Goal: Information Seeking & Learning: Learn about a topic

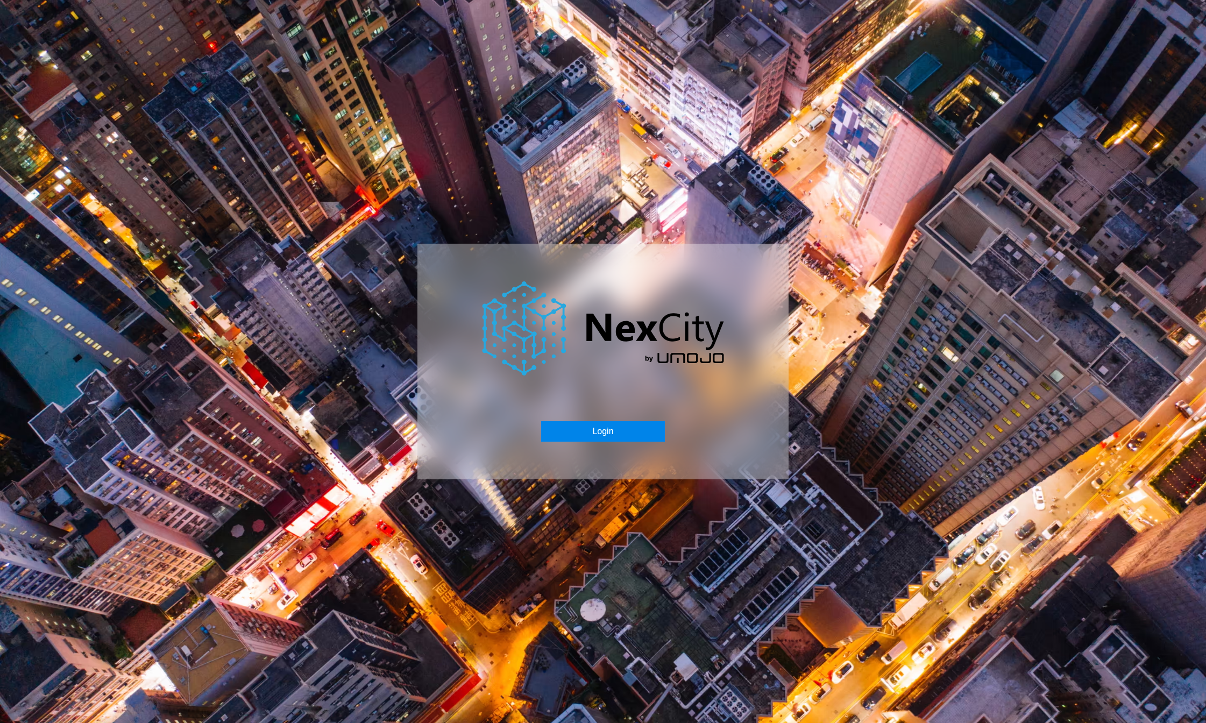
click at [601, 429] on button "Login" at bounding box center [602, 431] width 123 height 20
click at [604, 436] on button "Login" at bounding box center [602, 431] width 123 height 20
click at [600, 429] on button "Login" at bounding box center [602, 431] width 123 height 20
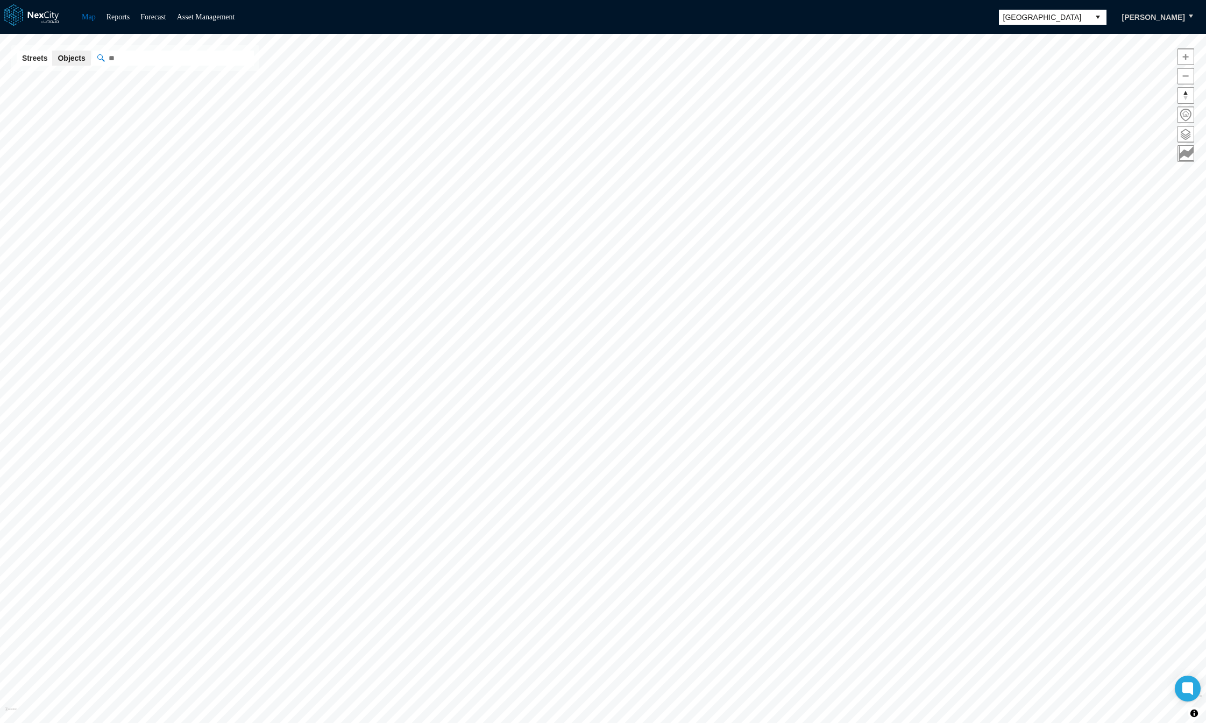
click at [1107, 15] on button "select" at bounding box center [1098, 17] width 17 height 15
click at [1037, 100] on span "[GEOGRAPHIC_DATA][PERSON_NAME]" at bounding box center [1071, 108] width 99 height 22
click at [1184, 133] on span at bounding box center [1186, 134] width 16 height 16
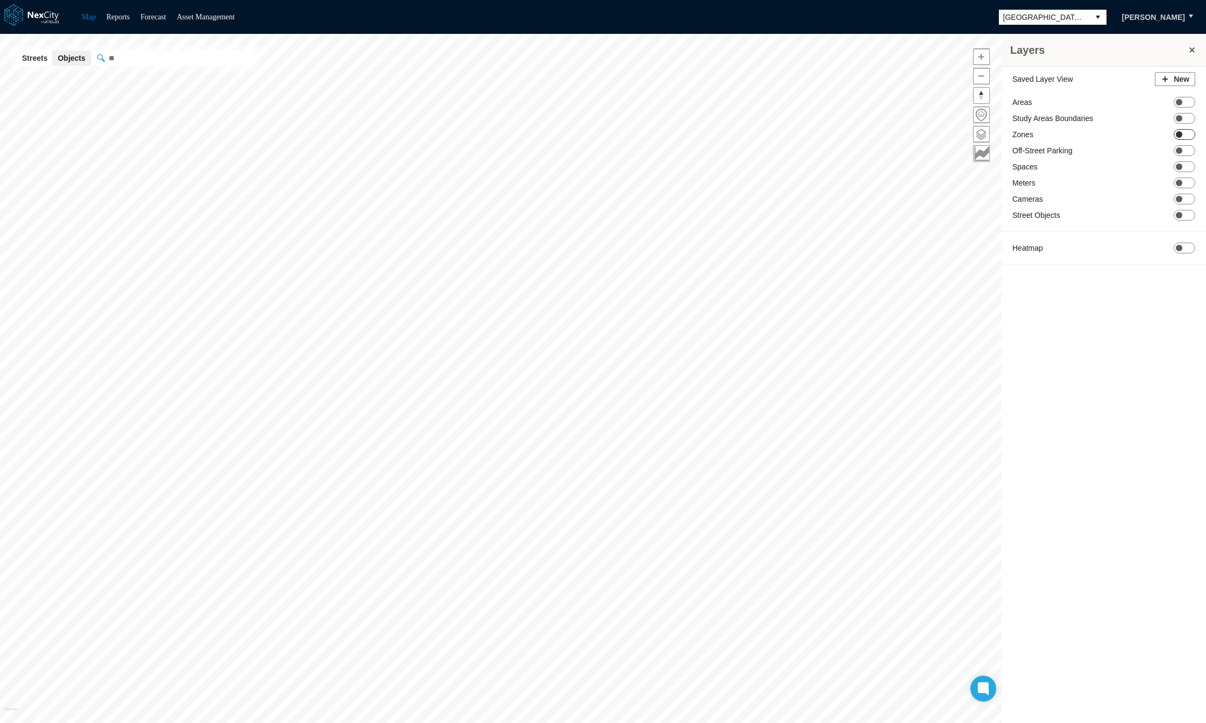
click at [1178, 135] on span at bounding box center [1179, 134] width 6 height 6
click at [1181, 238] on span at bounding box center [1179, 239] width 6 height 6
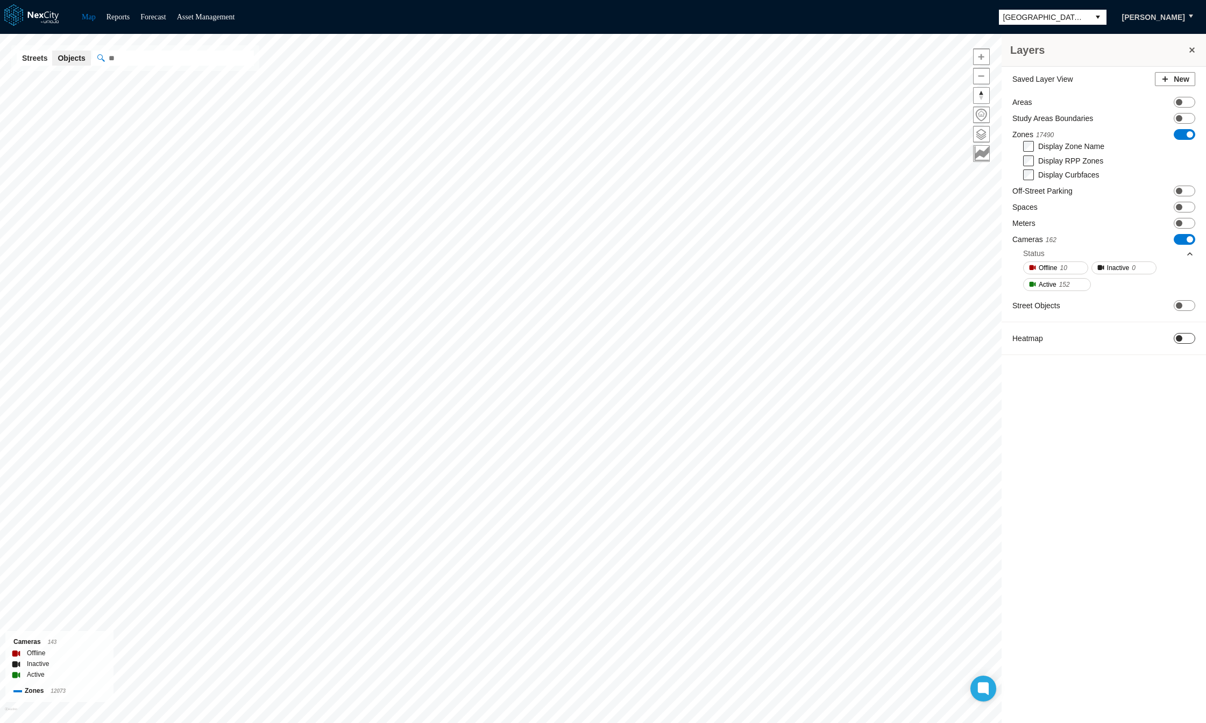
click at [1179, 338] on span at bounding box center [1179, 338] width 6 height 6
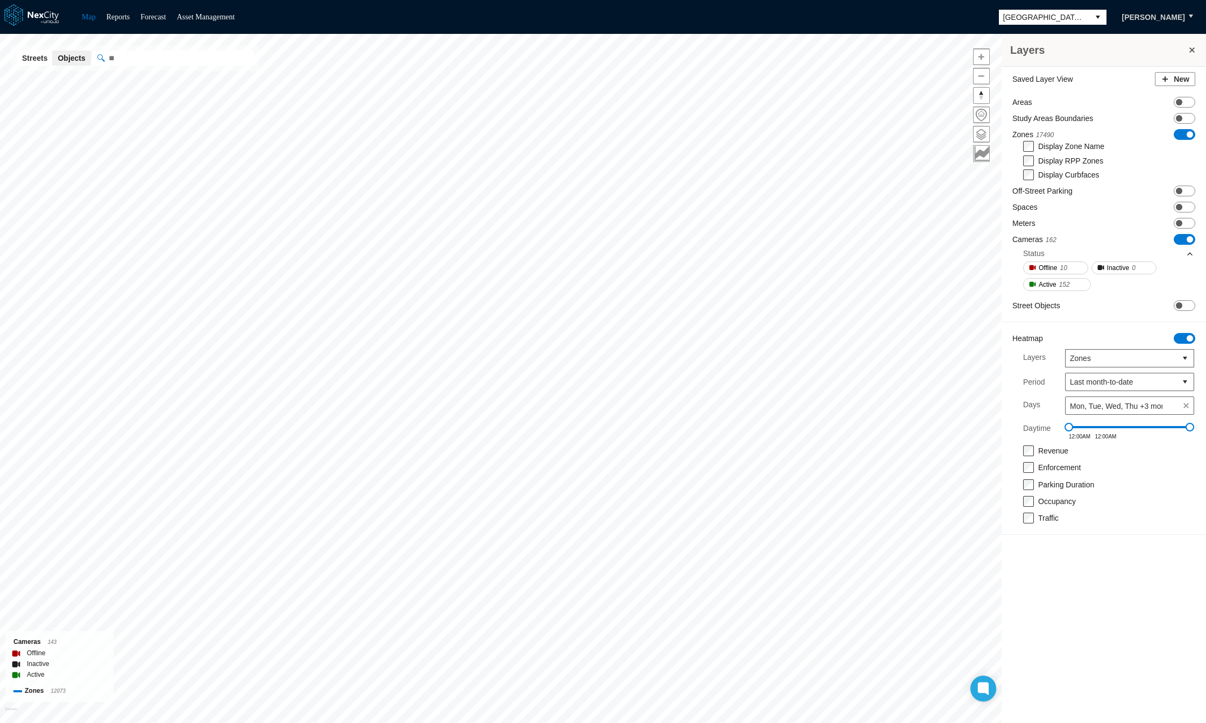
click at [1192, 47] on button at bounding box center [1192, 50] width 11 height 15
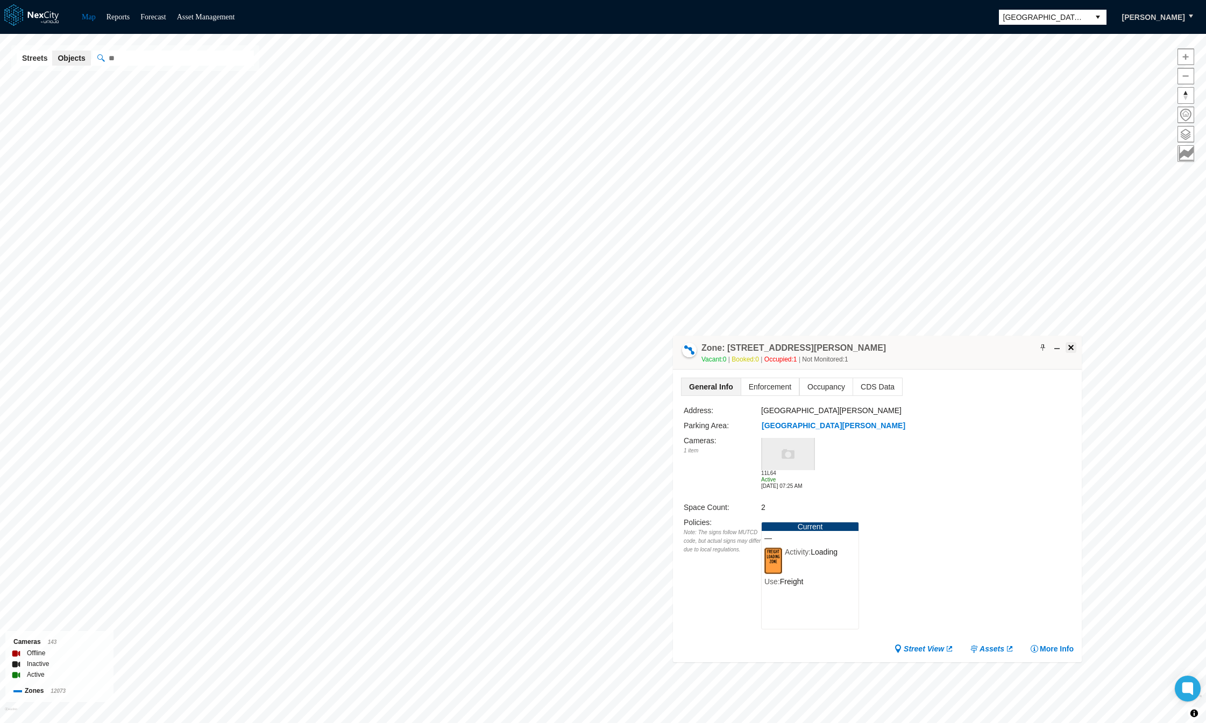
click at [1070, 344] on span at bounding box center [1071, 347] width 9 height 9
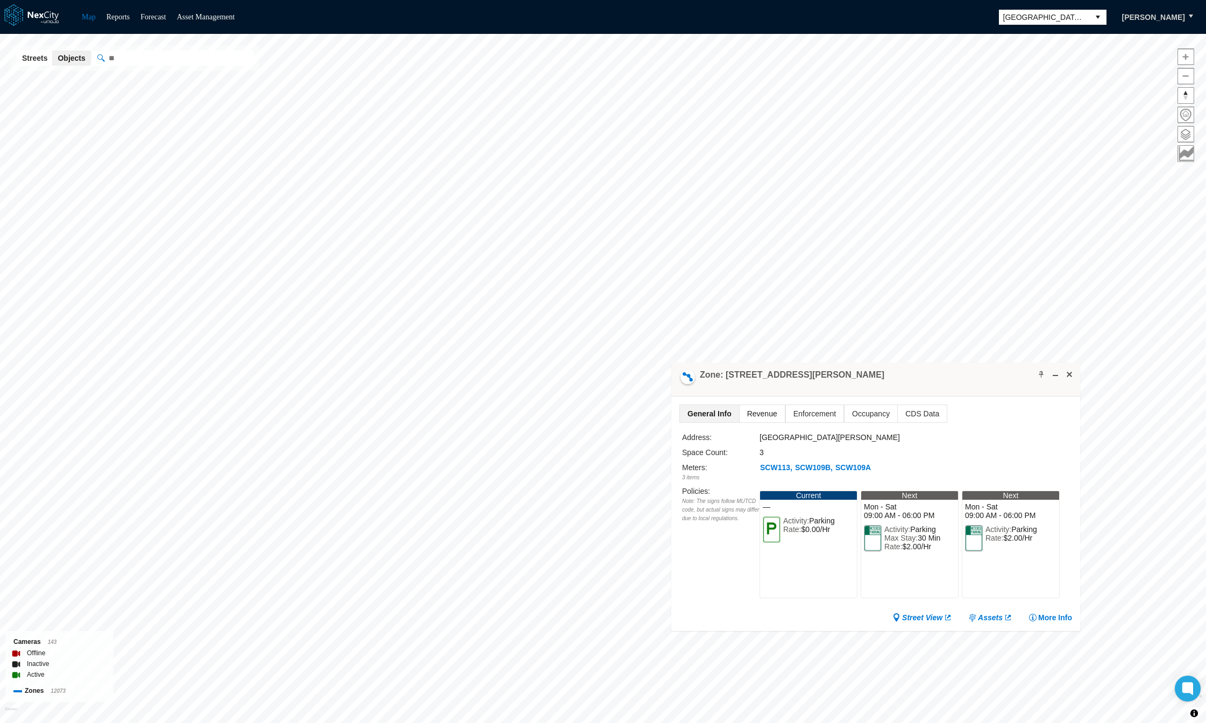
click at [764, 409] on span "Revenue" at bounding box center [762, 413] width 45 height 17
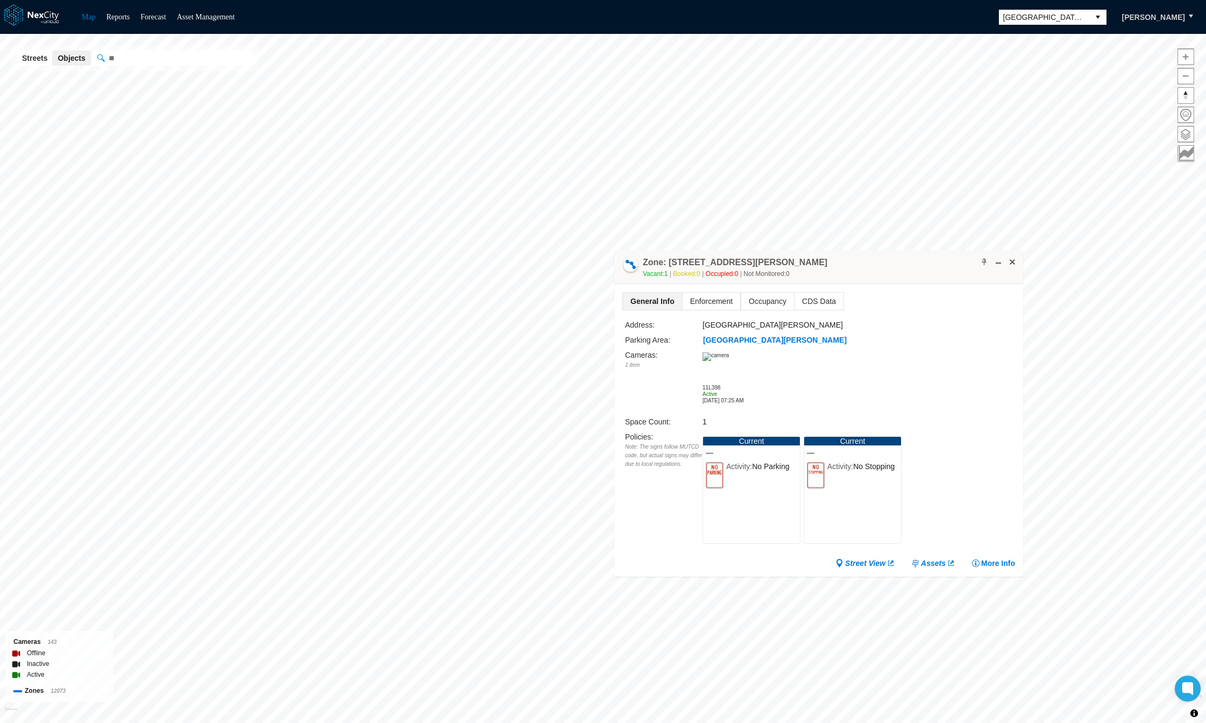
click at [729, 361] on img at bounding box center [716, 356] width 26 height 9
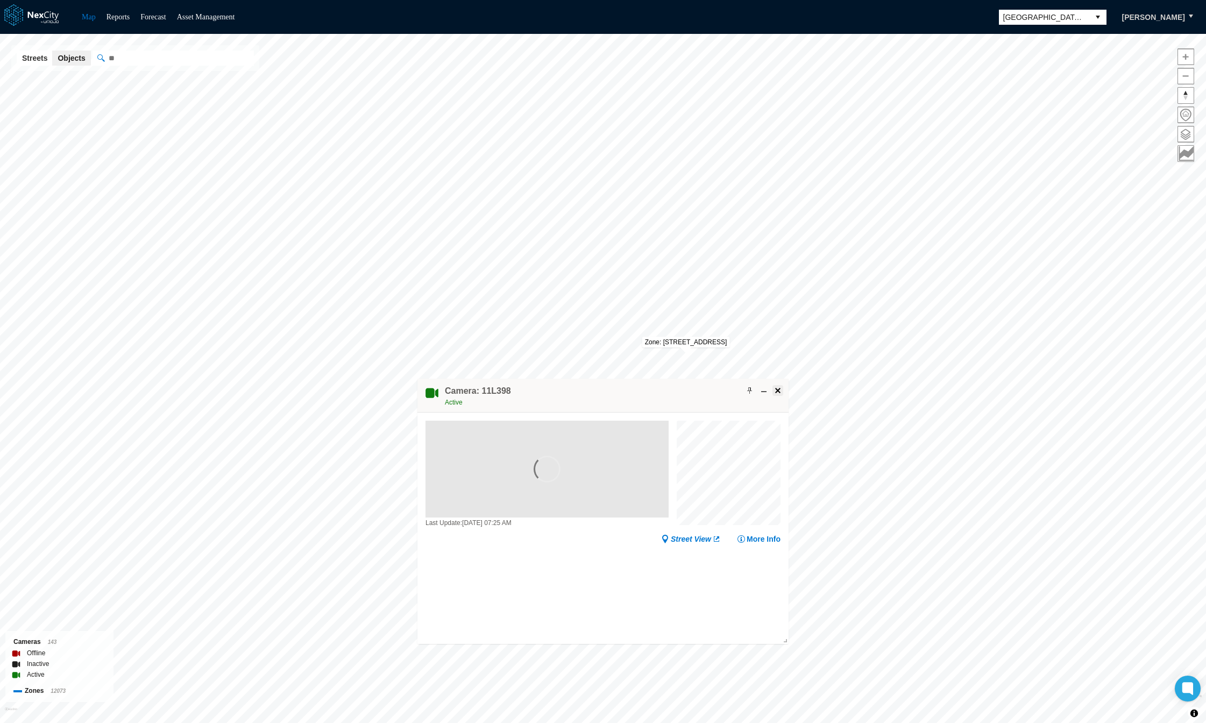
click at [777, 387] on span at bounding box center [778, 390] width 9 height 9
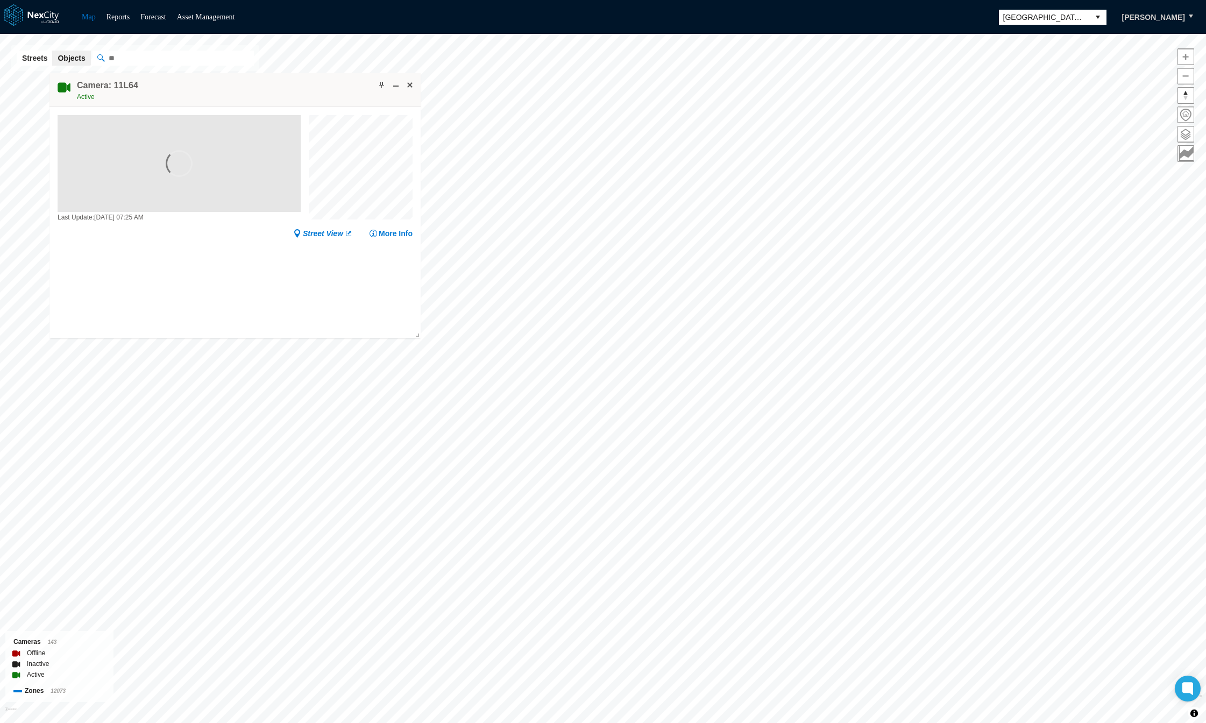
drag, startPoint x: 916, startPoint y: 343, endPoint x: 303, endPoint y: 87, distance: 664.2
click at [301, 88] on div "Camera: 11L64 Active" at bounding box center [235, 90] width 371 height 34
click at [381, 82] on span at bounding box center [383, 85] width 9 height 9
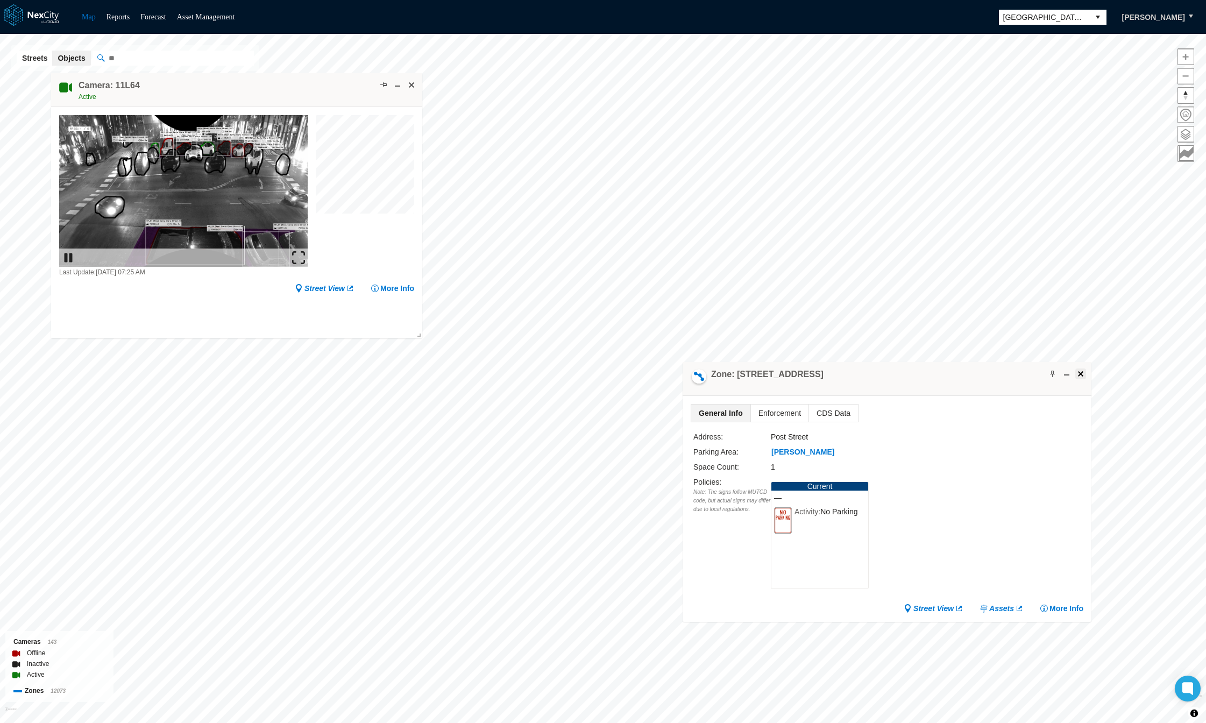
click at [1081, 371] on span at bounding box center [1081, 374] width 9 height 9
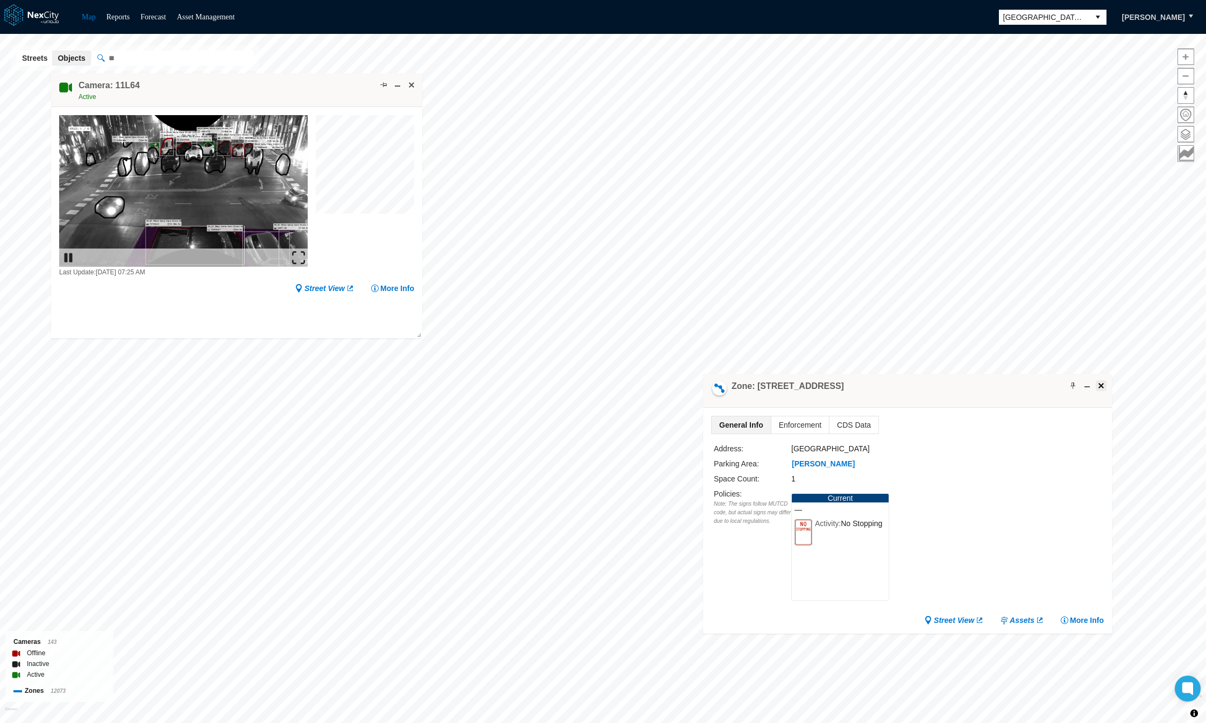
click at [1098, 383] on span at bounding box center [1101, 385] width 9 height 9
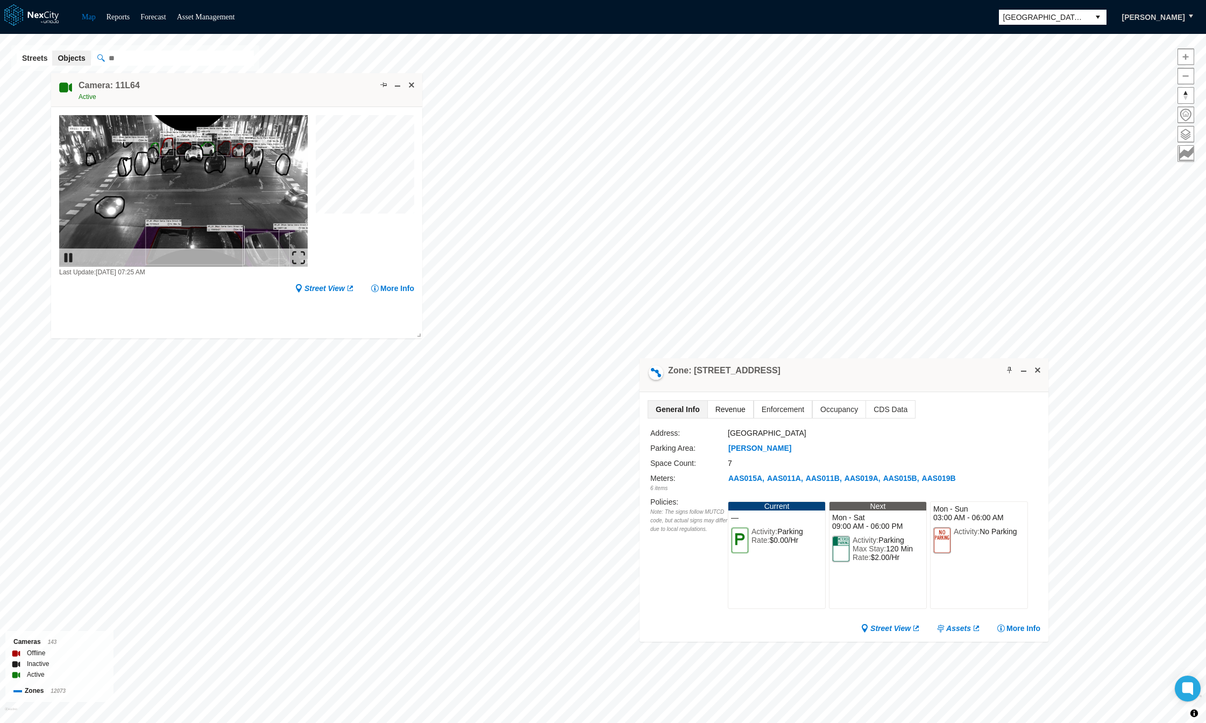
click at [724, 409] on span "Revenue" at bounding box center [730, 409] width 45 height 17
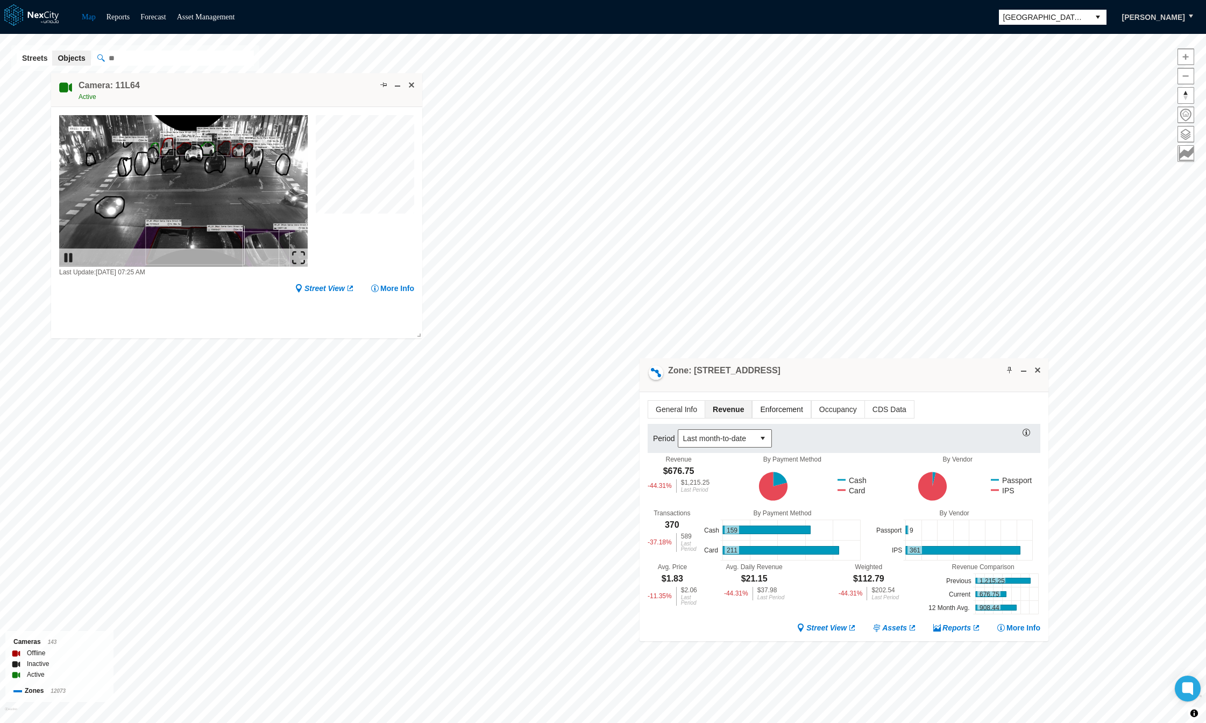
click at [788, 408] on span "Enforcement" at bounding box center [782, 409] width 58 height 17
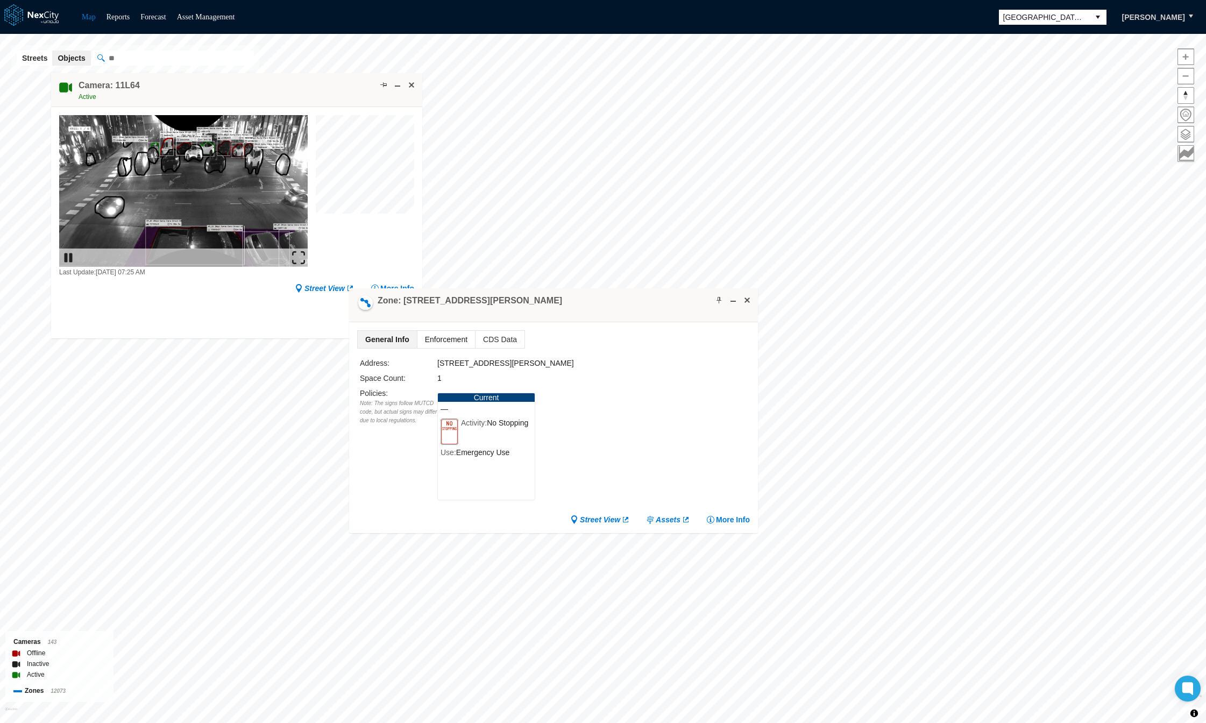
drag, startPoint x: 483, startPoint y: 343, endPoint x: 465, endPoint y: 341, distance: 17.9
click at [484, 341] on span "CDS Data" at bounding box center [500, 339] width 49 height 17
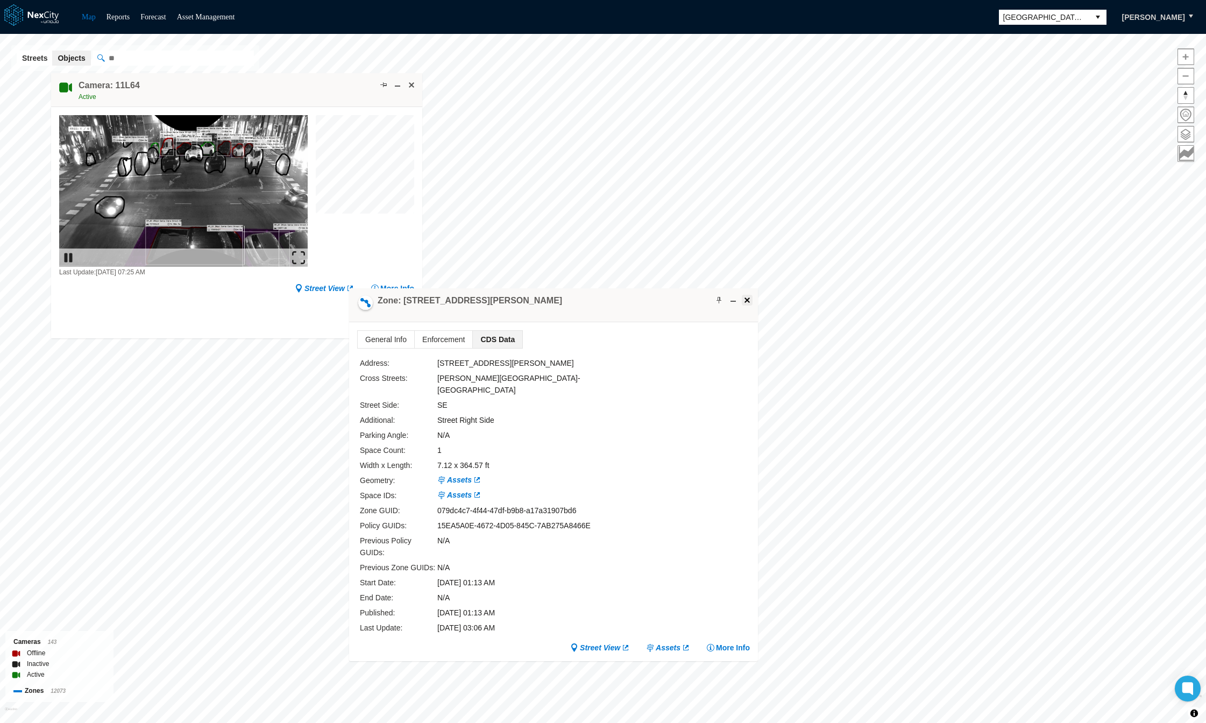
click at [751, 297] on button at bounding box center [747, 300] width 11 height 11
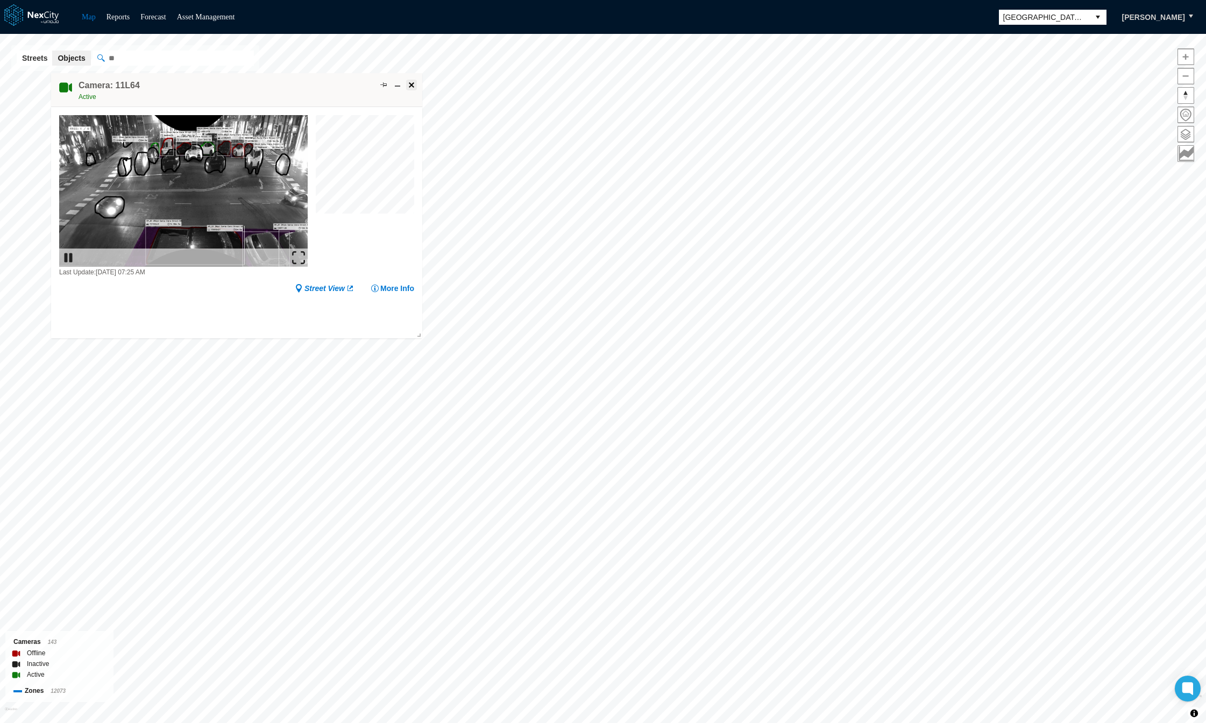
click at [412, 82] on span at bounding box center [411, 85] width 9 height 9
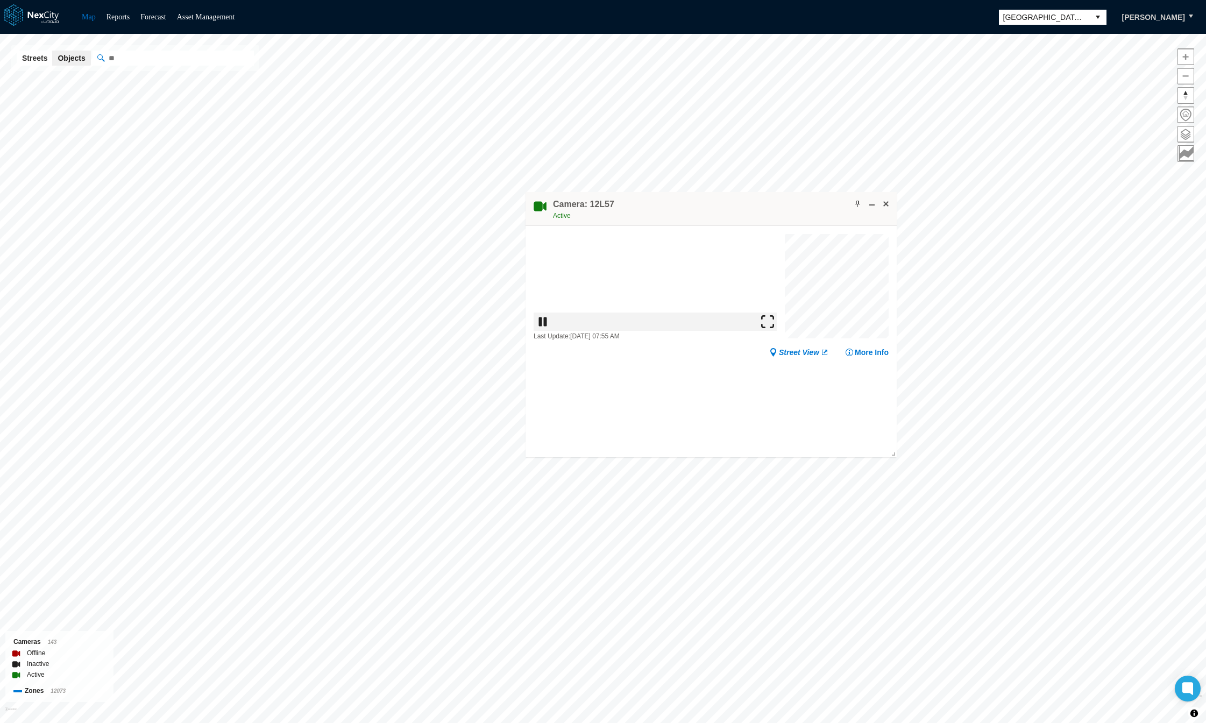
drag, startPoint x: 897, startPoint y: 403, endPoint x: 734, endPoint y: 192, distance: 267.0
click at [738, 192] on div "Camera: 12L57 Active" at bounding box center [711, 209] width 371 height 34
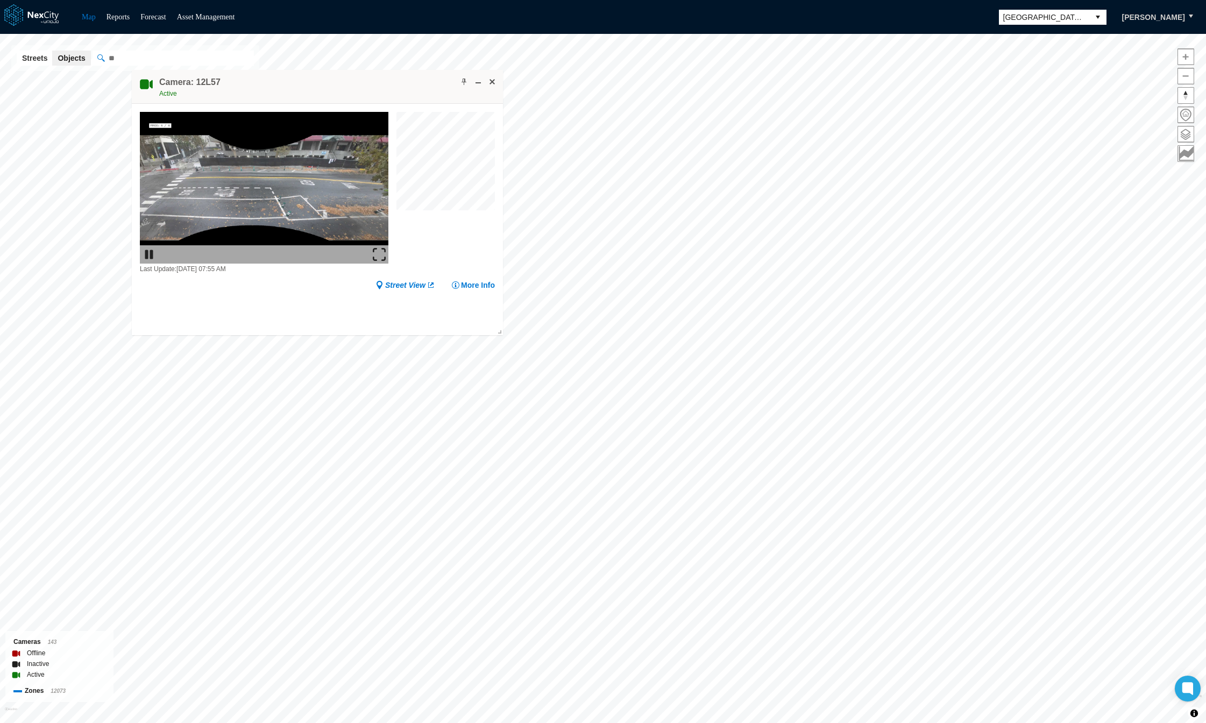
drag, startPoint x: 669, startPoint y: 195, endPoint x: 253, endPoint y: 139, distance: 419.2
click at [283, 75] on div "Camera: 12L57 Active" at bounding box center [317, 87] width 371 height 34
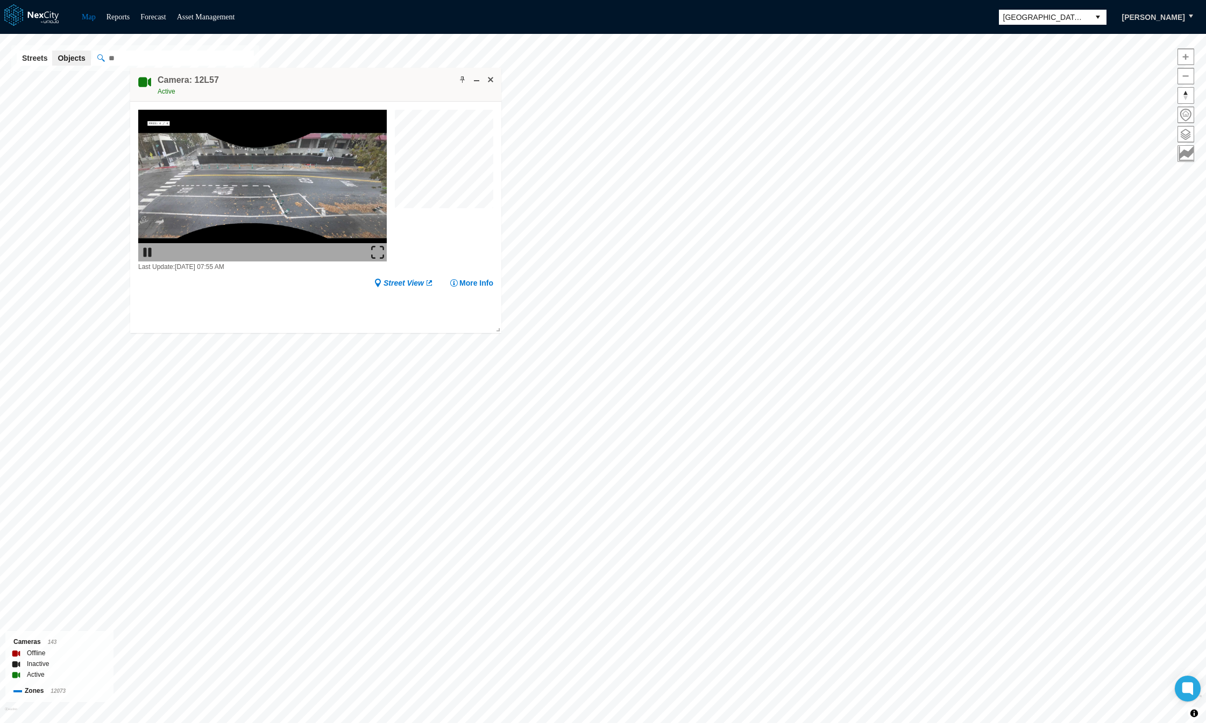
drag, startPoint x: 373, startPoint y: 251, endPoint x: 377, endPoint y: 305, distance: 53.9
click at [374, 251] on img at bounding box center [377, 252] width 13 height 13
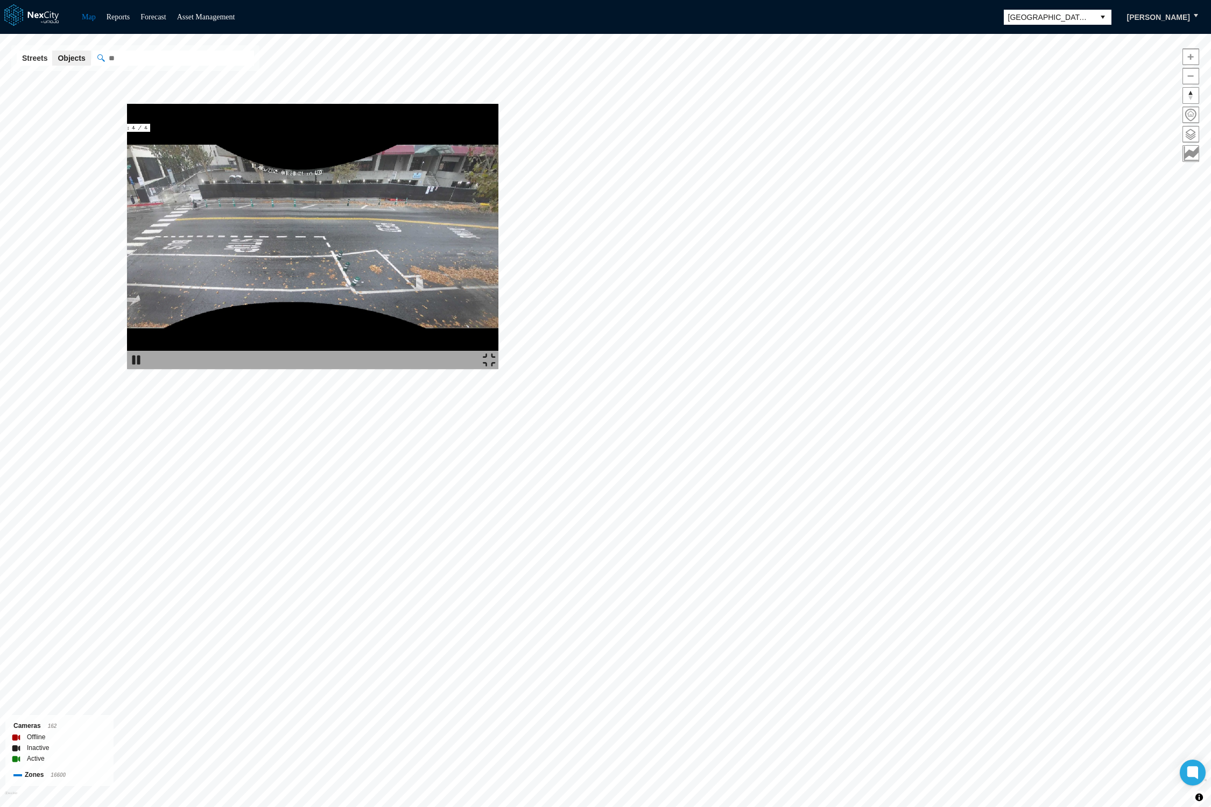
click at [496, 366] on img at bounding box center [489, 360] width 13 height 13
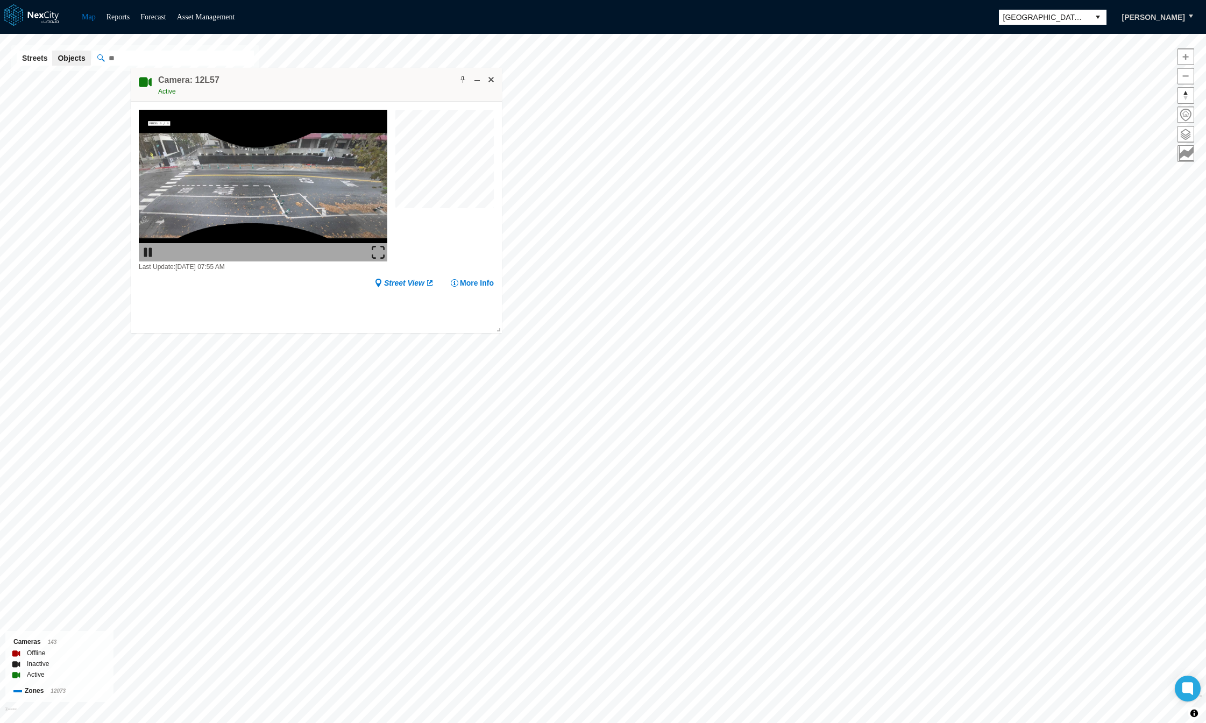
drag, startPoint x: 494, startPoint y: 76, endPoint x: 504, endPoint y: 81, distance: 11.6
click at [499, 79] on div "Camera: 12L57 Active" at bounding box center [316, 85] width 371 height 34
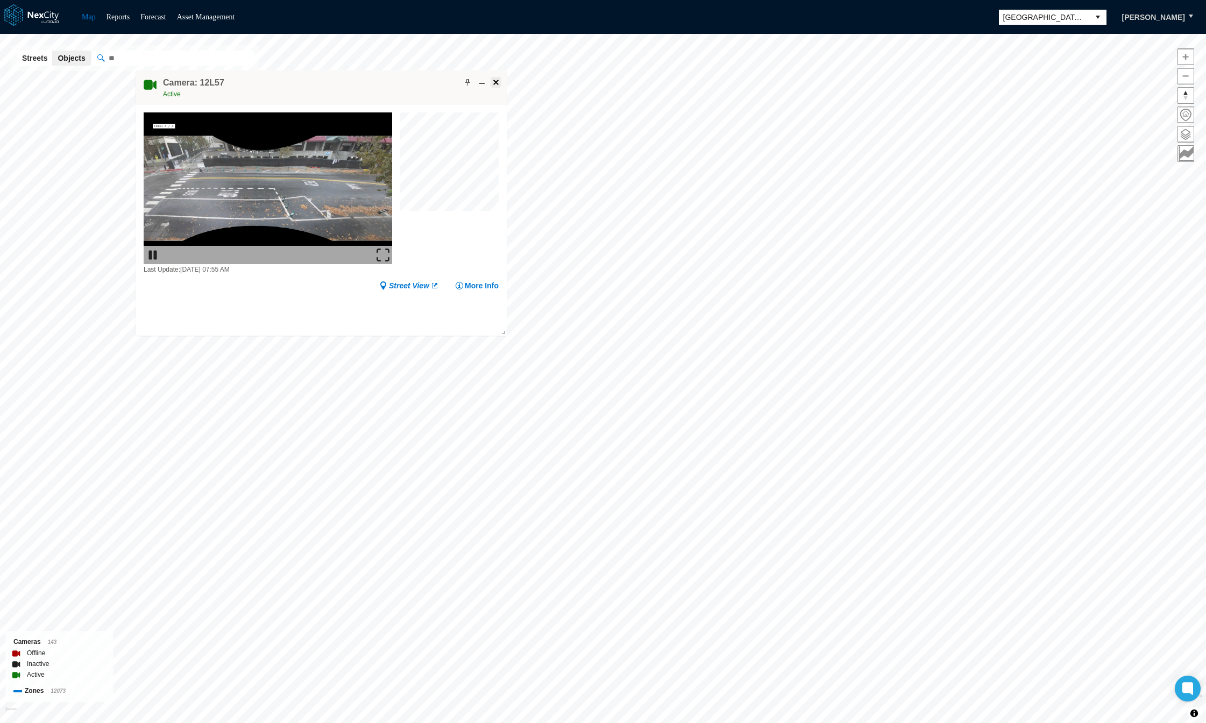
click at [492, 79] on span at bounding box center [496, 82] width 9 height 9
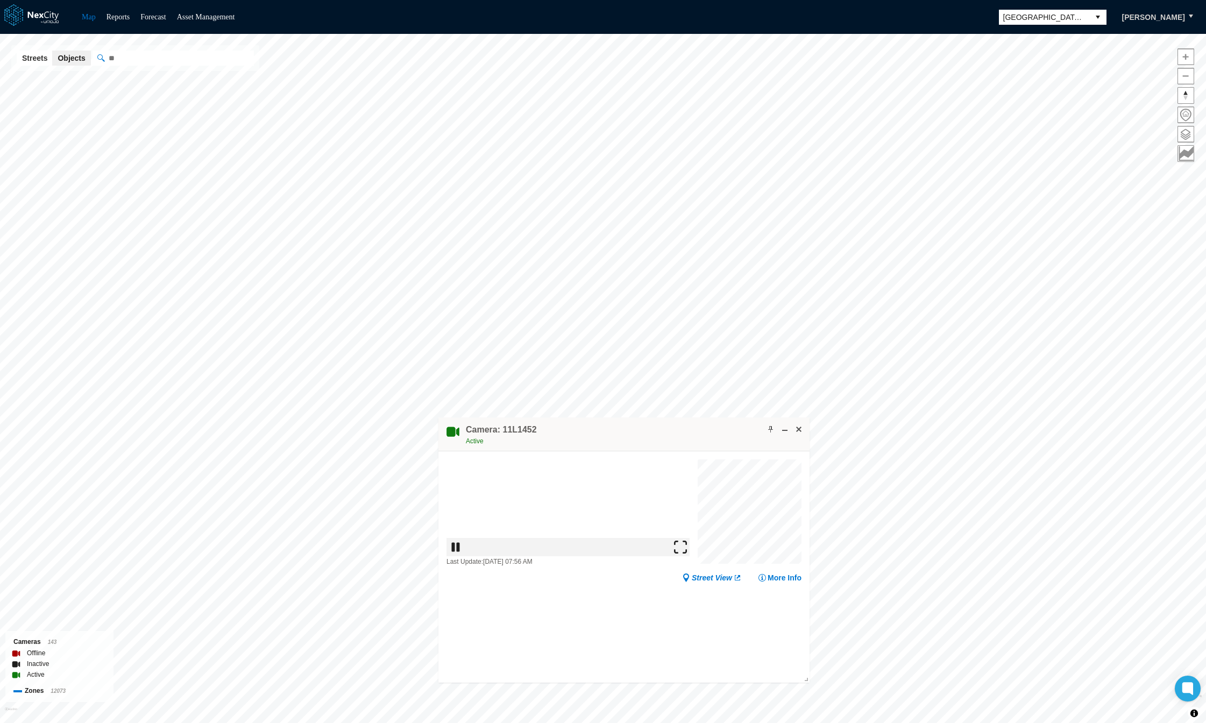
click at [683, 553] on img at bounding box center [680, 546] width 13 height 13
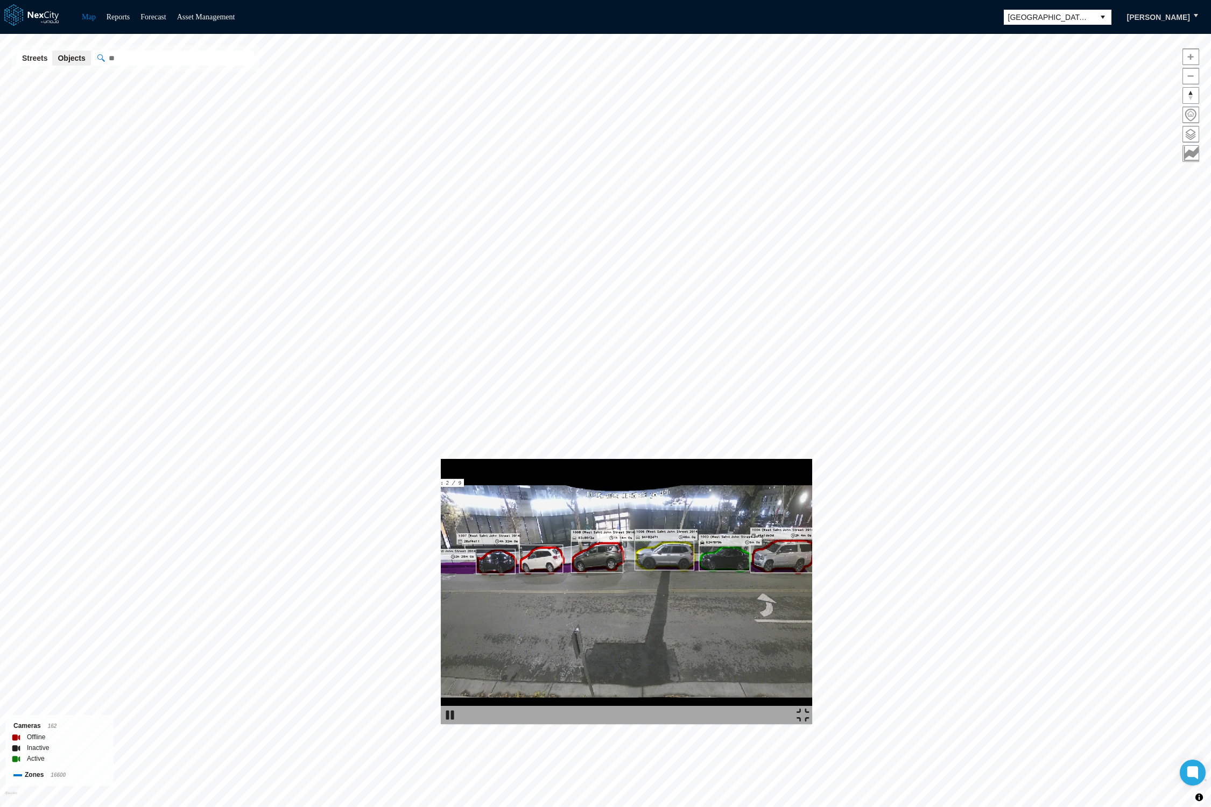
click at [809, 722] on img at bounding box center [802, 715] width 13 height 13
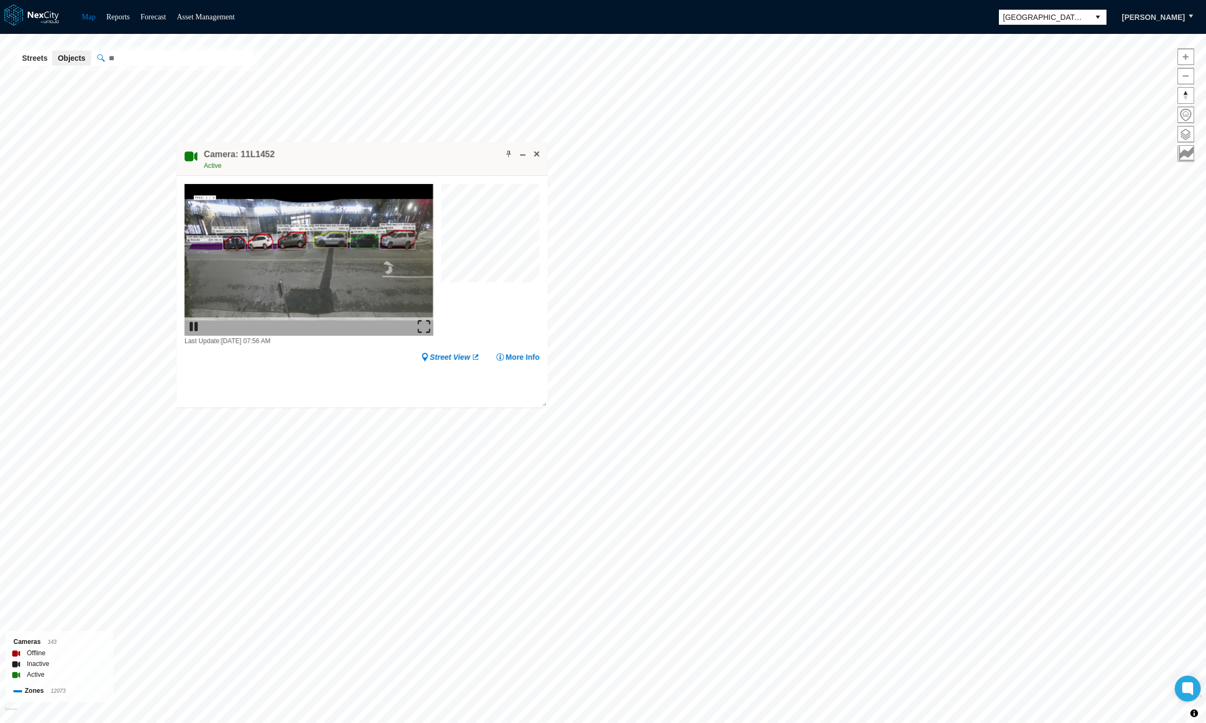
drag, startPoint x: 671, startPoint y: 432, endPoint x: 402, endPoint y: 152, distance: 388.2
click at [402, 152] on div "Camera: 11L1452 Active" at bounding box center [361, 159] width 371 height 34
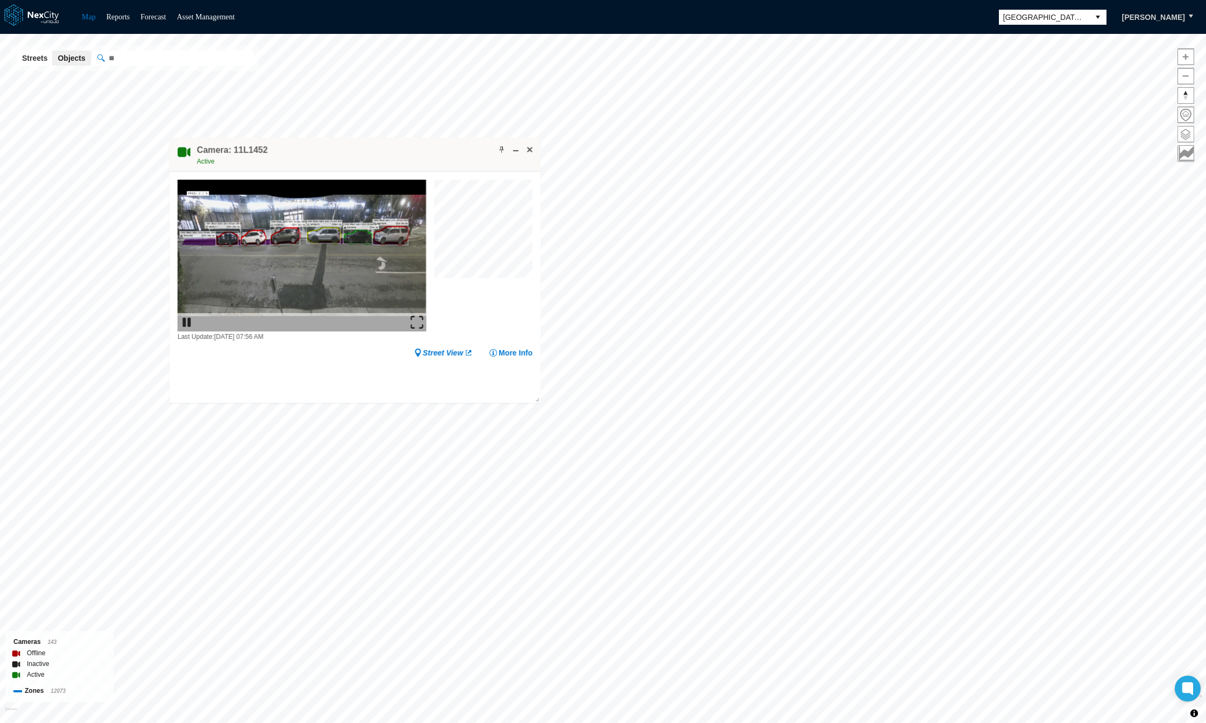
click at [1188, 131] on span at bounding box center [1186, 134] width 16 height 16
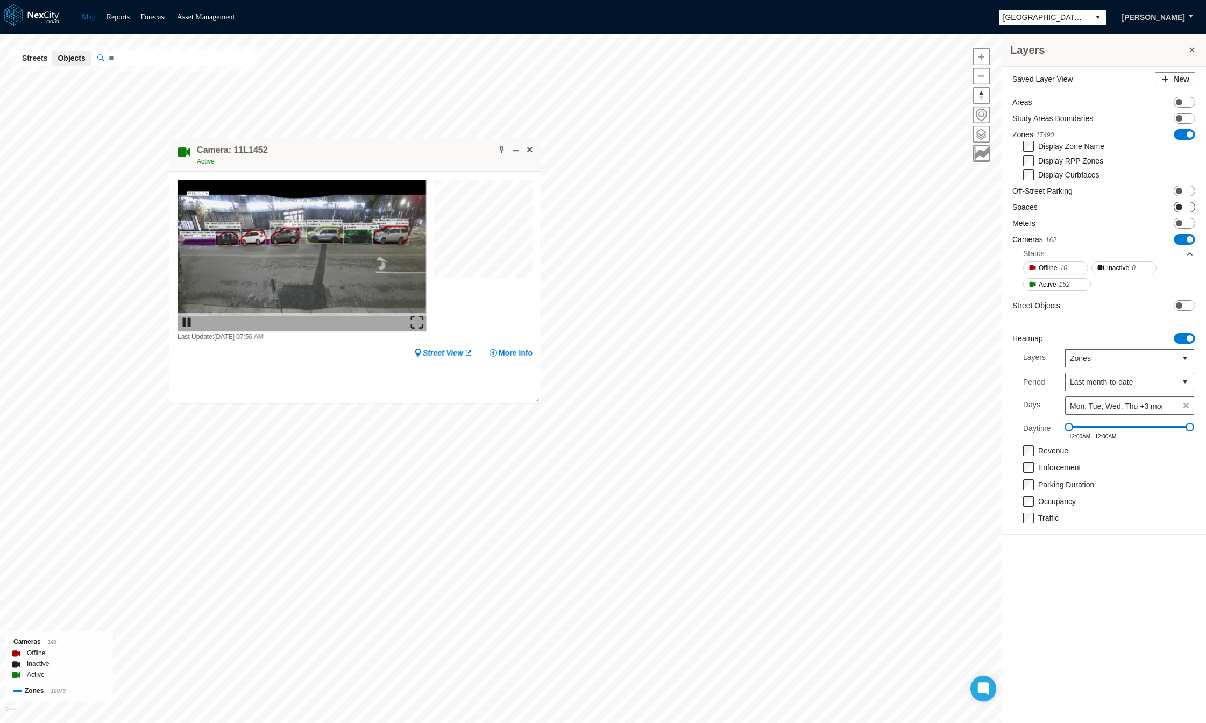
click at [1178, 207] on span at bounding box center [1179, 207] width 6 height 6
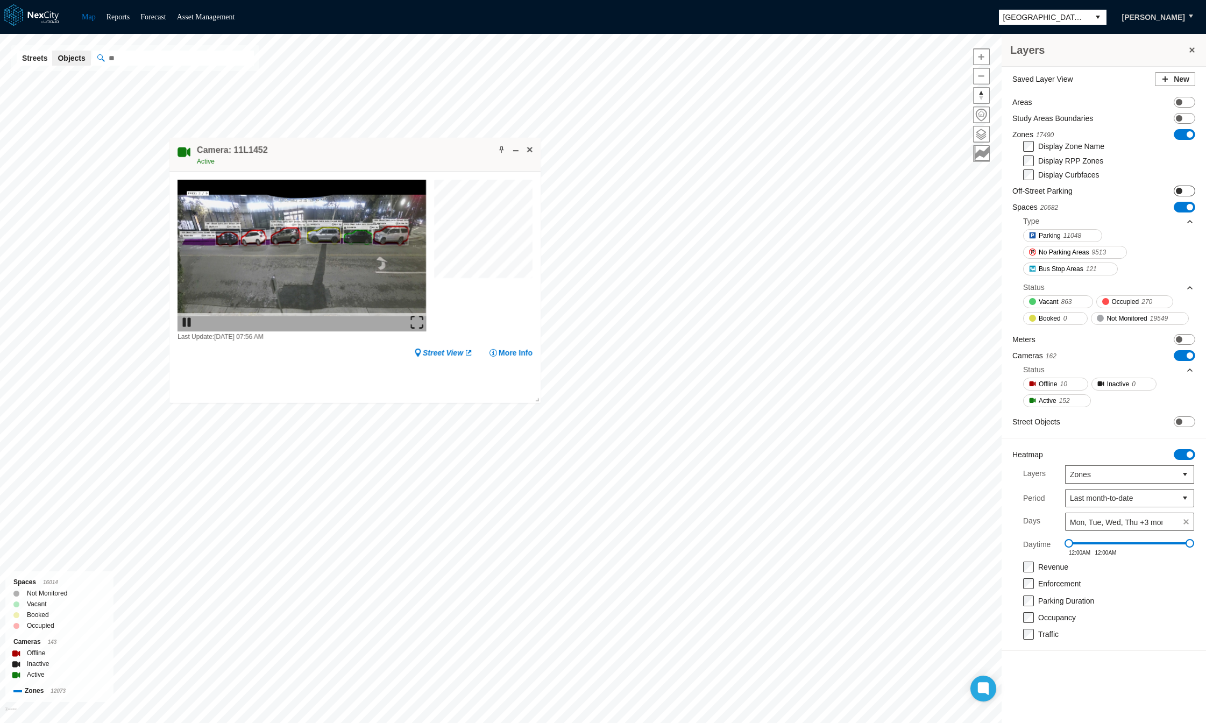
click at [1179, 192] on span at bounding box center [1179, 191] width 6 height 6
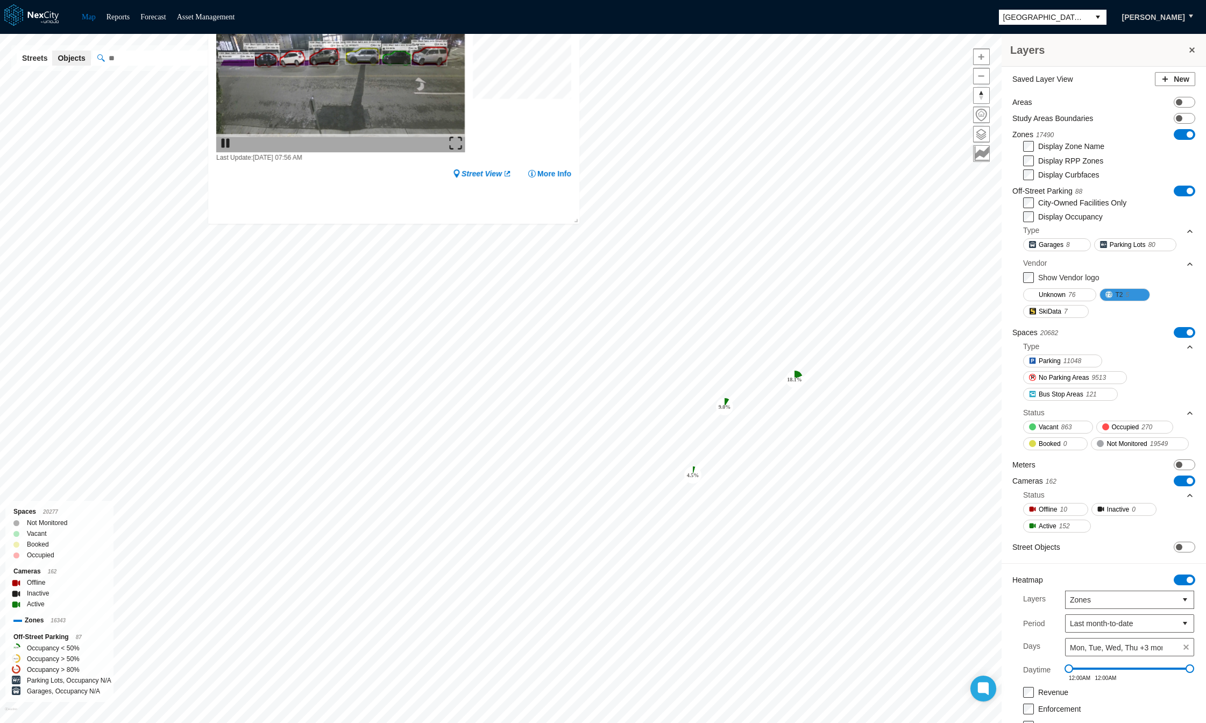
click at [1123, 296] on span "T2" at bounding box center [1119, 294] width 8 height 11
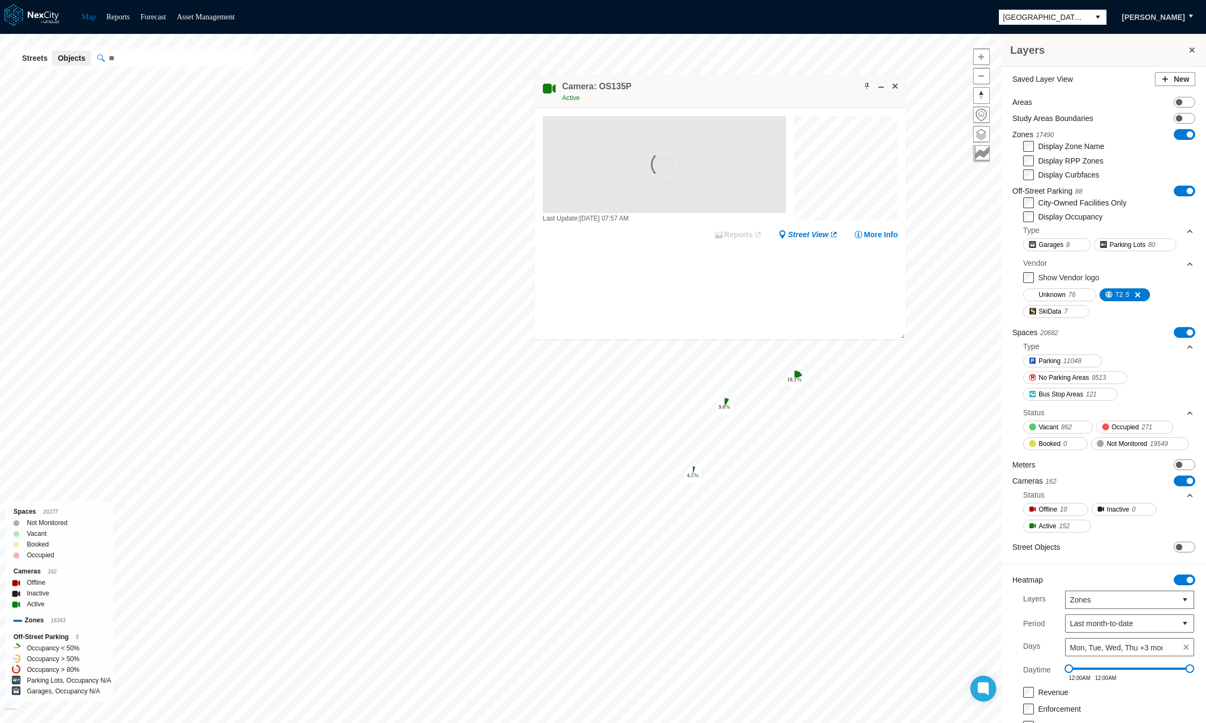
drag, startPoint x: 726, startPoint y: 437, endPoint x: 708, endPoint y: 86, distance: 352.4
click at [708, 86] on div "Camera: OS135P Active" at bounding box center [720, 91] width 371 height 34
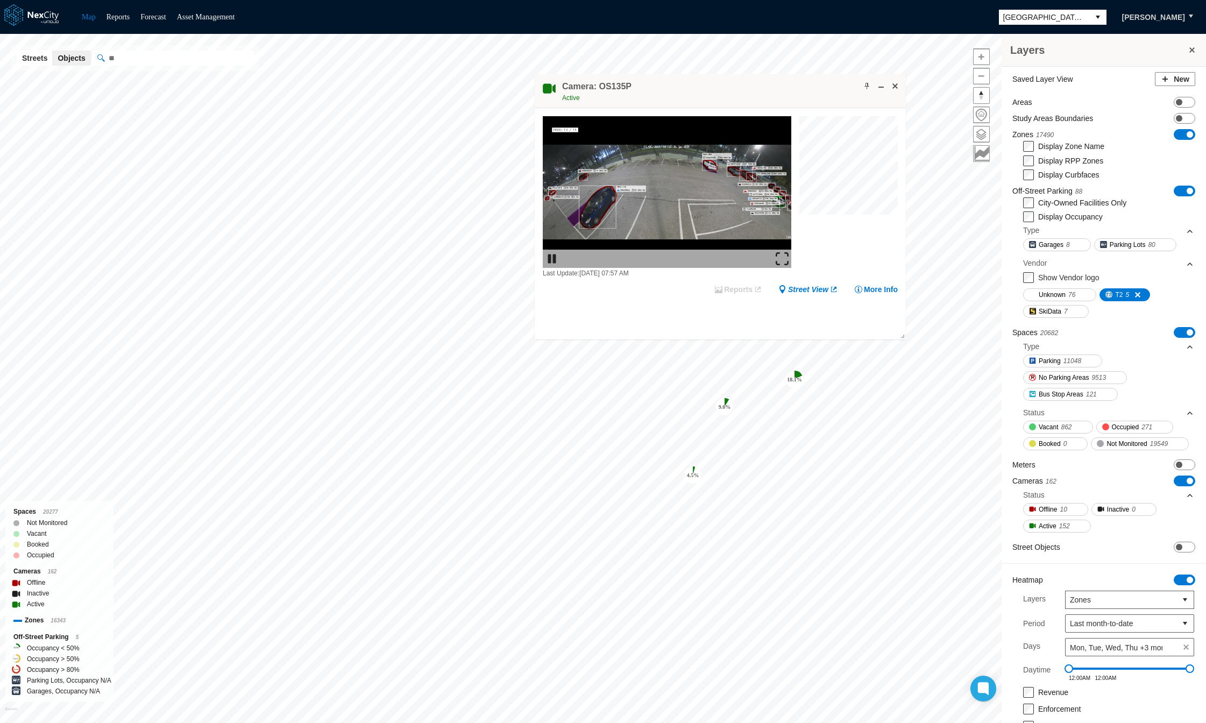
click at [780, 256] on img at bounding box center [782, 258] width 13 height 13
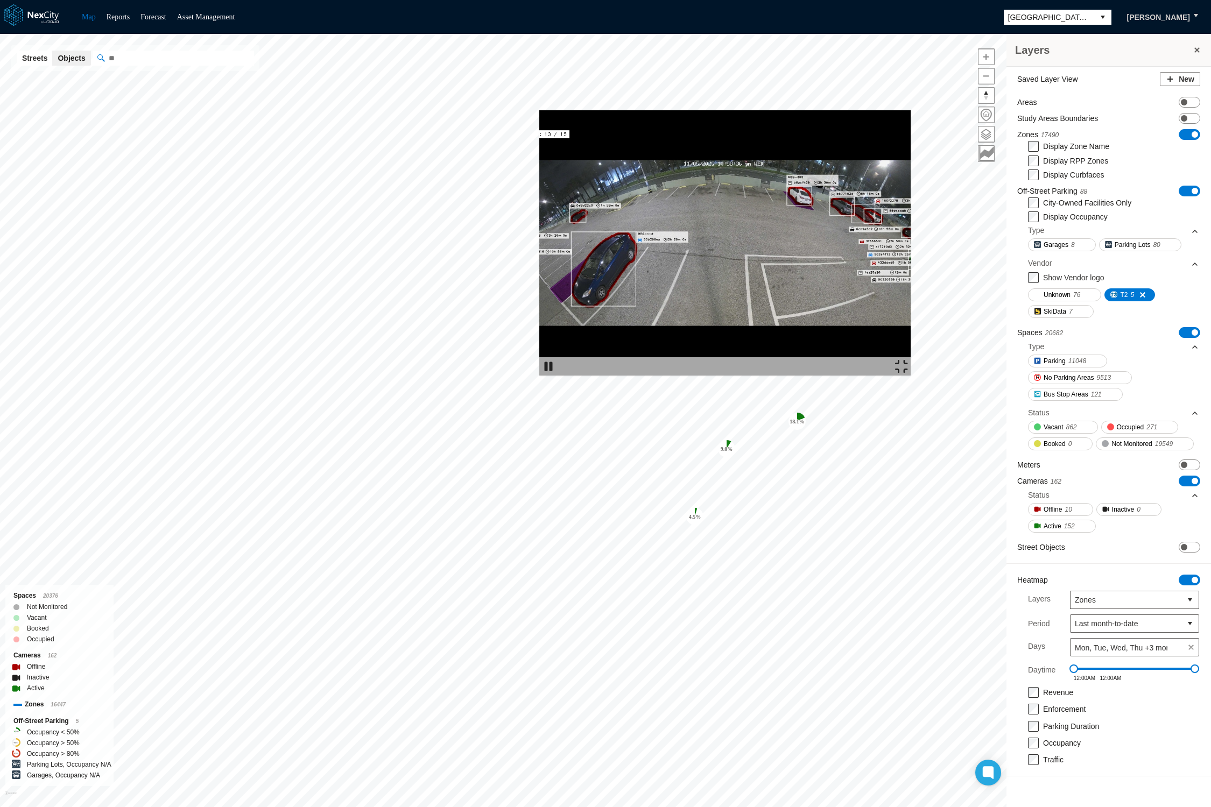
click at [908, 373] on img at bounding box center [901, 366] width 13 height 13
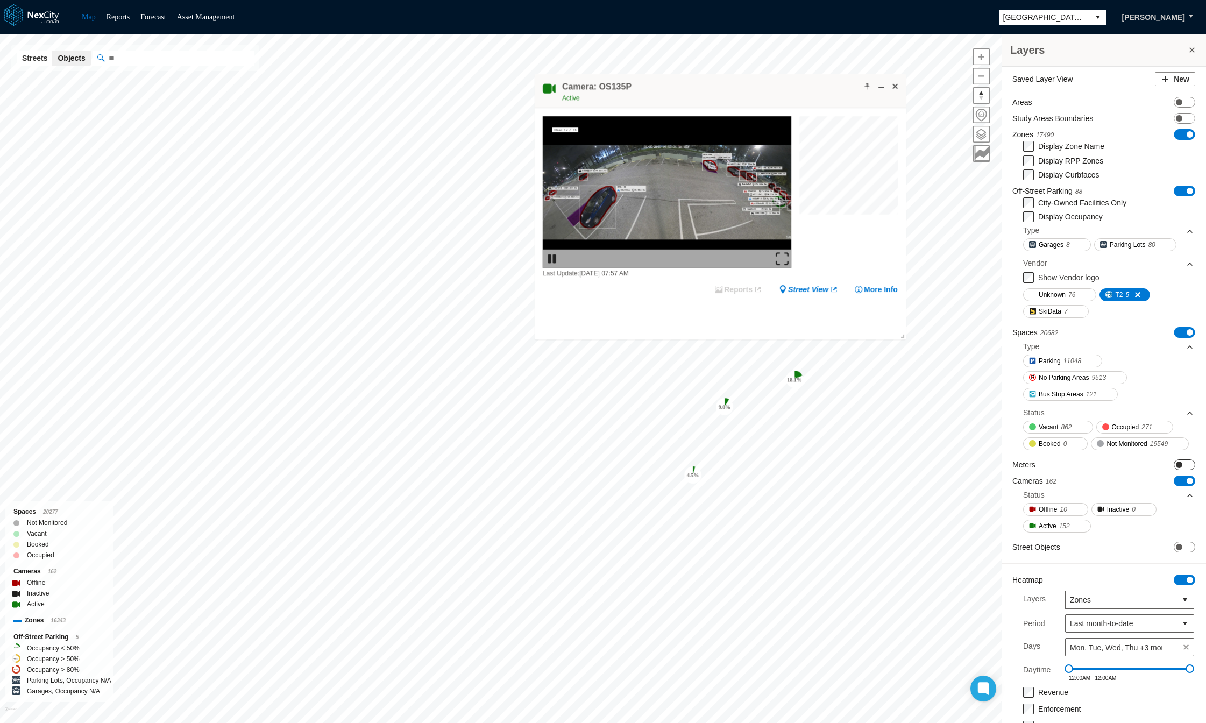
click at [1175, 470] on span "ON OFF" at bounding box center [1185, 465] width 22 height 11
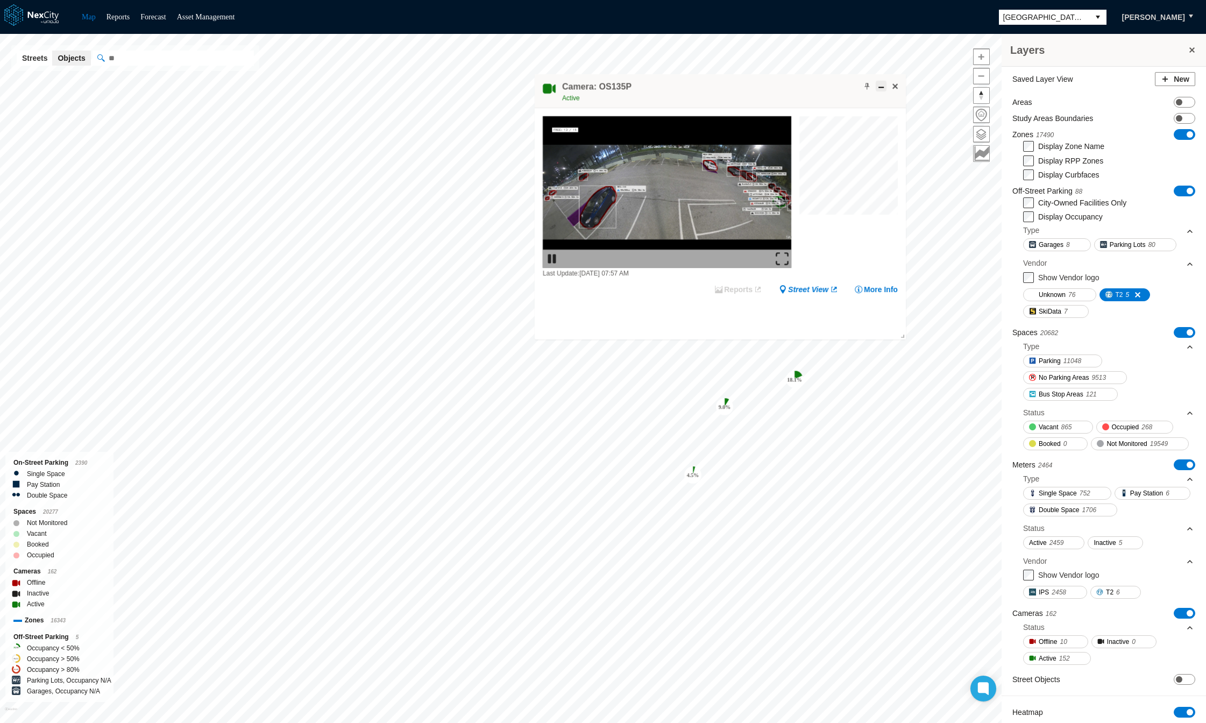
click at [878, 86] on span at bounding box center [881, 86] width 9 height 9
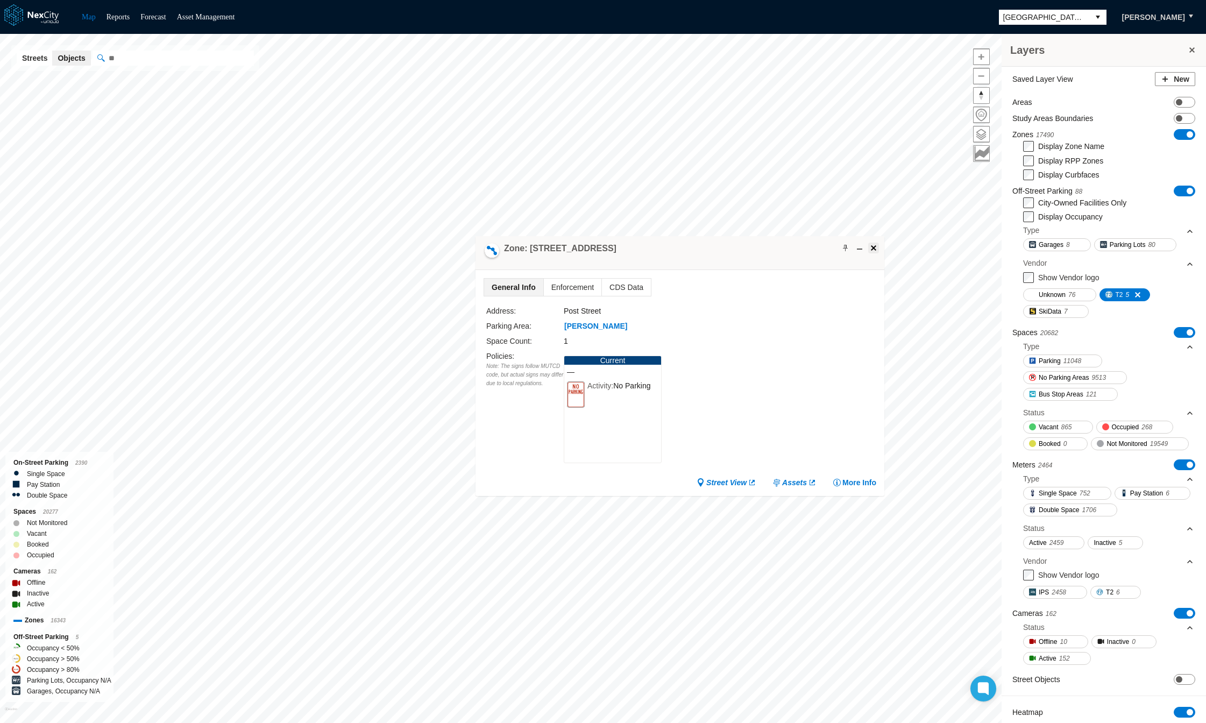
click at [875, 245] on span at bounding box center [874, 248] width 9 height 9
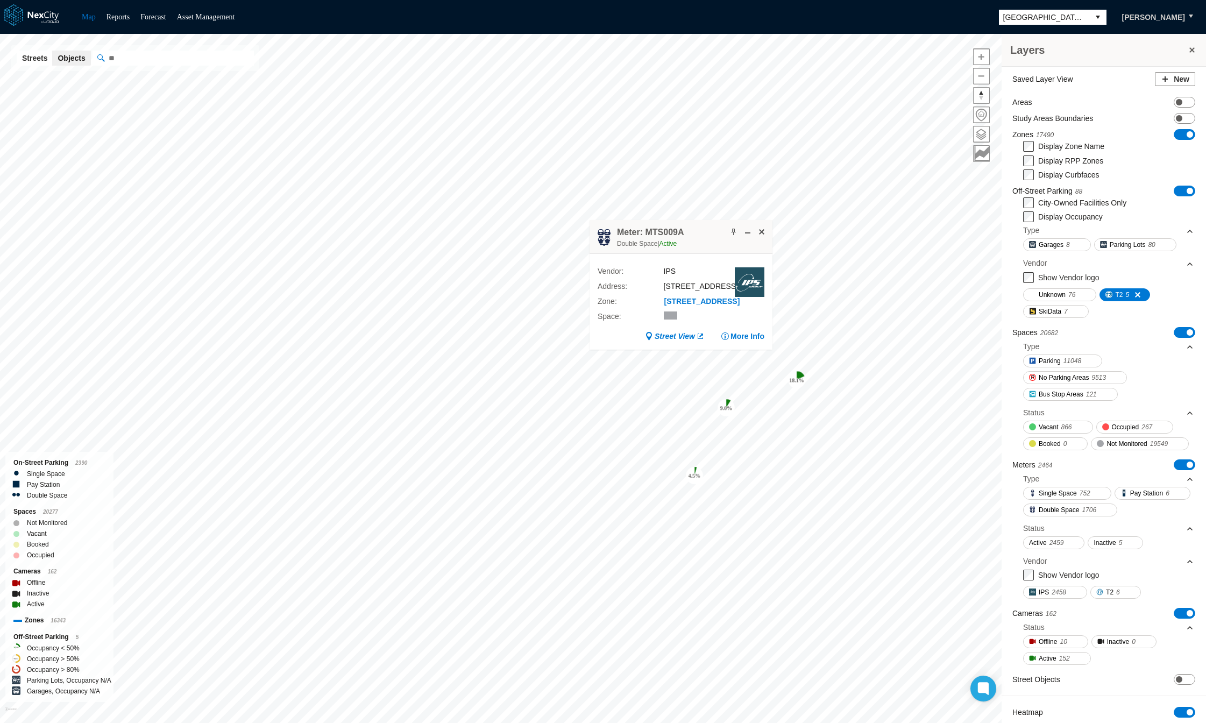
click at [1174, 470] on span "ON OFF" at bounding box center [1185, 465] width 22 height 11
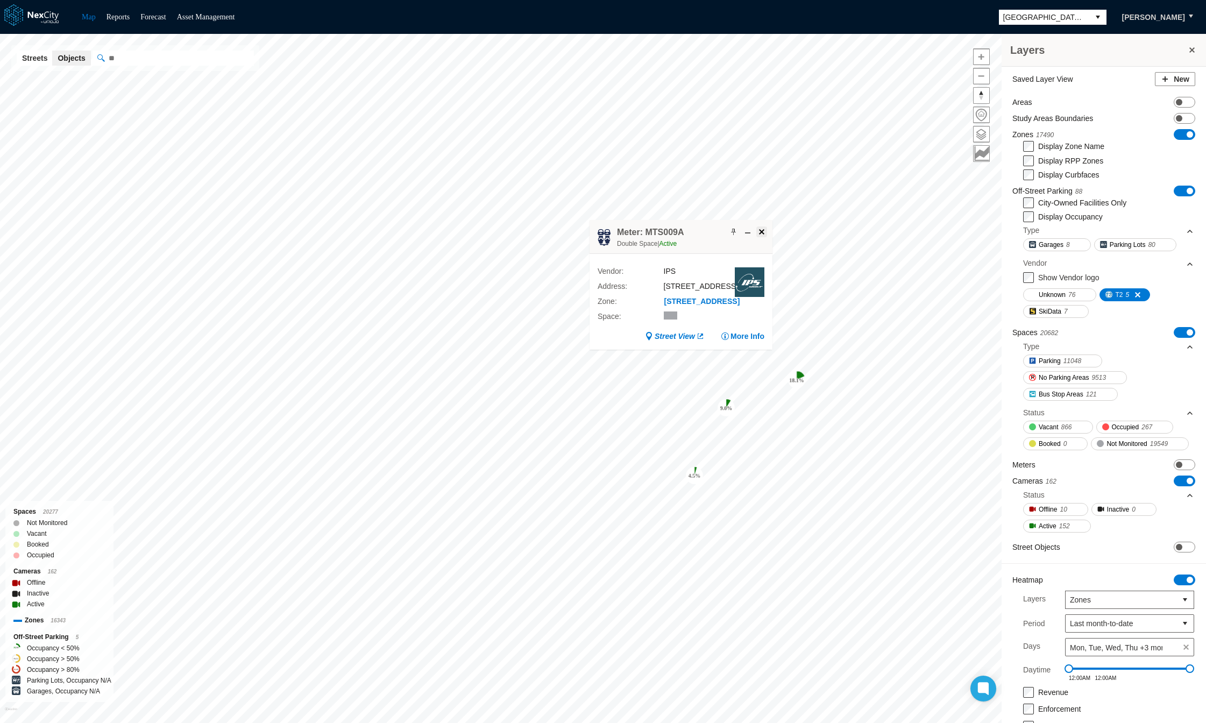
click at [762, 229] on span at bounding box center [762, 232] width 9 height 9
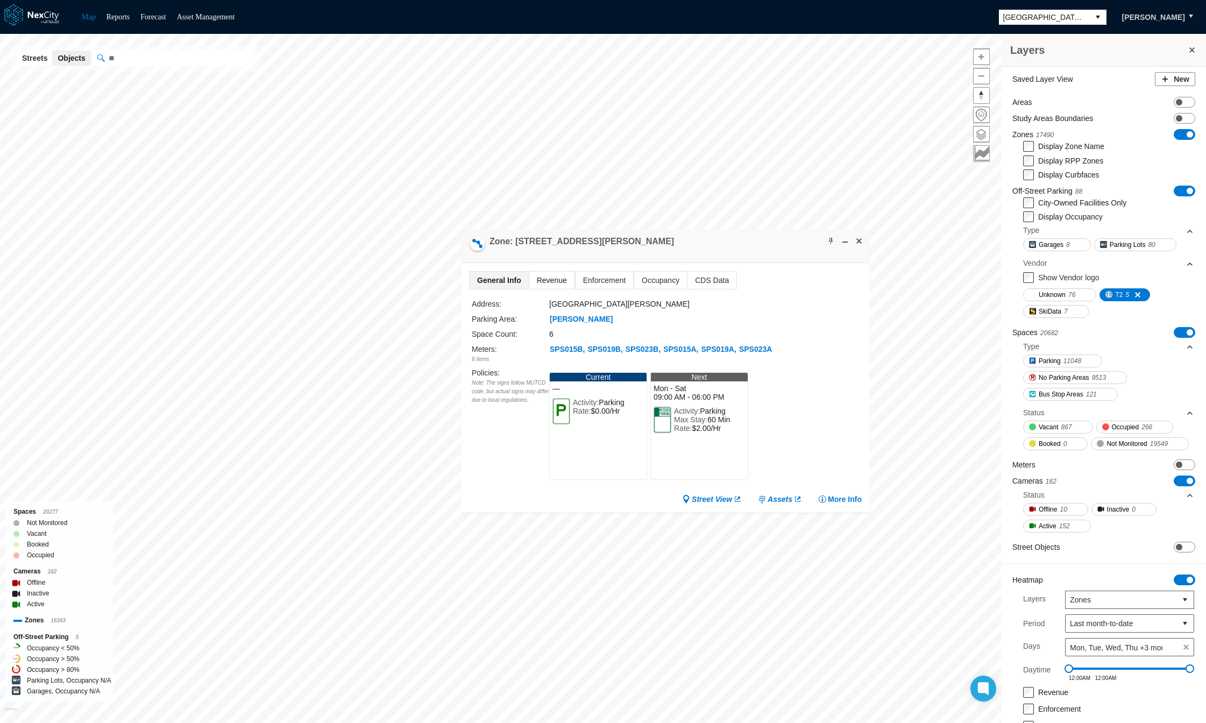
click at [556, 276] on span "Revenue" at bounding box center [551, 280] width 45 height 17
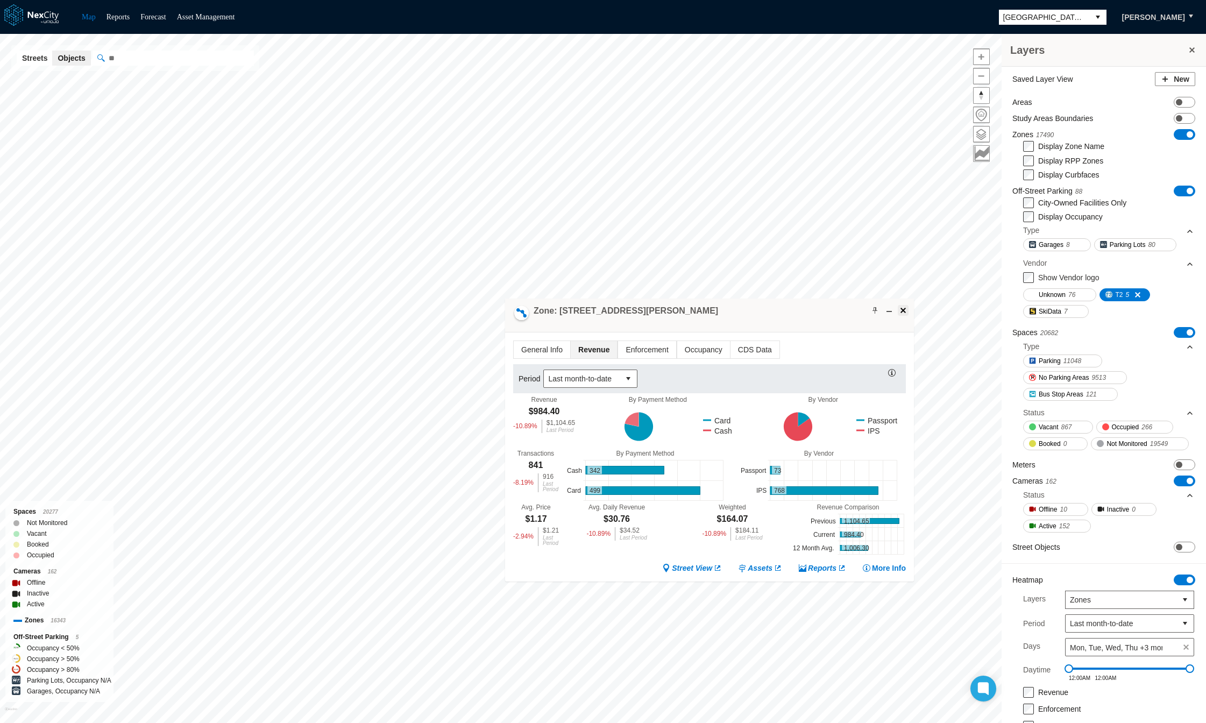
click at [904, 313] on span at bounding box center [903, 310] width 9 height 9
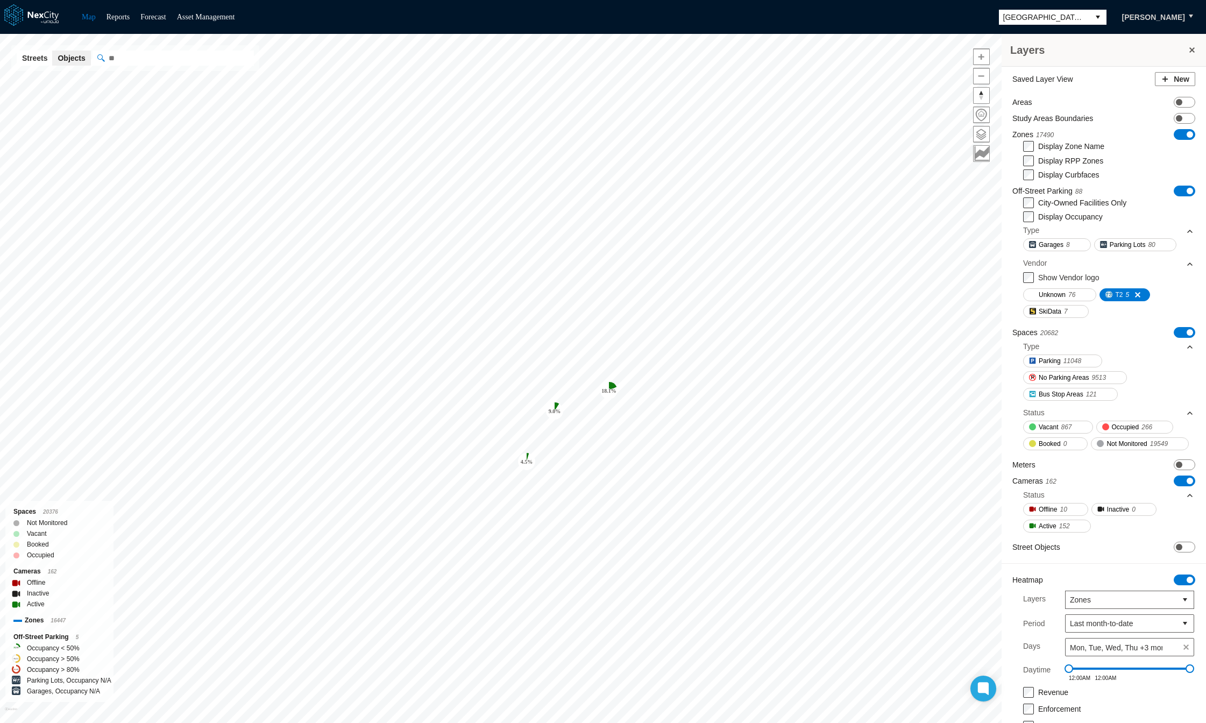
click at [1107, 17] on button "select" at bounding box center [1098, 17] width 17 height 15
click at [1033, 93] on span "Minneapolis" at bounding box center [1061, 92] width 79 height 11
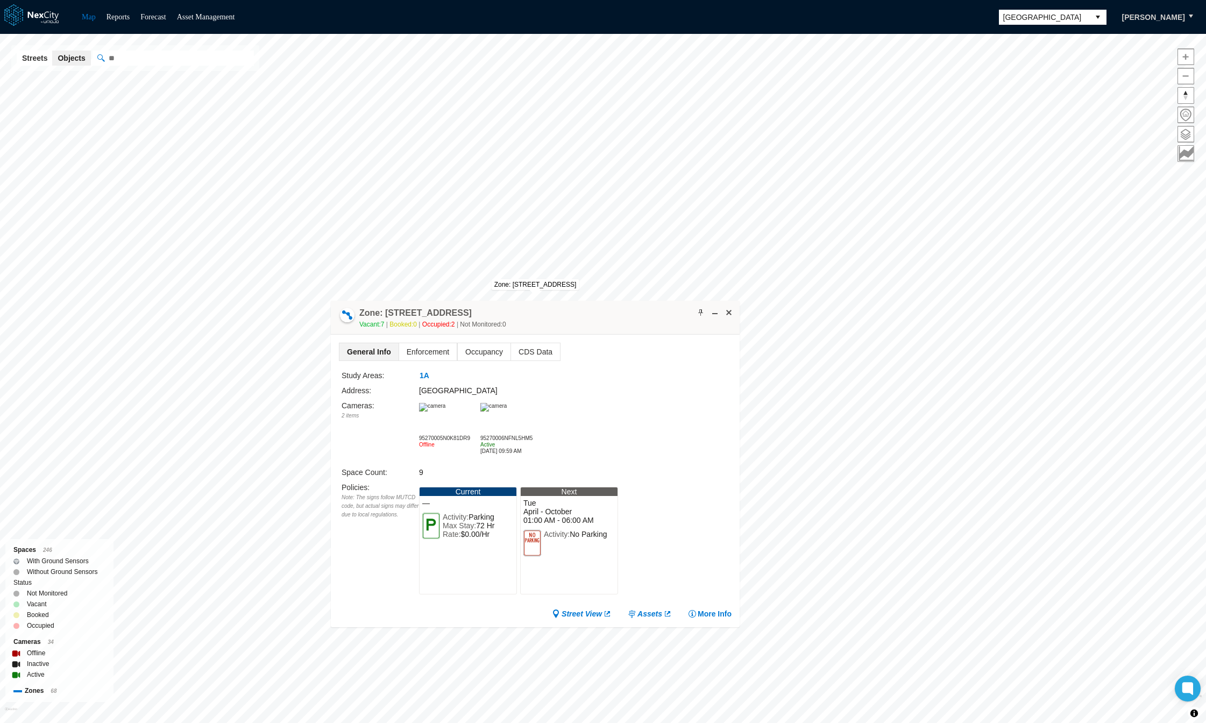
click at [446, 412] on img at bounding box center [432, 407] width 26 height 9
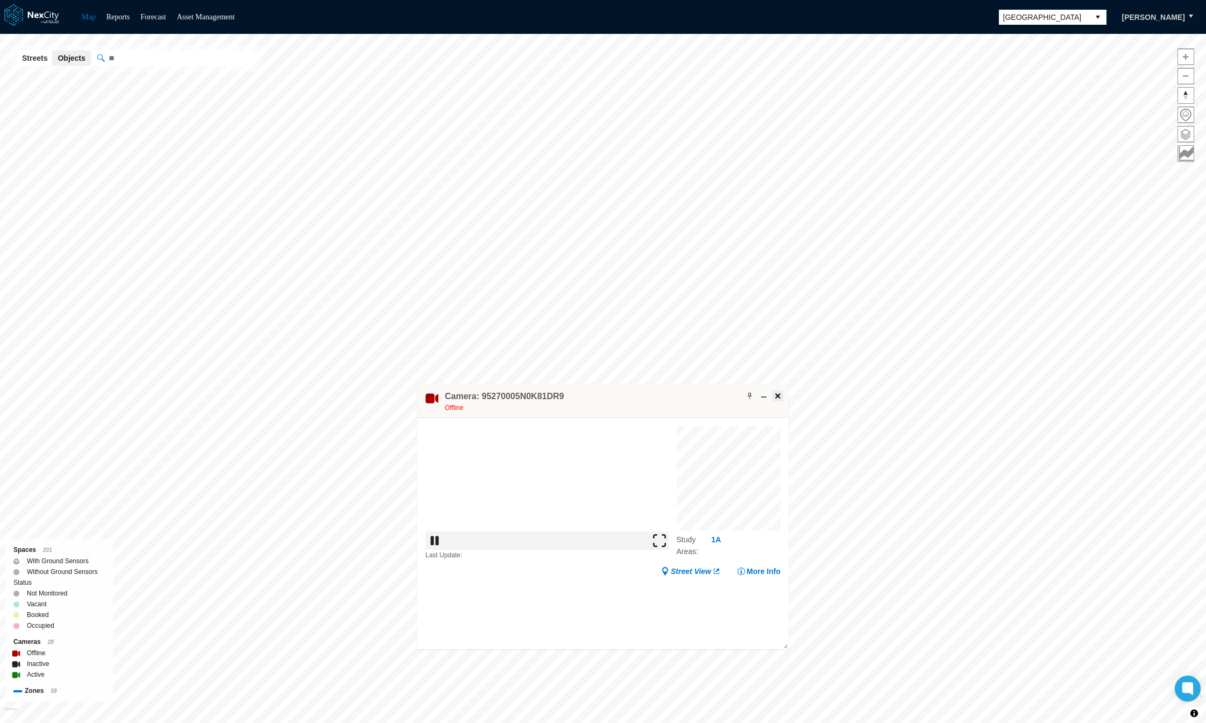
click at [774, 397] on span at bounding box center [778, 396] width 9 height 9
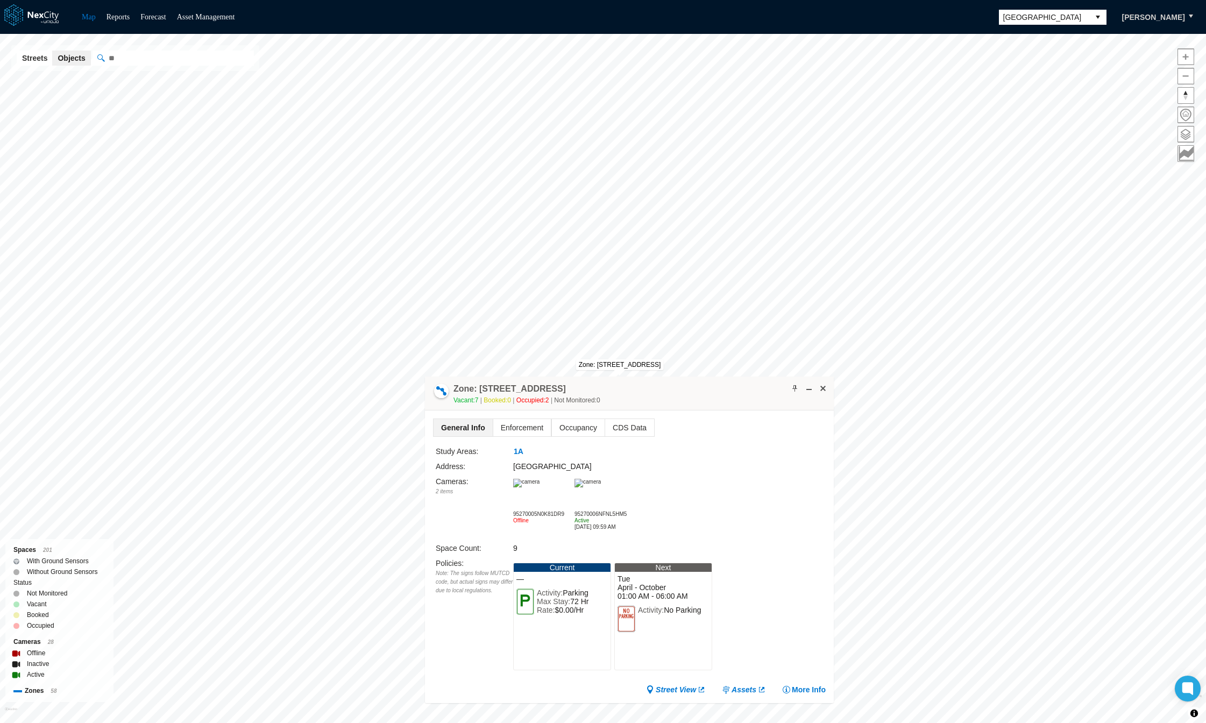
click at [588, 487] on img at bounding box center [588, 483] width 26 height 9
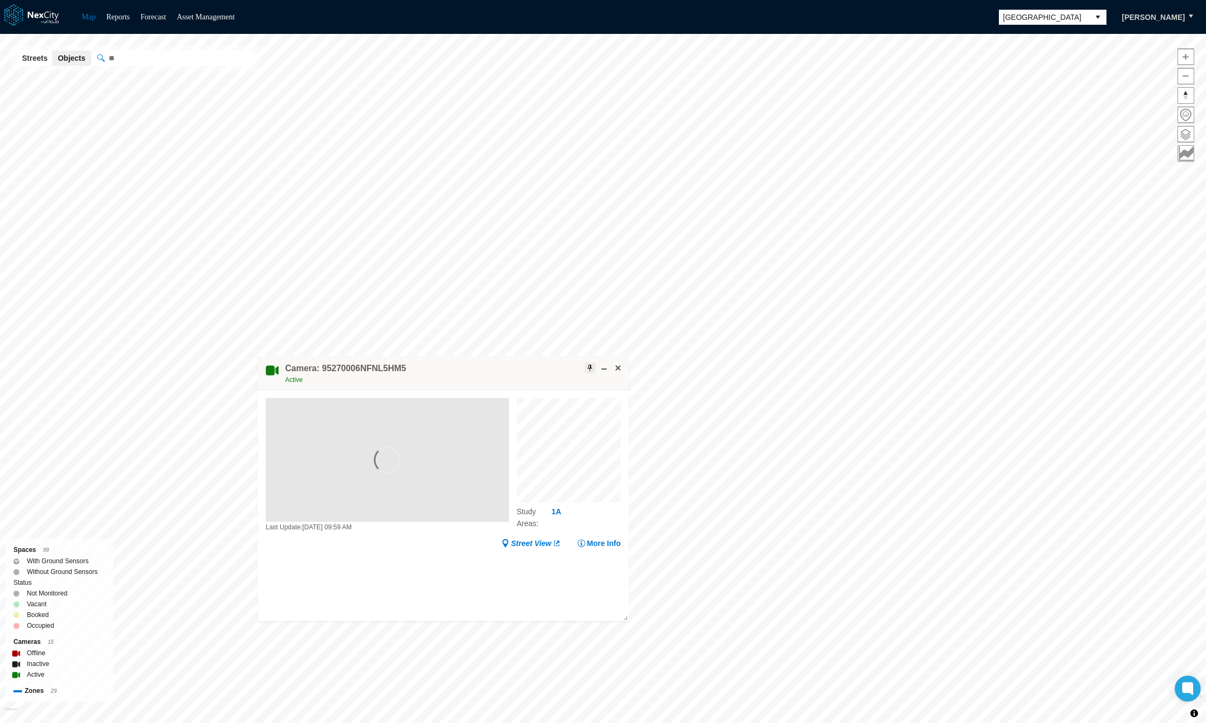
click at [591, 367] on span at bounding box center [590, 368] width 9 height 9
click at [619, 363] on button at bounding box center [618, 368] width 11 height 11
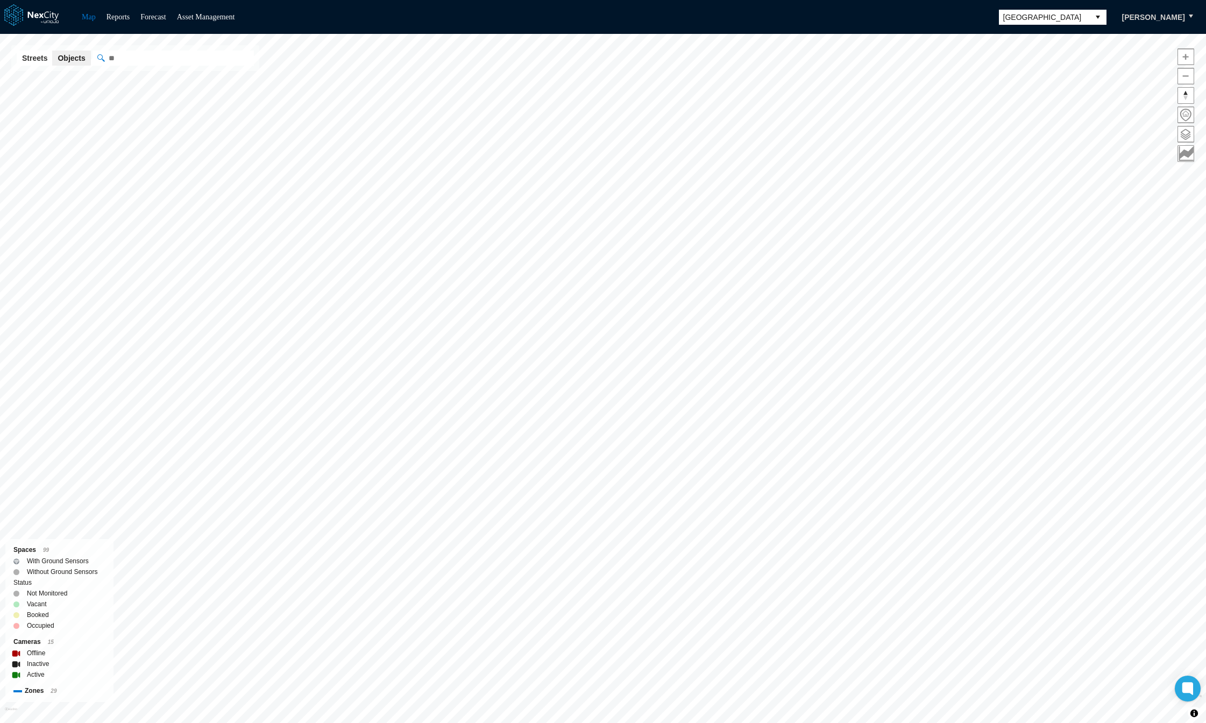
click at [1107, 19] on button "select" at bounding box center [1098, 17] width 17 height 15
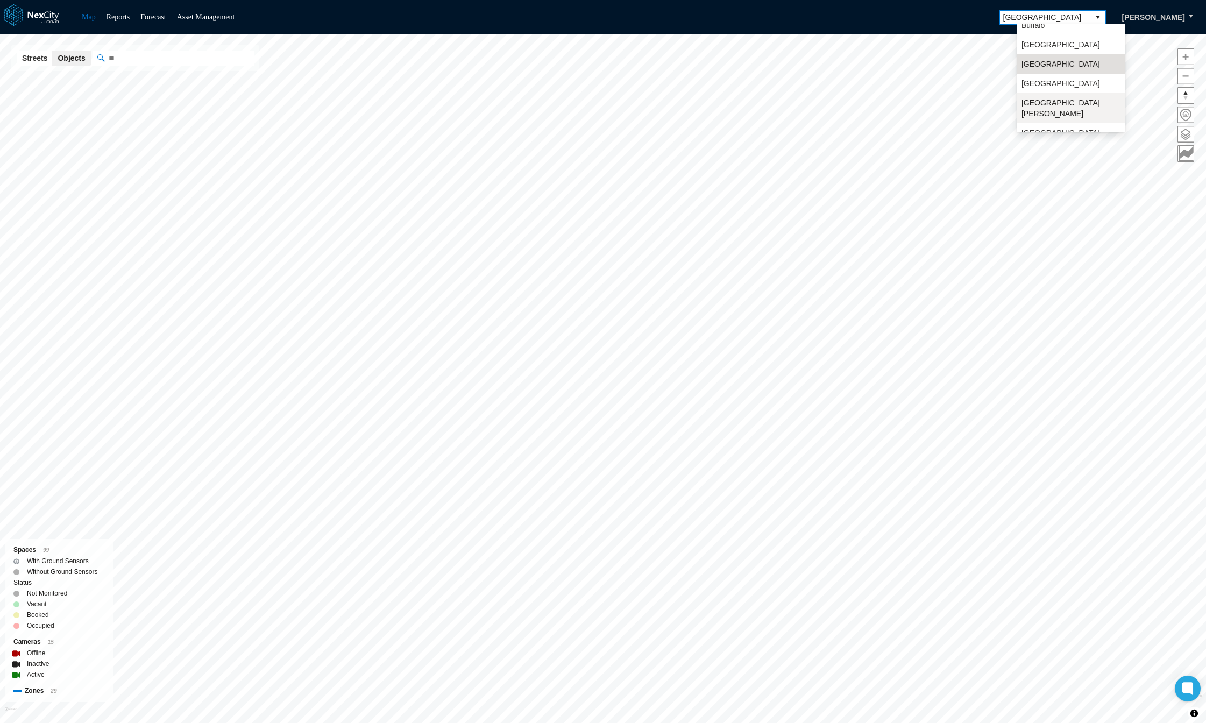
click at [1036, 103] on span "[GEOGRAPHIC_DATA][PERSON_NAME]" at bounding box center [1071, 108] width 99 height 22
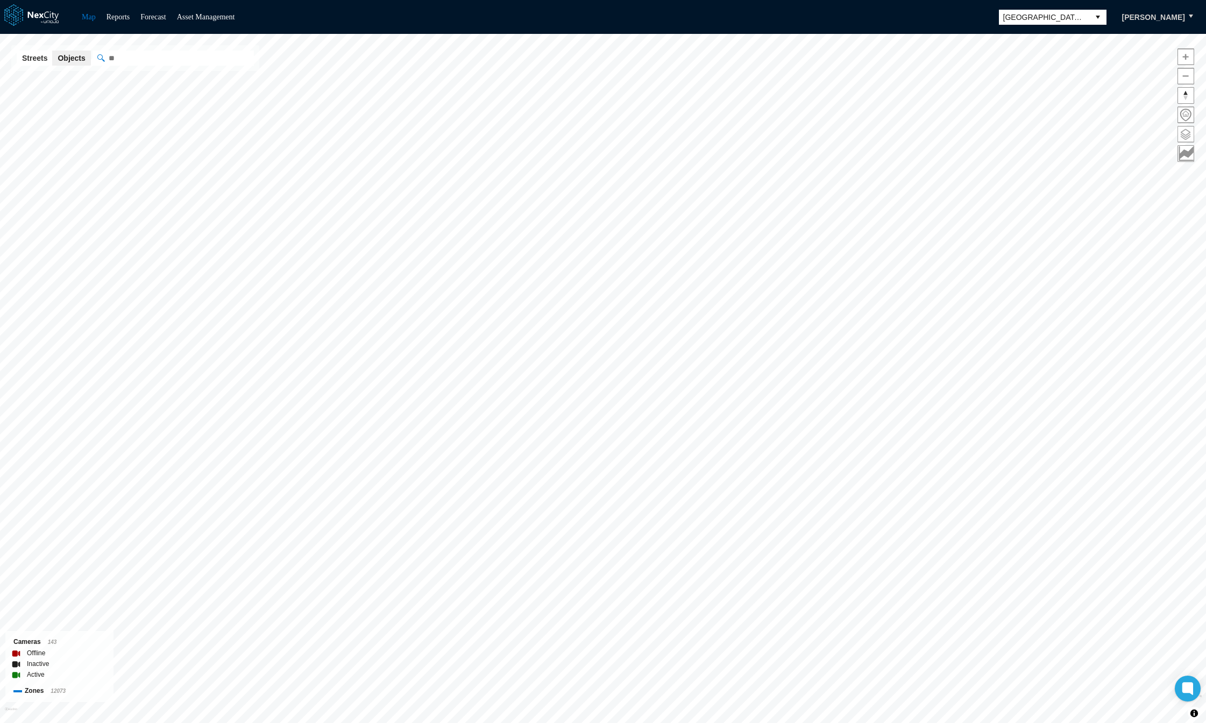
click at [1184, 130] on span at bounding box center [1186, 134] width 16 height 16
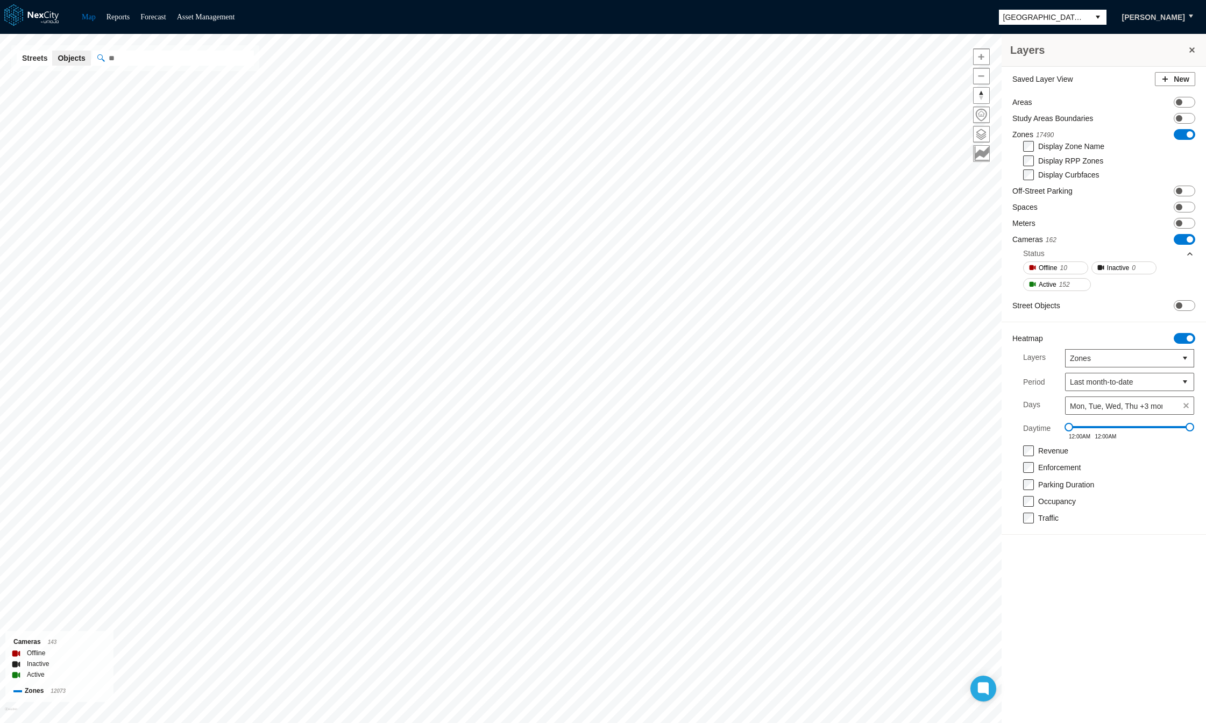
click at [1059, 160] on label "Display RPP Zones" at bounding box center [1070, 161] width 65 height 9
click at [1054, 175] on label "Display Curbfaces" at bounding box center [1068, 175] width 61 height 9
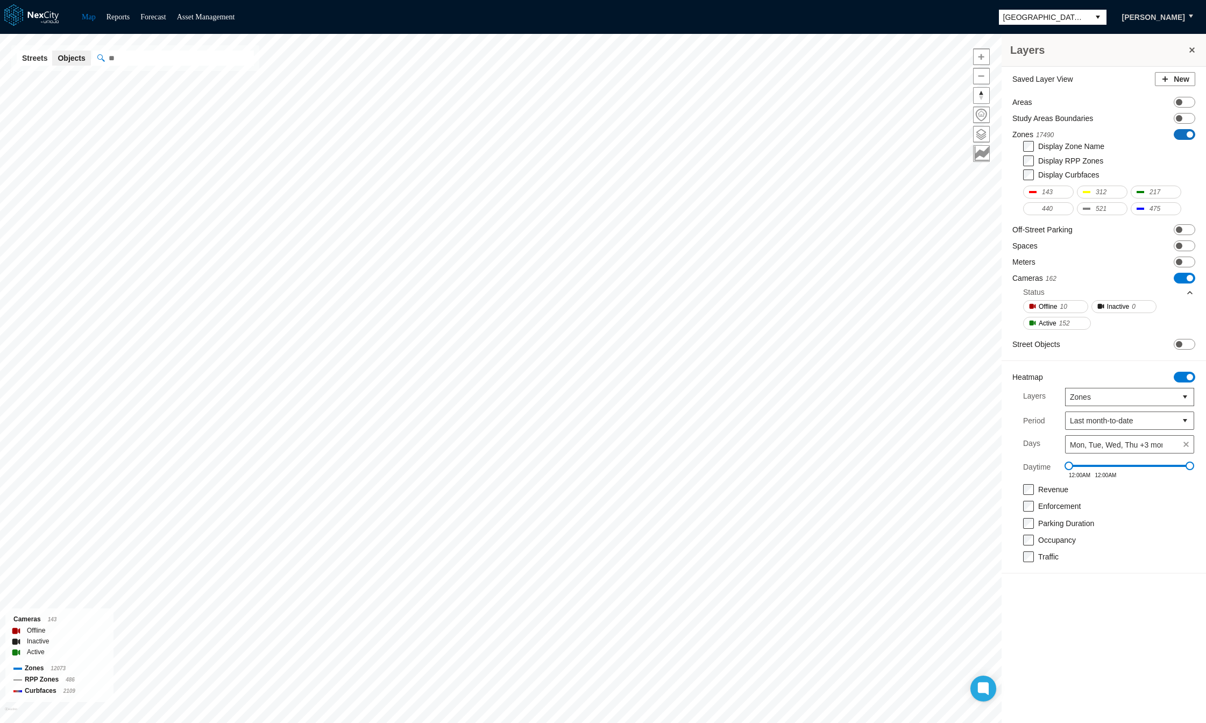
click at [1182, 135] on span "ON OFF" at bounding box center [1185, 134] width 22 height 11
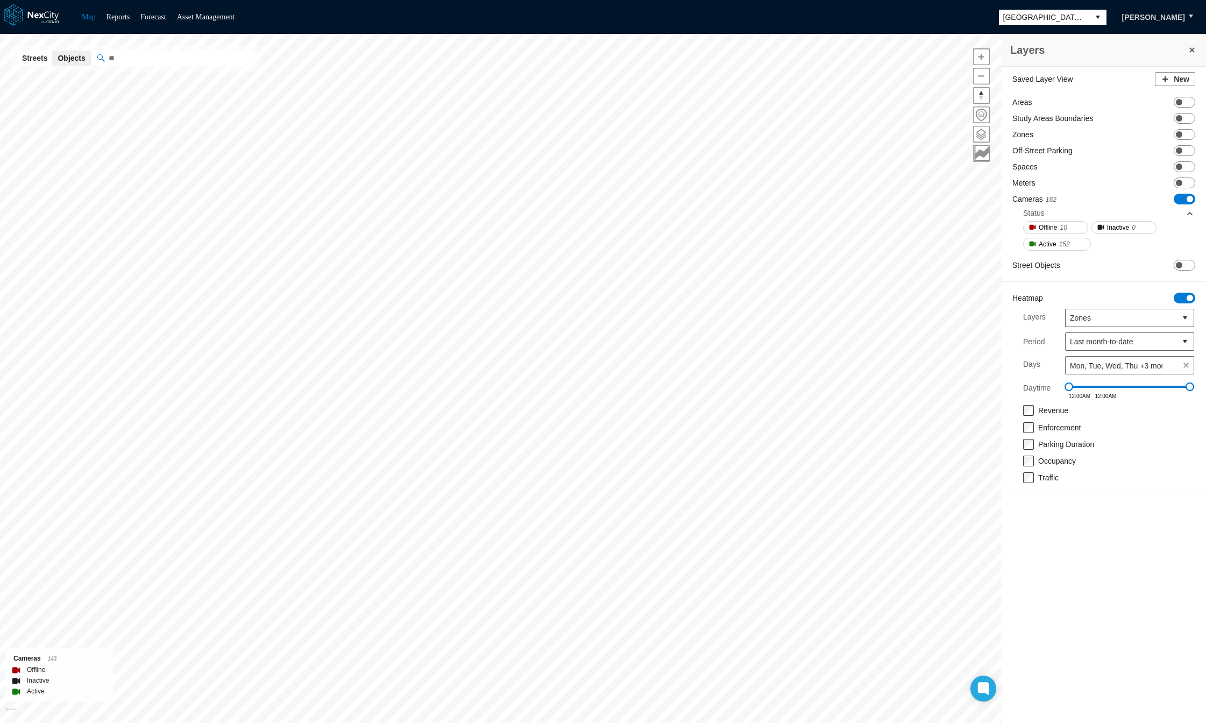
click at [1180, 297] on span "ON OFF" at bounding box center [1185, 298] width 22 height 11
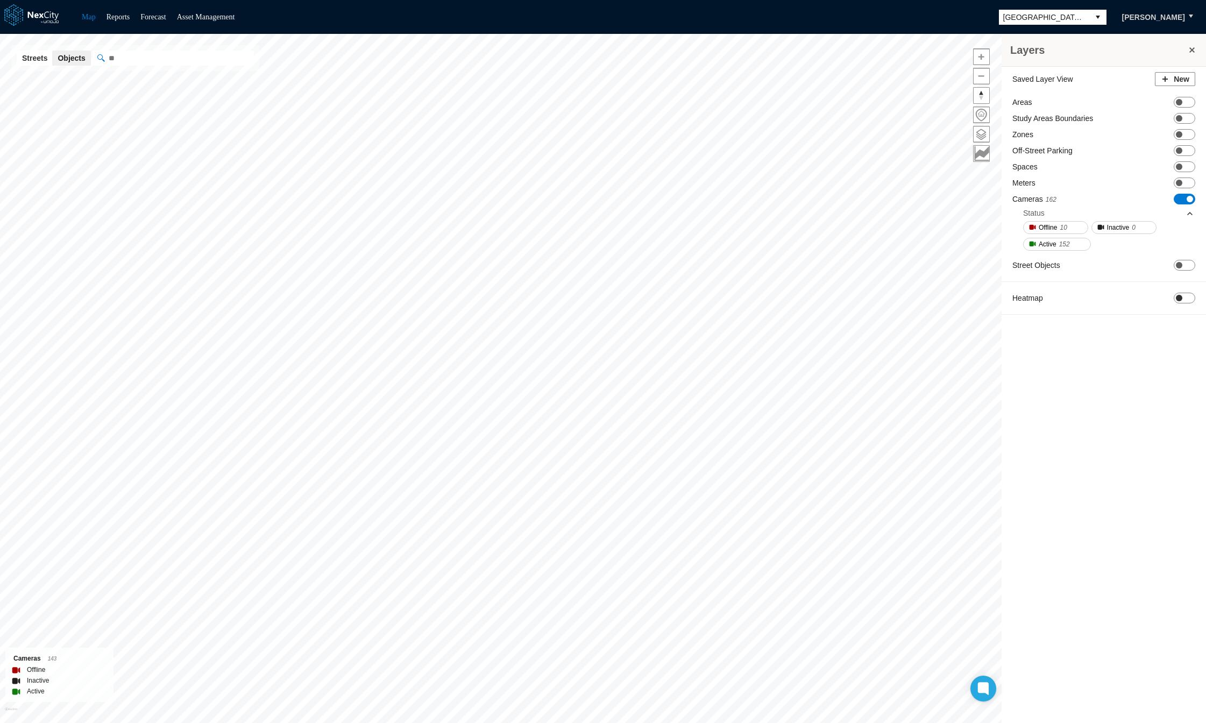
click at [1184, 300] on span "ON OFF" at bounding box center [1185, 298] width 22 height 11
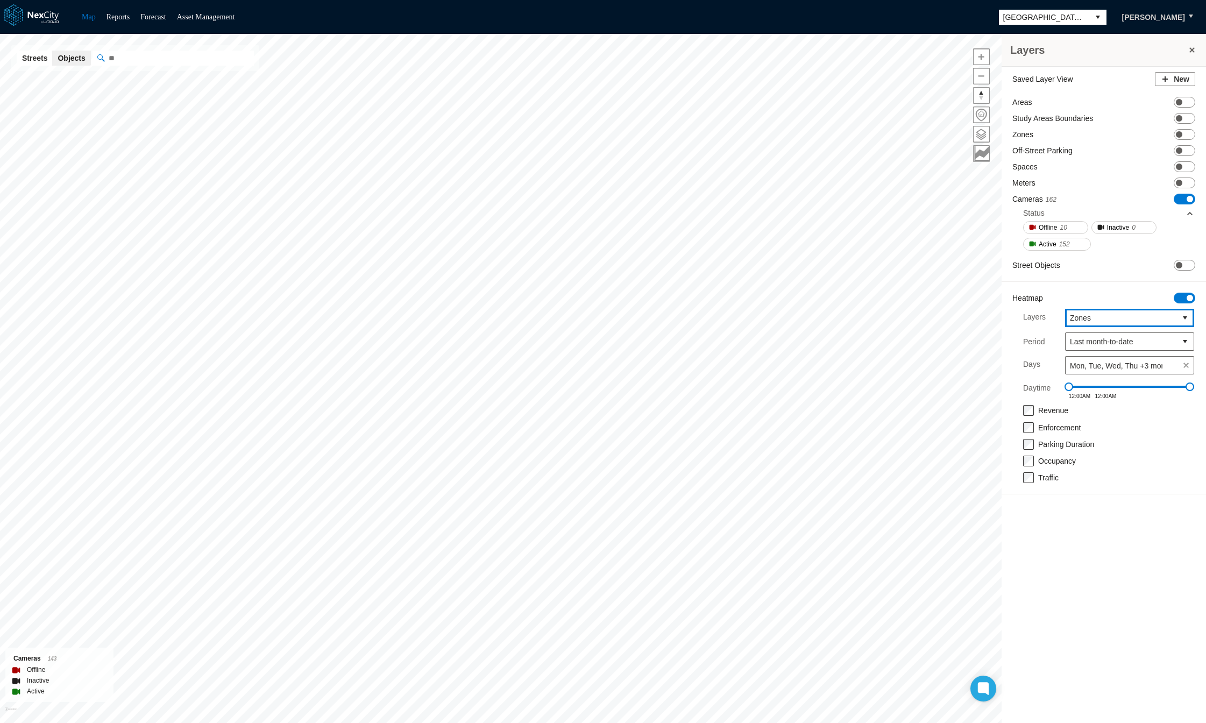
click at [1187, 319] on button "select" at bounding box center [1185, 317] width 17 height 17
click at [1128, 395] on span "Off-Street Parking" at bounding box center [1100, 393] width 60 height 11
click at [1179, 149] on span at bounding box center [1179, 150] width 6 height 6
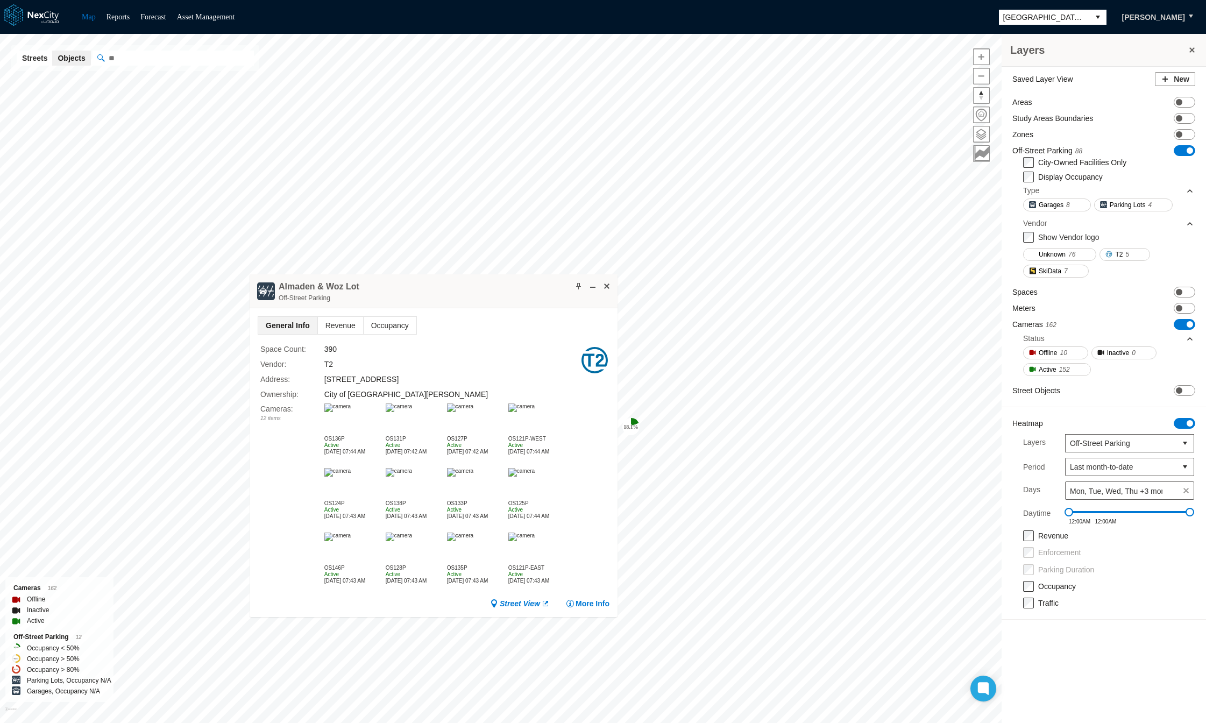
click at [351, 412] on img at bounding box center [337, 408] width 26 height 9
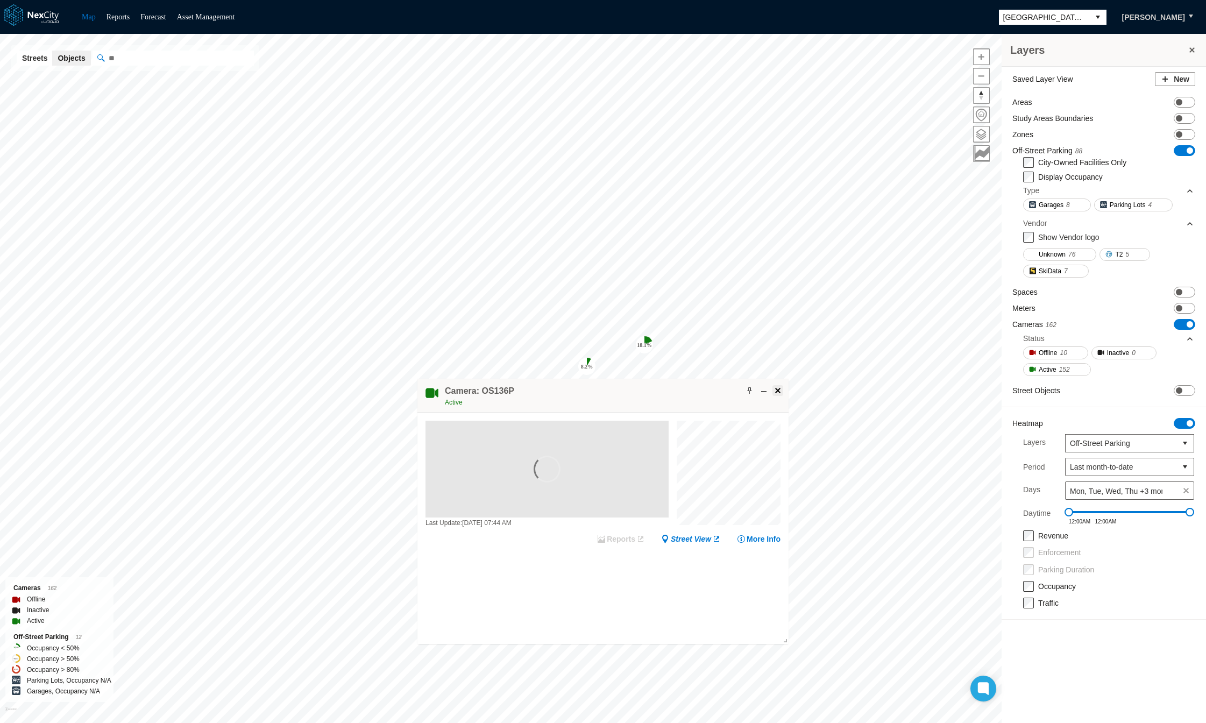
click at [775, 388] on span at bounding box center [778, 390] width 9 height 9
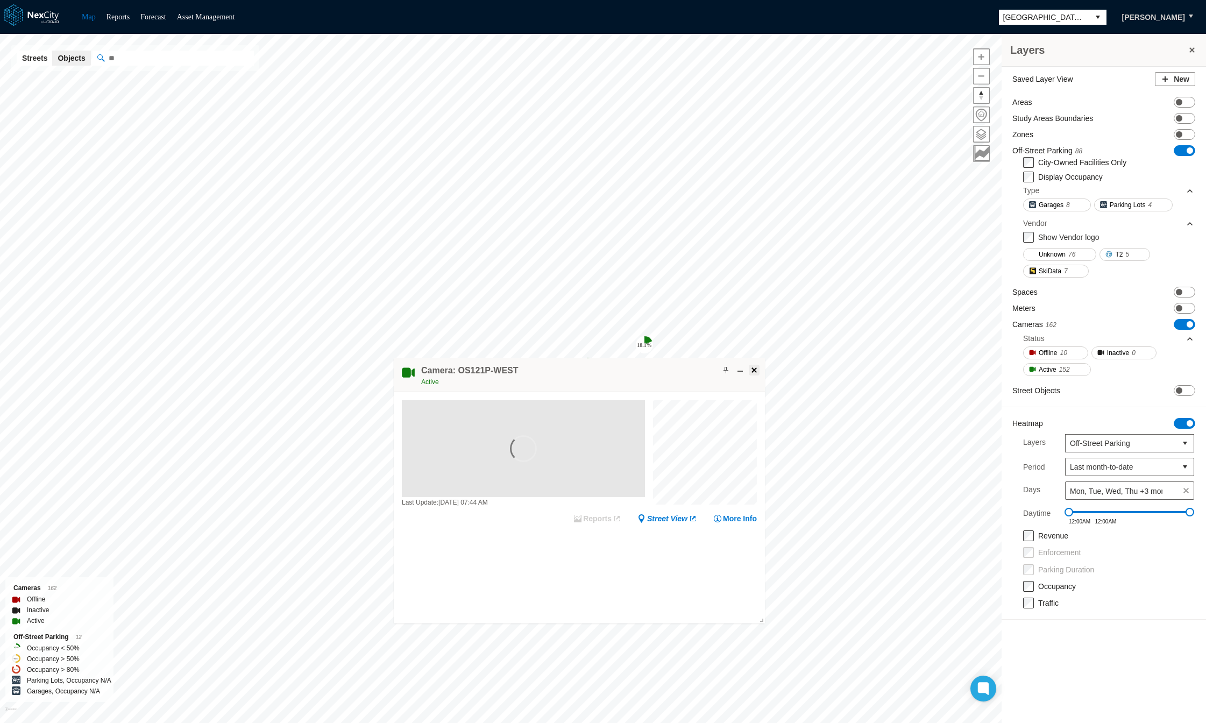
click at [757, 370] on span at bounding box center [754, 370] width 9 height 9
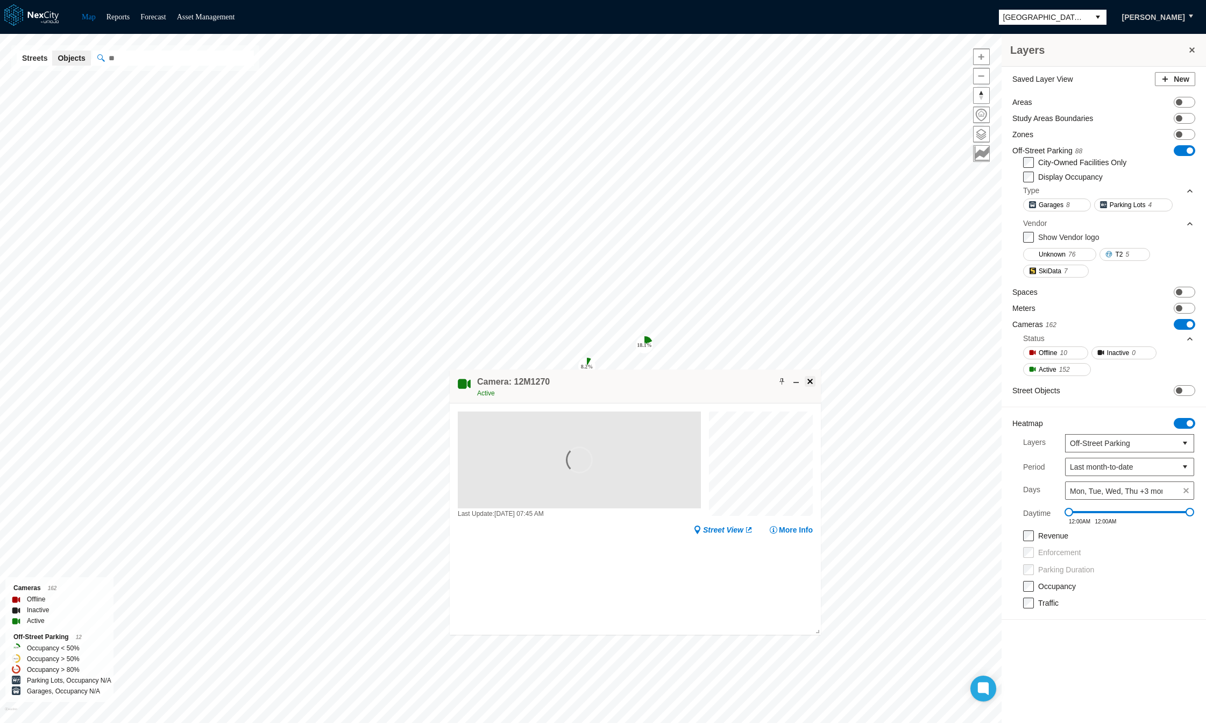
click at [812, 381] on span at bounding box center [810, 381] width 9 height 9
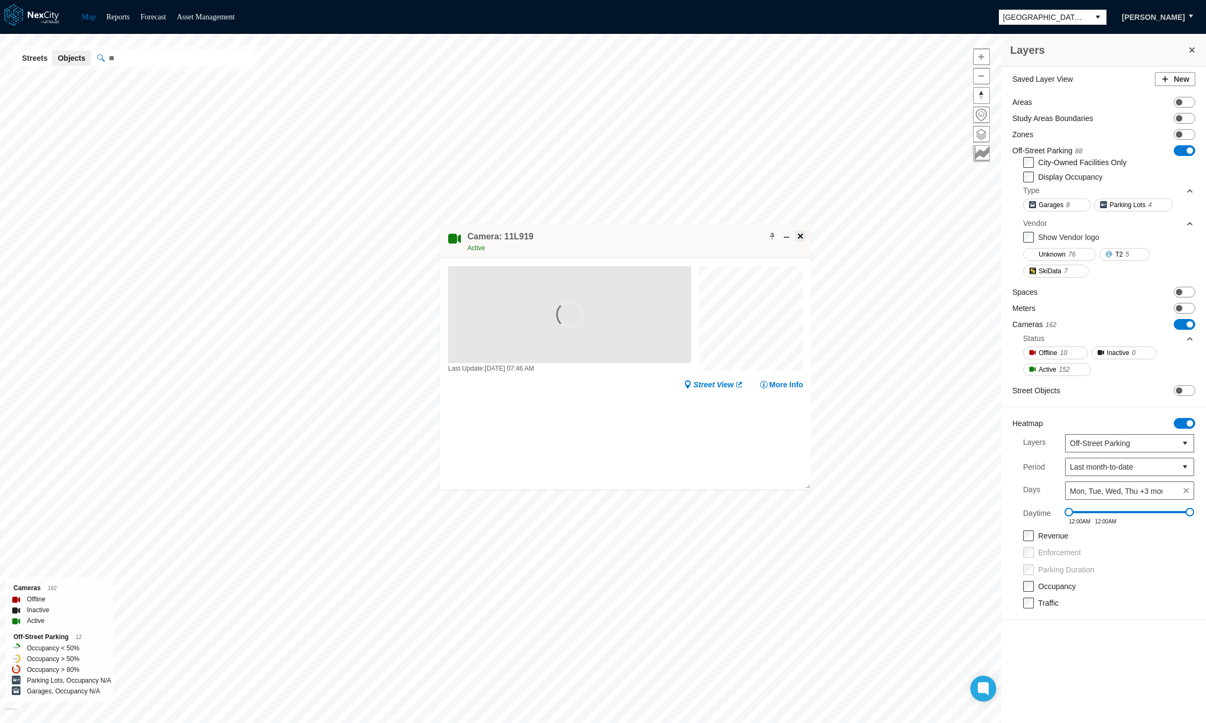
click at [796, 237] on span at bounding box center [800, 236] width 9 height 9
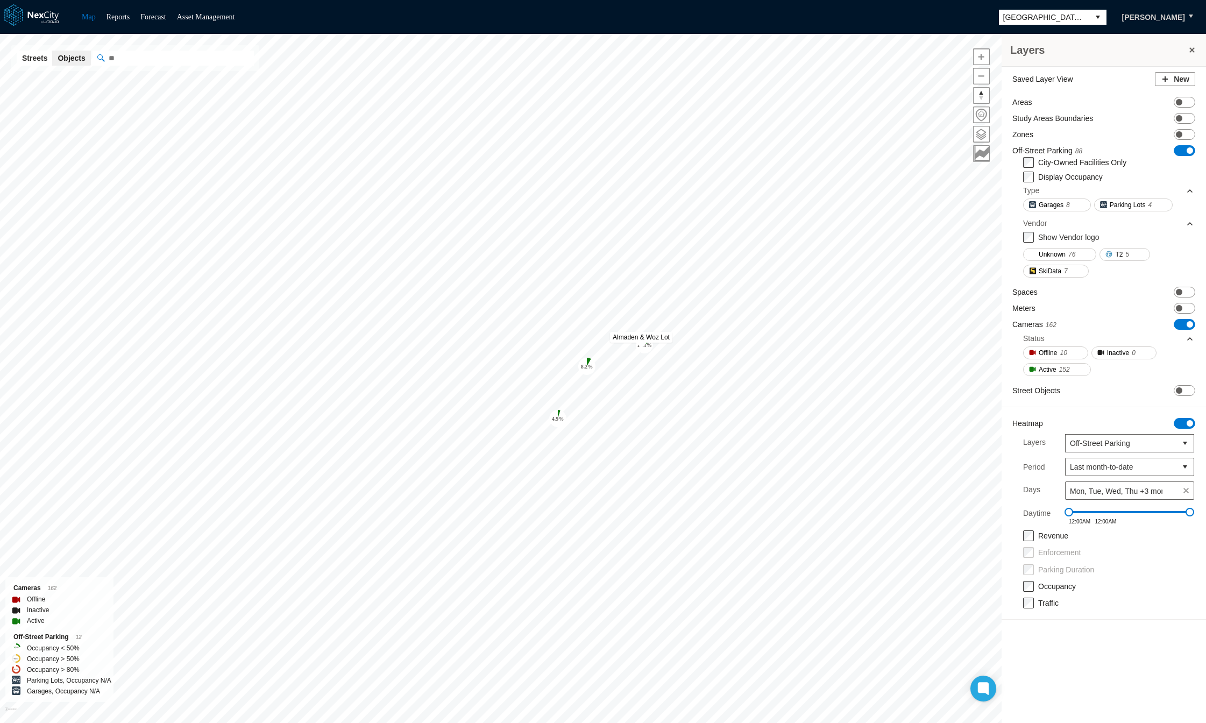
click at [645, 344] on tspan "18.1 %" at bounding box center [644, 345] width 15 height 6
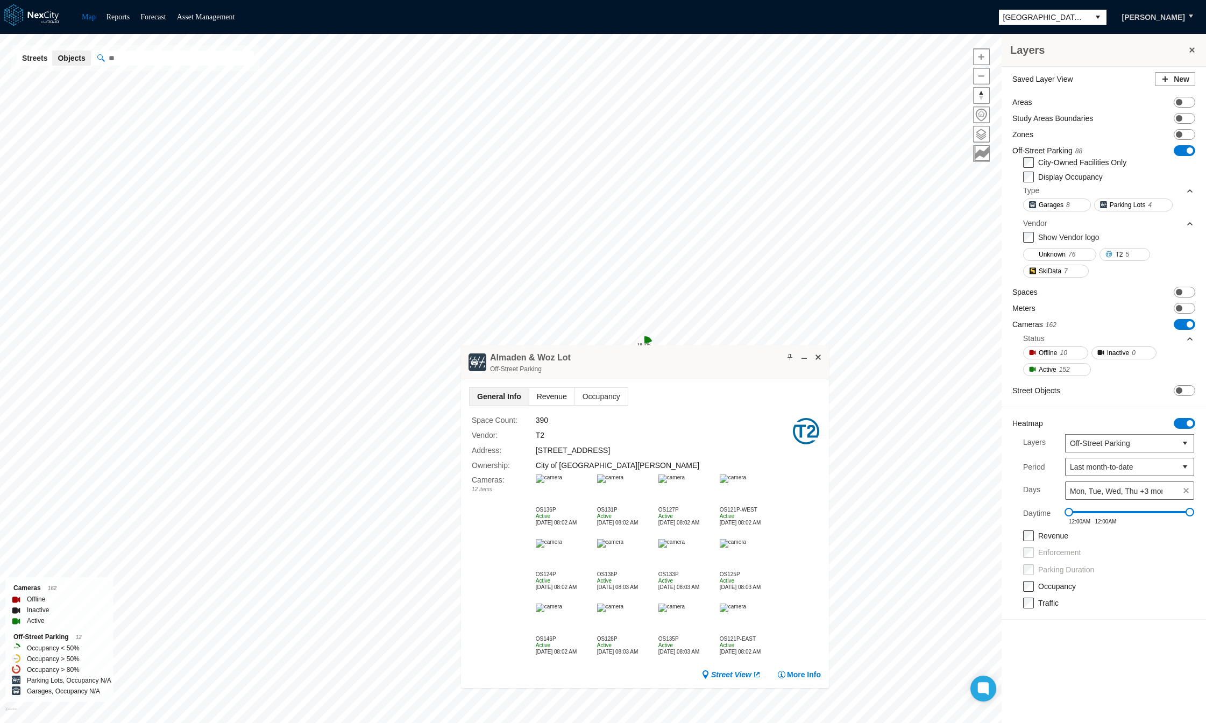
click at [548, 394] on span "Revenue" at bounding box center [551, 396] width 45 height 17
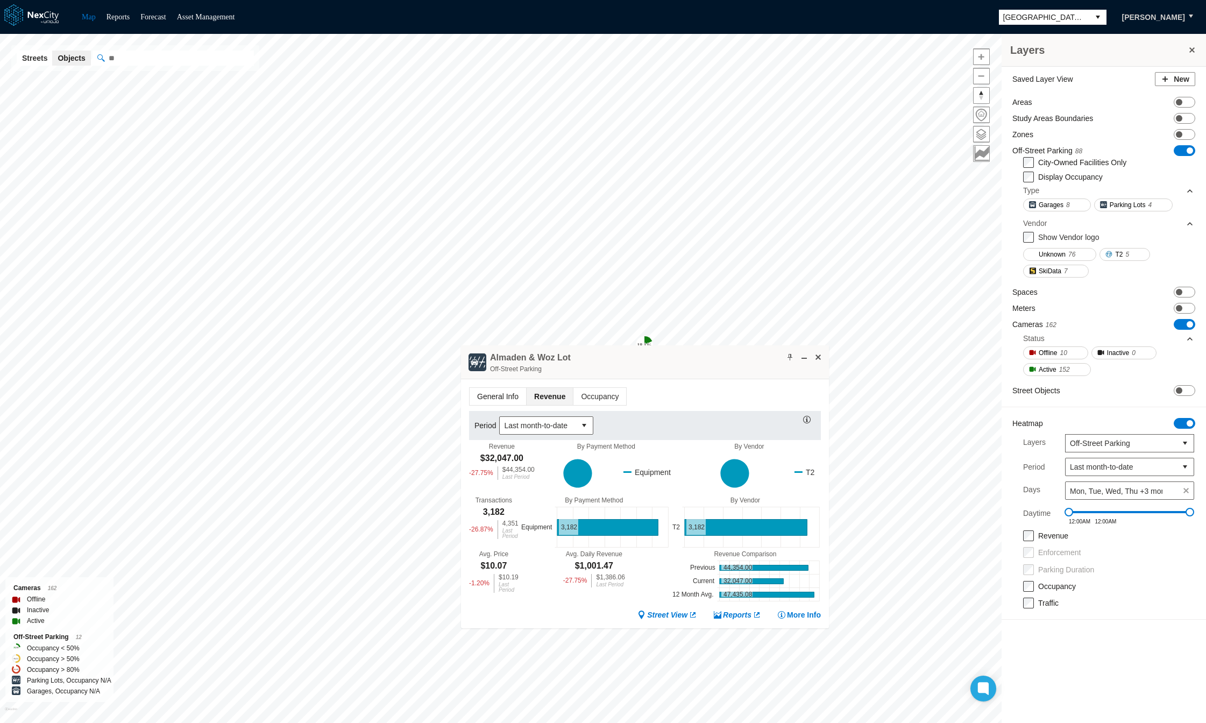
click at [494, 395] on span "General Info" at bounding box center [498, 396] width 56 height 17
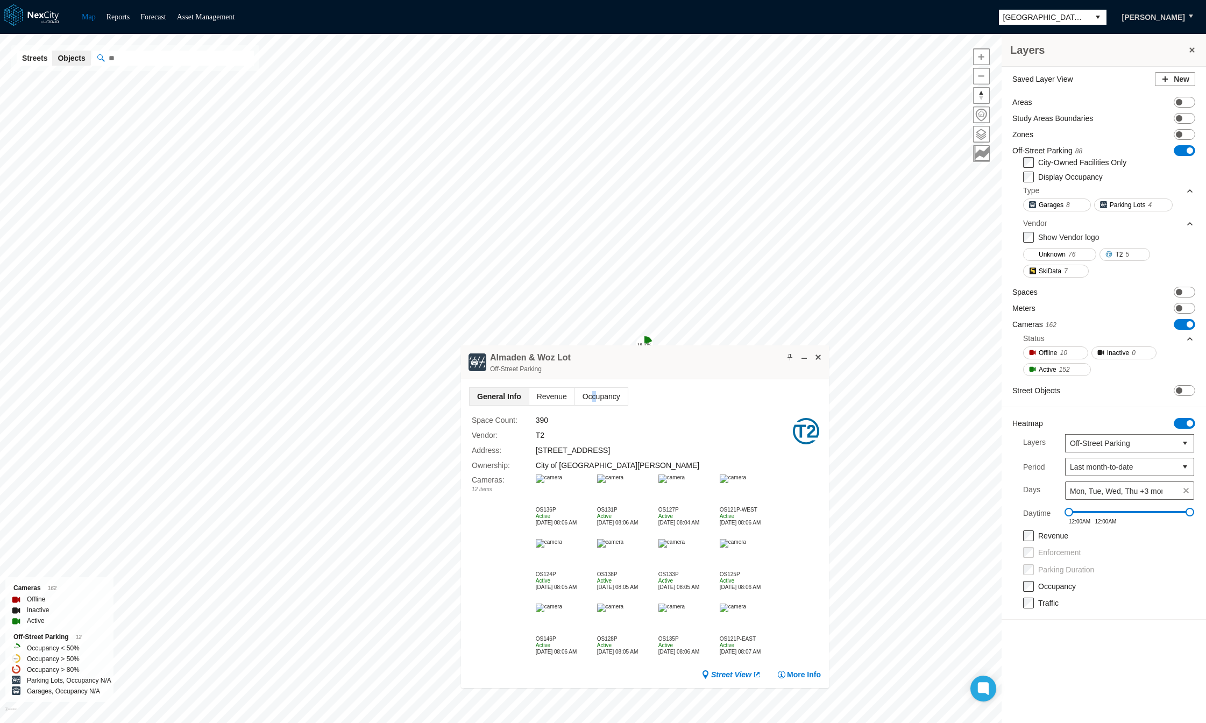
drag, startPoint x: 589, startPoint y: 397, endPoint x: 596, endPoint y: 394, distance: 7.0
click at [595, 395] on span "Occupancy" at bounding box center [601, 396] width 53 height 17
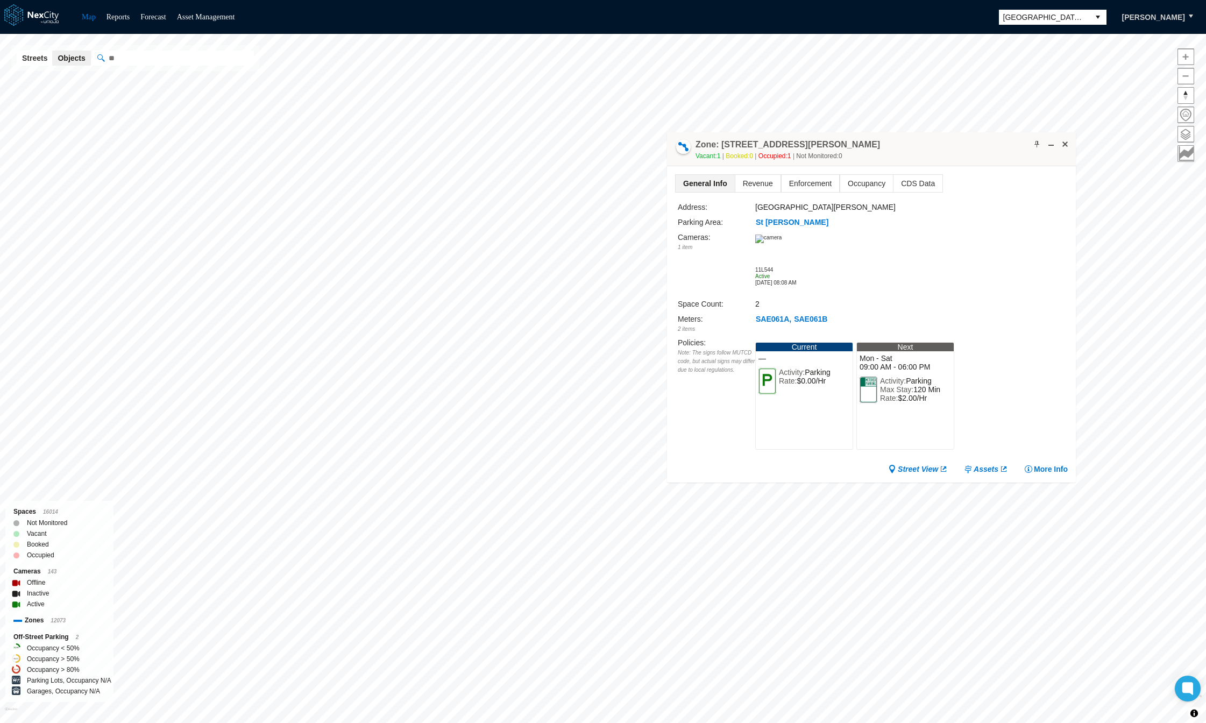
click at [778, 243] on img at bounding box center [768, 239] width 26 height 9
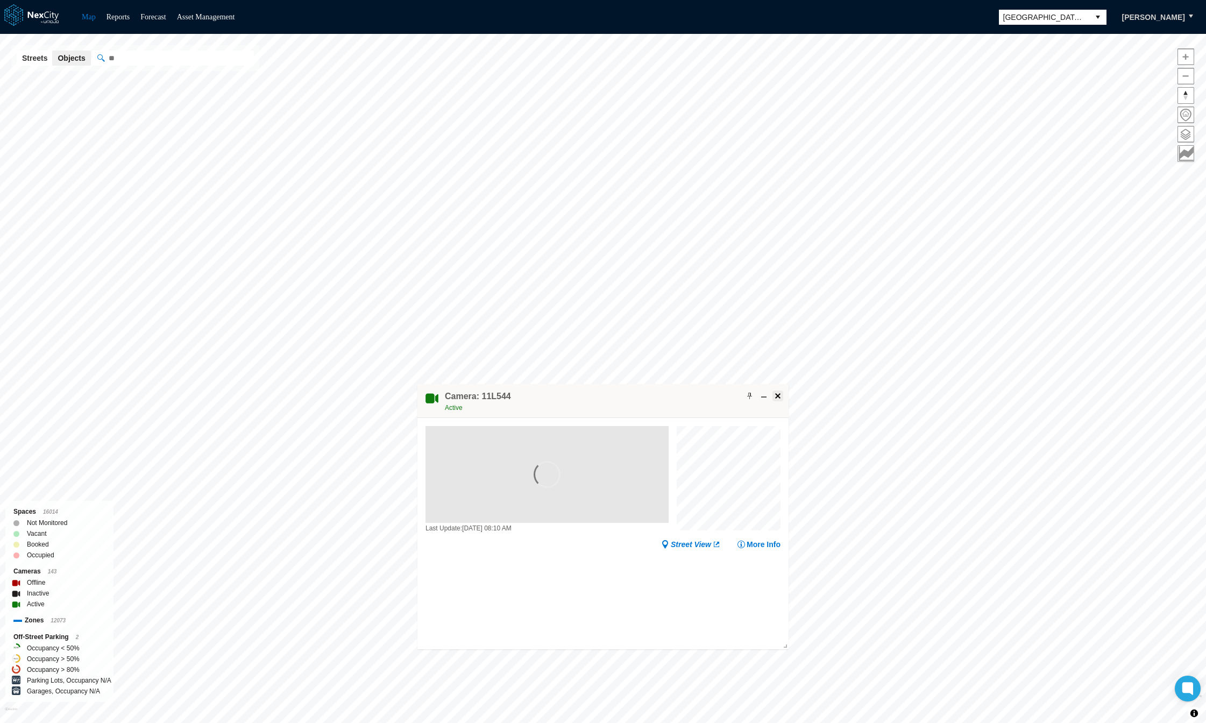
click at [775, 393] on span at bounding box center [778, 396] width 9 height 9
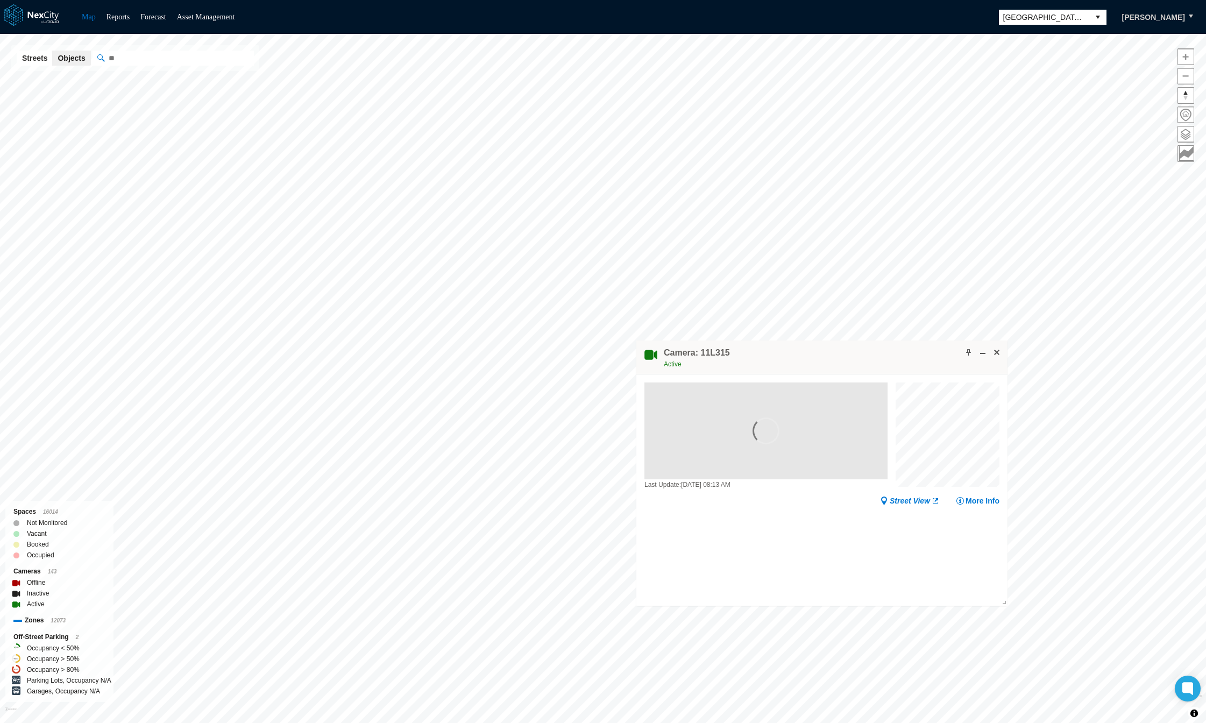
click at [815, 433] on div at bounding box center [766, 431] width 243 height 97
click at [996, 351] on span at bounding box center [997, 352] width 9 height 9
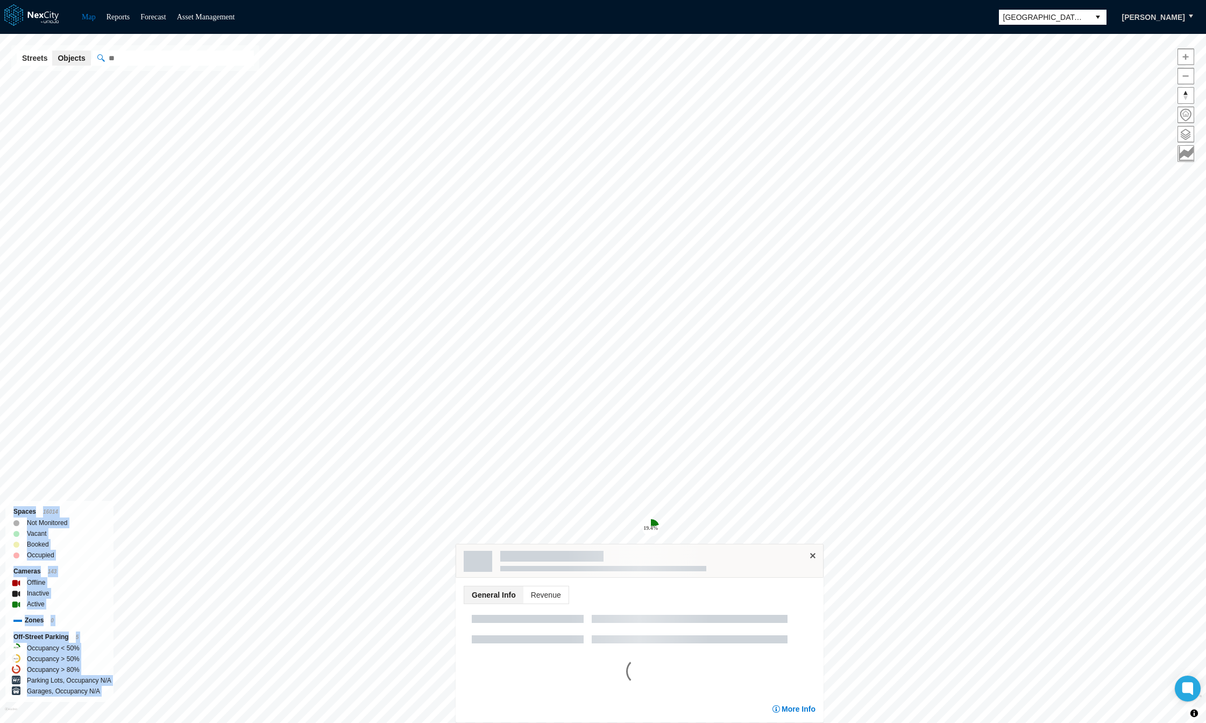
click at [592, 423] on div "10.0 % 4.5 % 19.4 % San Jose KPI overview Reports 0 On-Street parking zones | 0…" at bounding box center [603, 378] width 1206 height 689
click at [644, 552] on div at bounding box center [707, 556] width 206 height 11
click at [644, 537] on div "10.0 % 4.5 % 19.4 % San Jose KPI overview Reports 0 On-Street parking zones | 0…" at bounding box center [603, 378] width 1206 height 689
drag, startPoint x: 653, startPoint y: 550, endPoint x: 659, endPoint y: 546, distance: 7.5
click at [653, 551] on div at bounding box center [707, 556] width 206 height 11
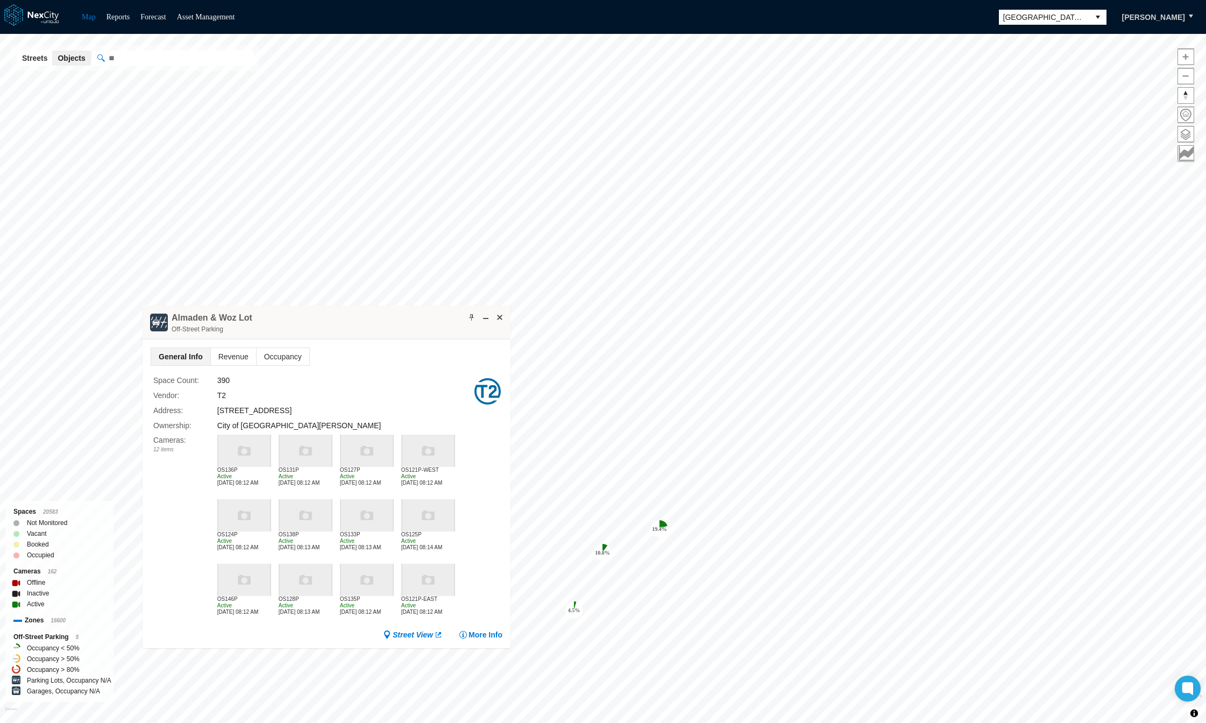
drag, startPoint x: 684, startPoint y: 556, endPoint x: 362, endPoint y: 318, distance: 401.0
click at [362, 318] on div "Almaden & Woz Lot Off-Street Parking" at bounding box center [327, 323] width 368 height 34
click at [498, 317] on span at bounding box center [500, 317] width 9 height 9
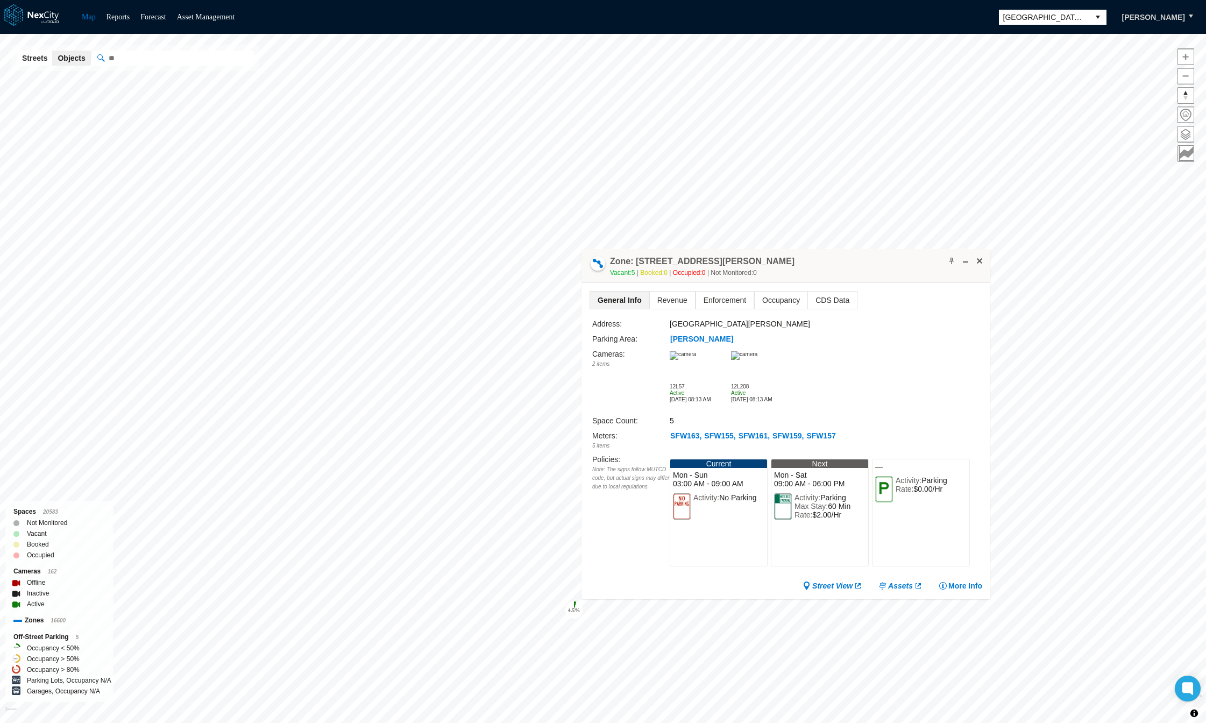
click at [696, 360] on img at bounding box center [683, 355] width 26 height 9
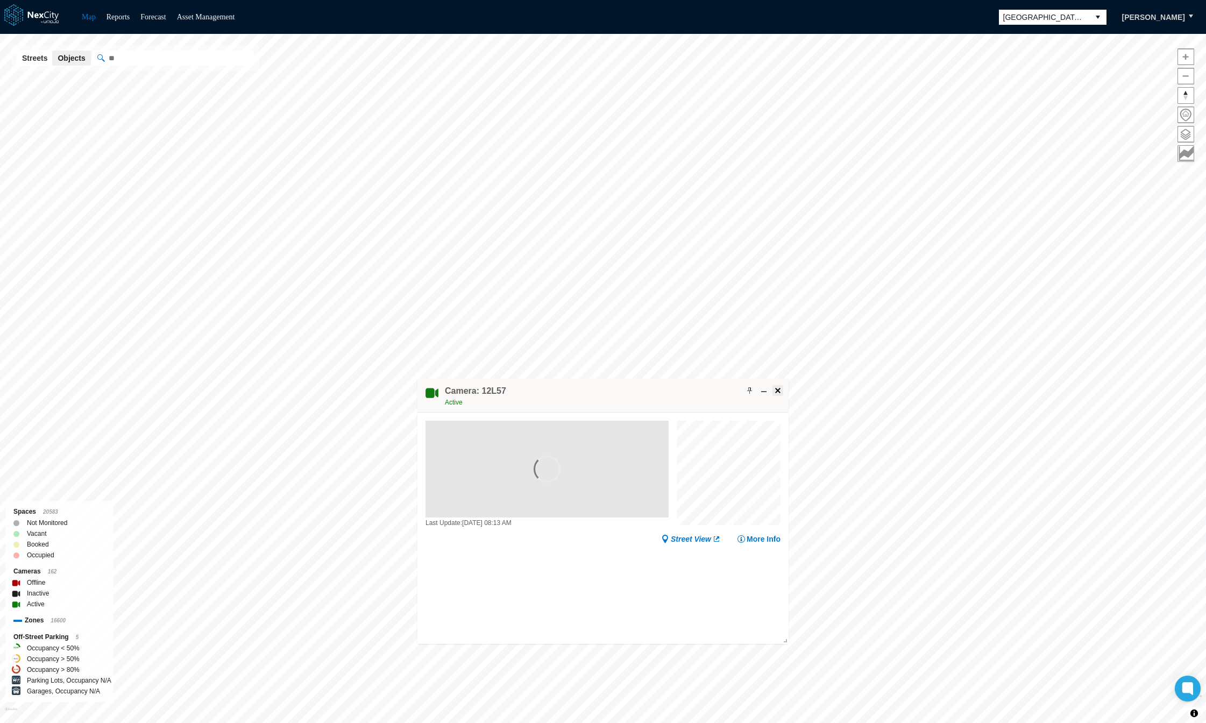
click at [778, 392] on span at bounding box center [778, 390] width 9 height 9
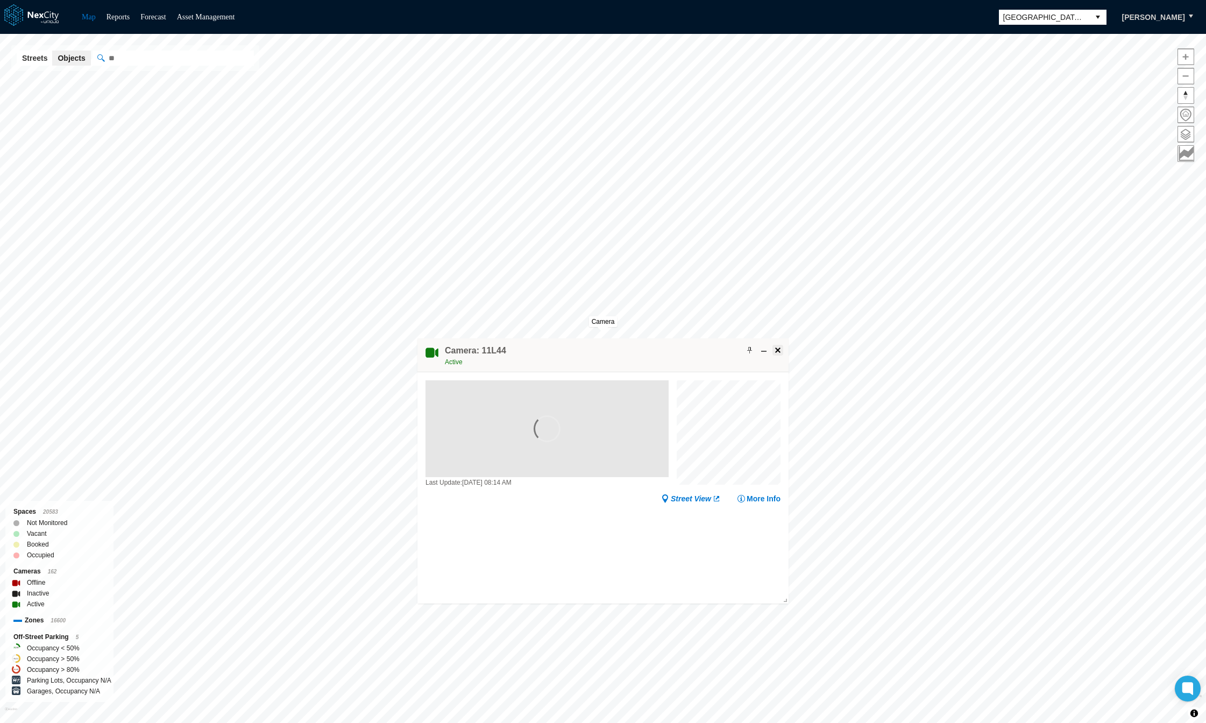
click at [776, 351] on span at bounding box center [778, 350] width 9 height 9
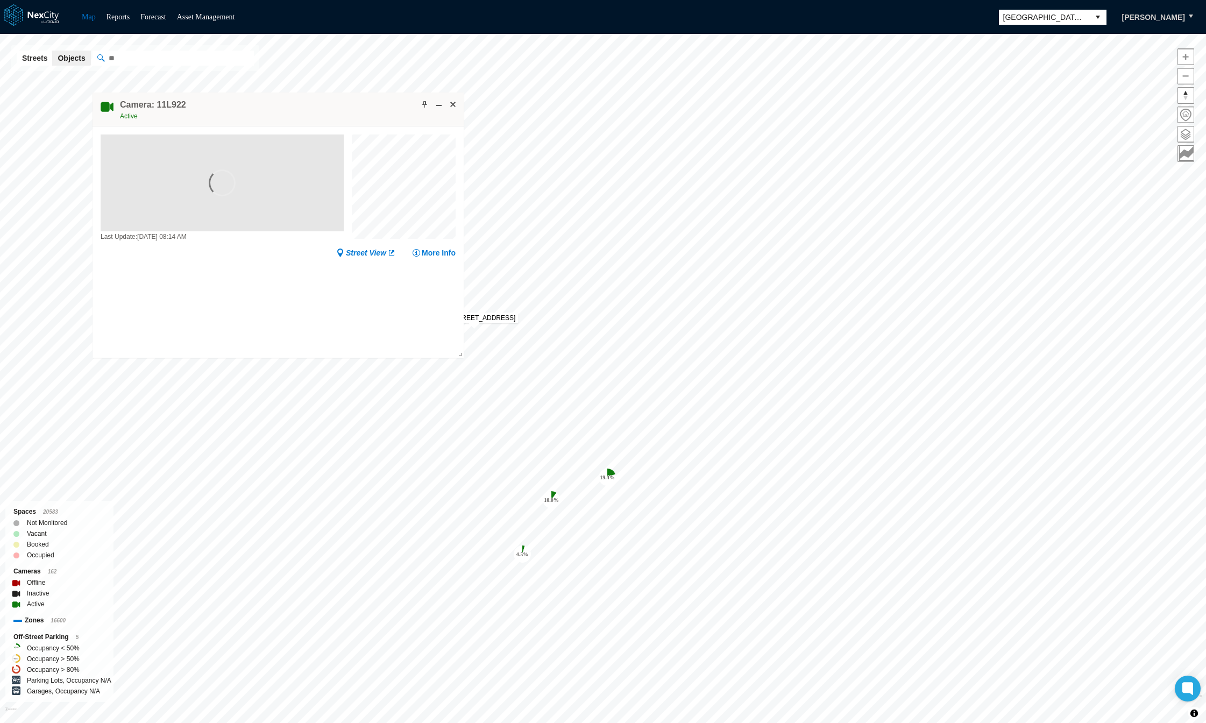
click at [453, 103] on span at bounding box center [453, 104] width 9 height 9
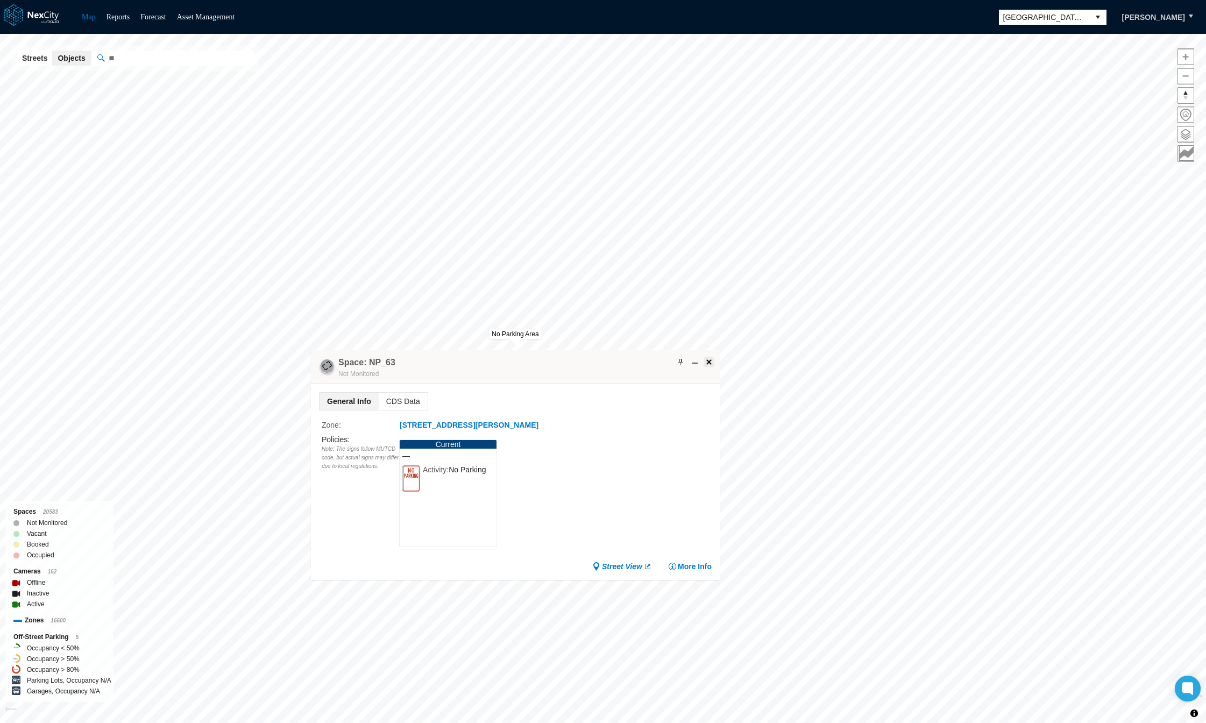
click at [709, 362] on span at bounding box center [709, 362] width 9 height 9
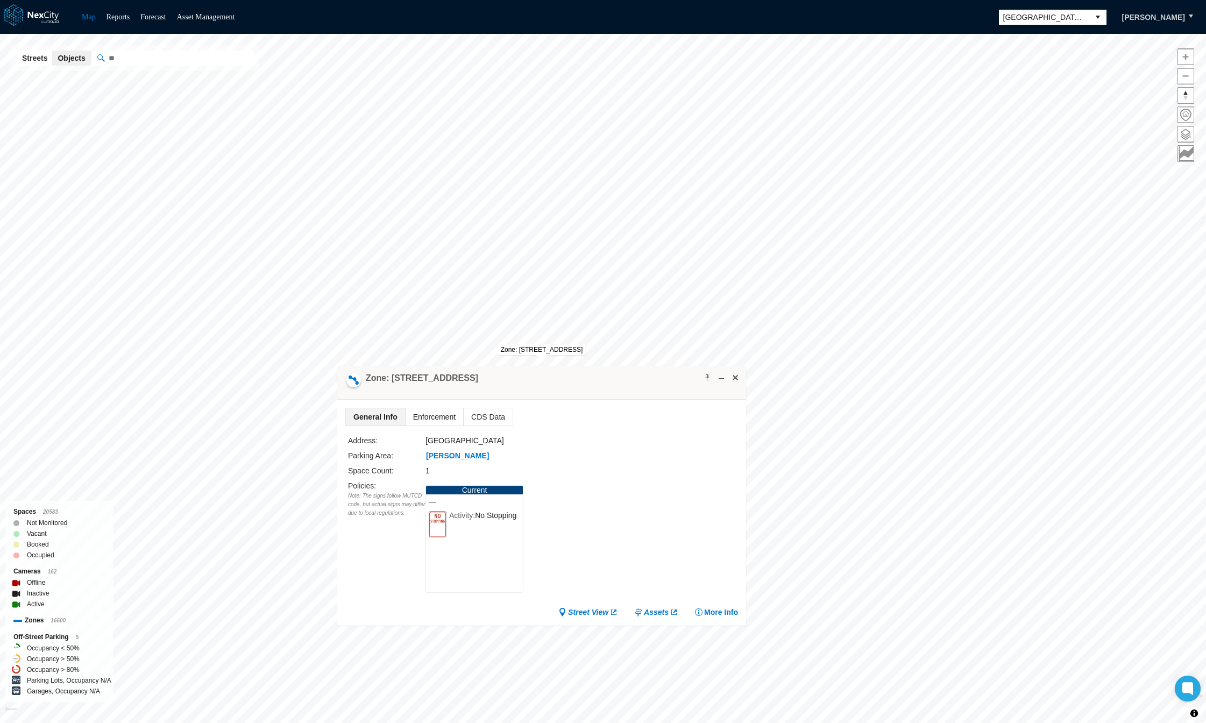
click at [427, 421] on span "Enforcement" at bounding box center [435, 416] width 58 height 17
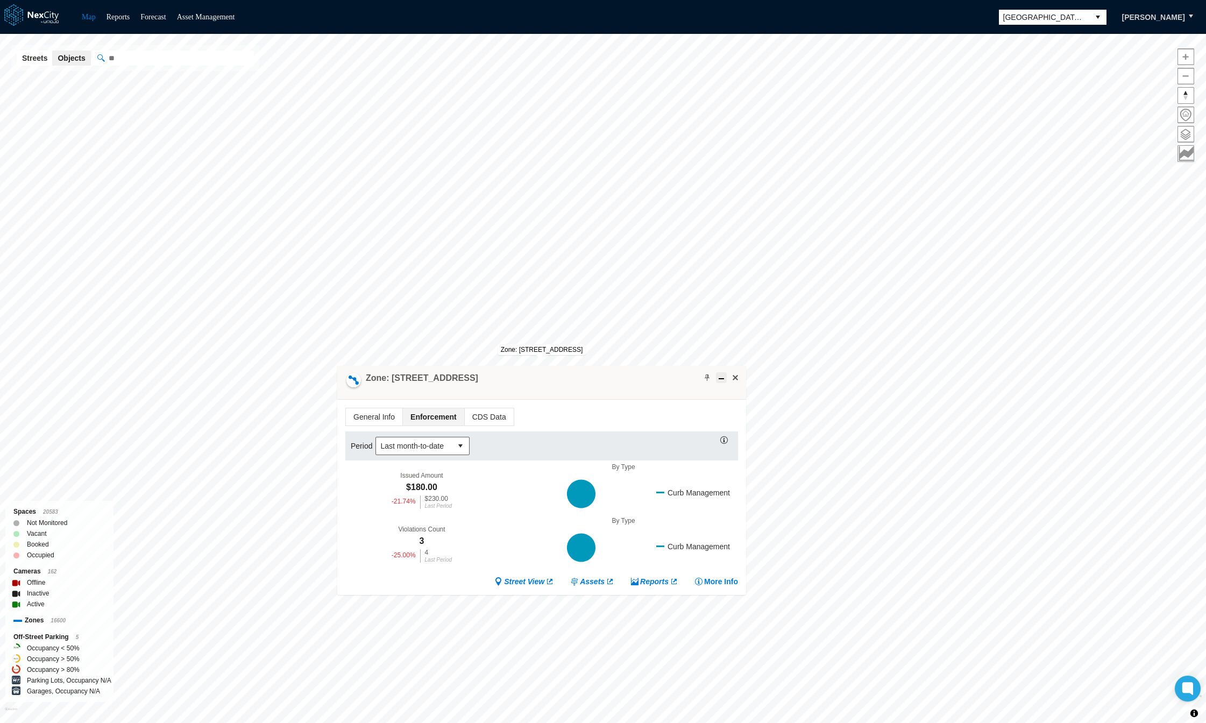
click at [722, 377] on span at bounding box center [721, 377] width 9 height 9
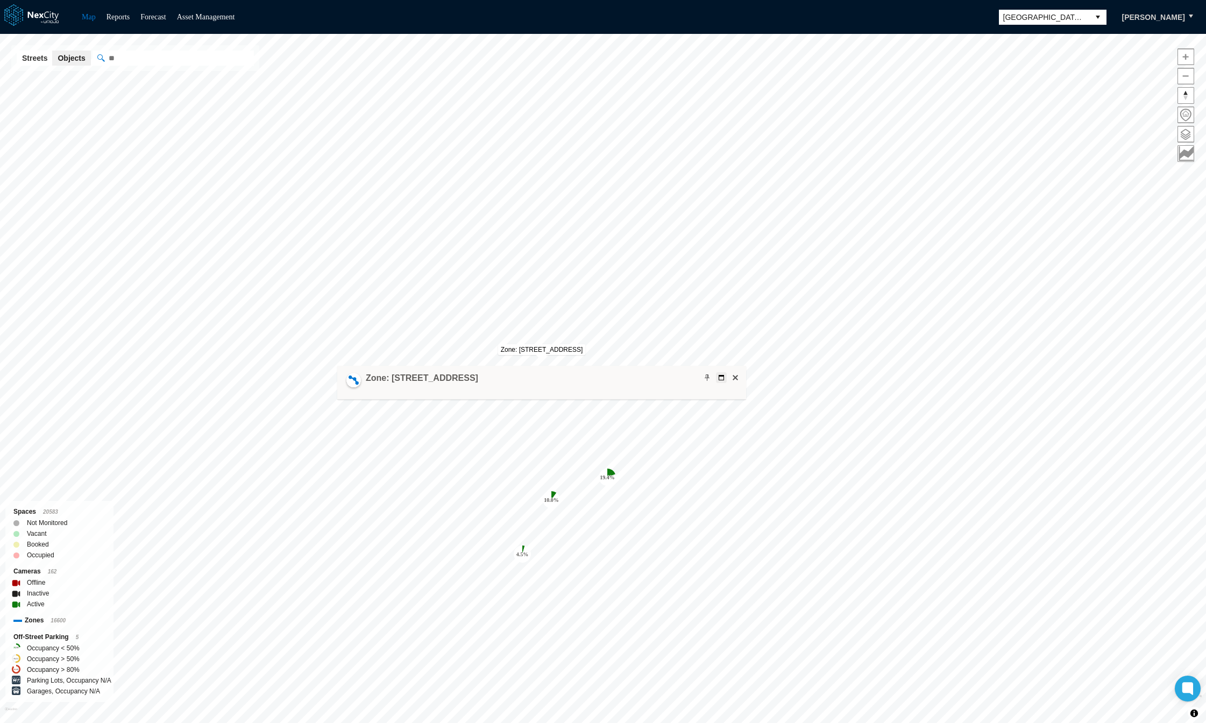
click at [734, 377] on span at bounding box center [735, 377] width 9 height 9
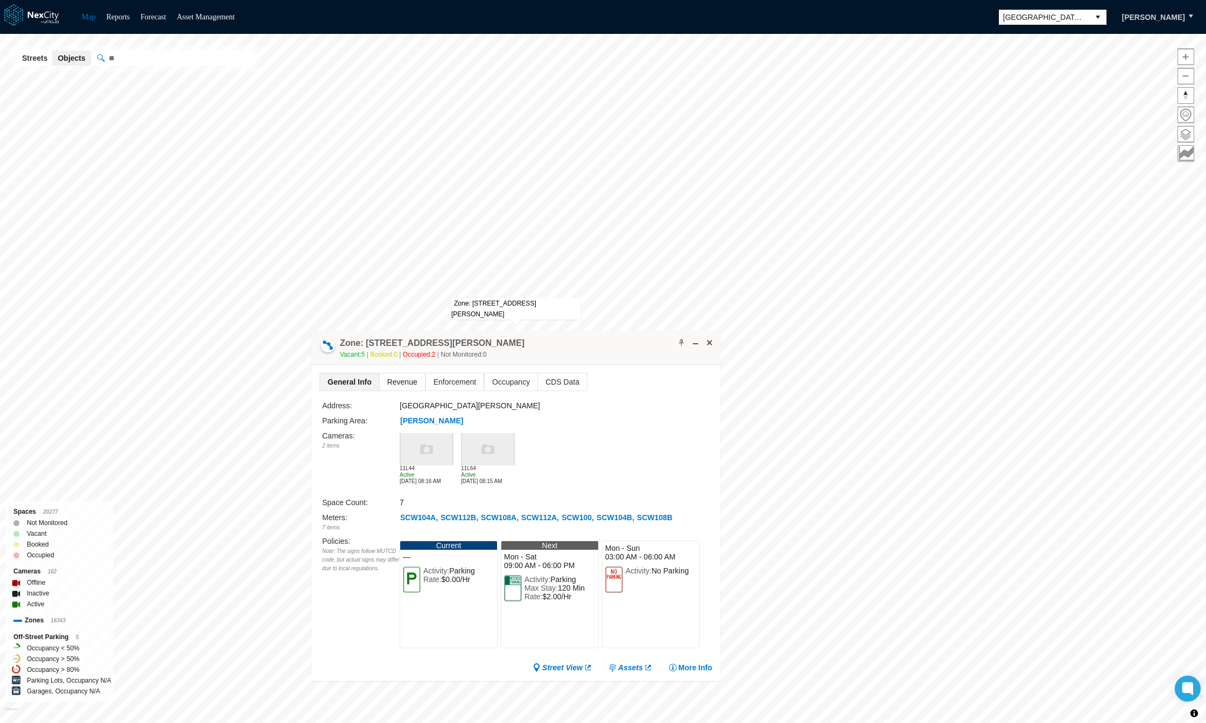
click at [399, 386] on span "Revenue" at bounding box center [402, 381] width 45 height 17
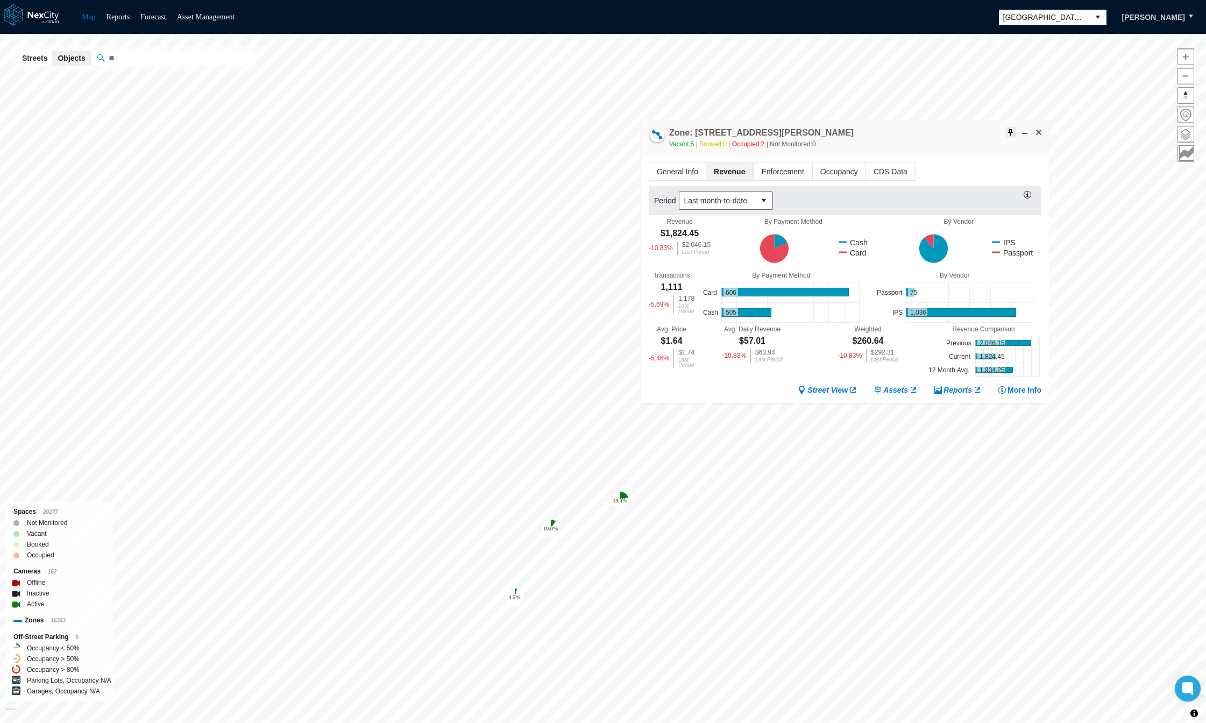
click at [1008, 131] on span at bounding box center [1011, 132] width 9 height 9
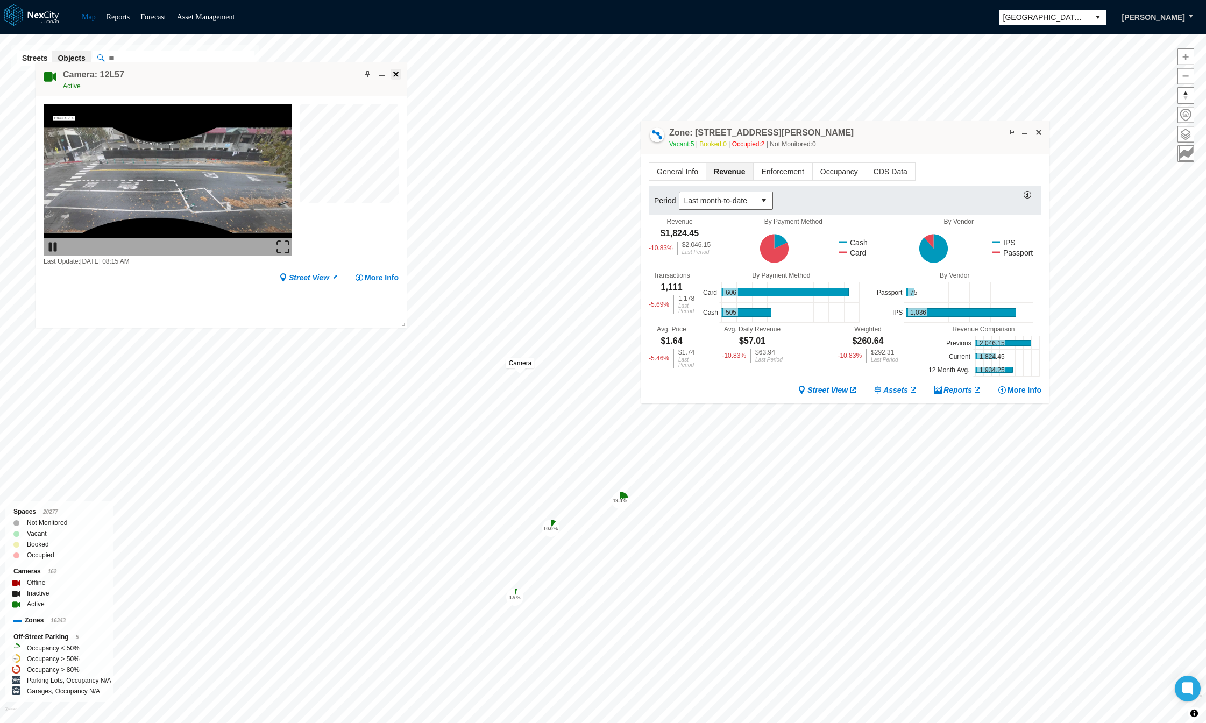
click at [395, 73] on span at bounding box center [396, 74] width 9 height 9
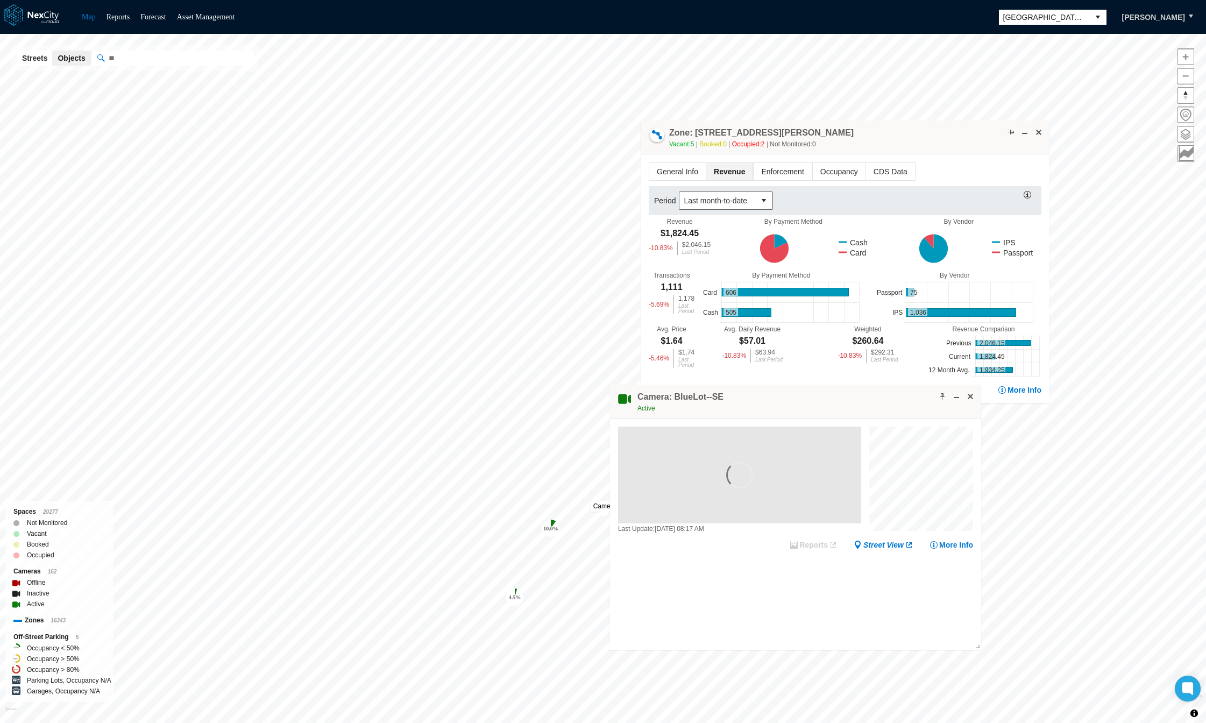
click at [941, 397] on span at bounding box center [942, 396] width 9 height 9
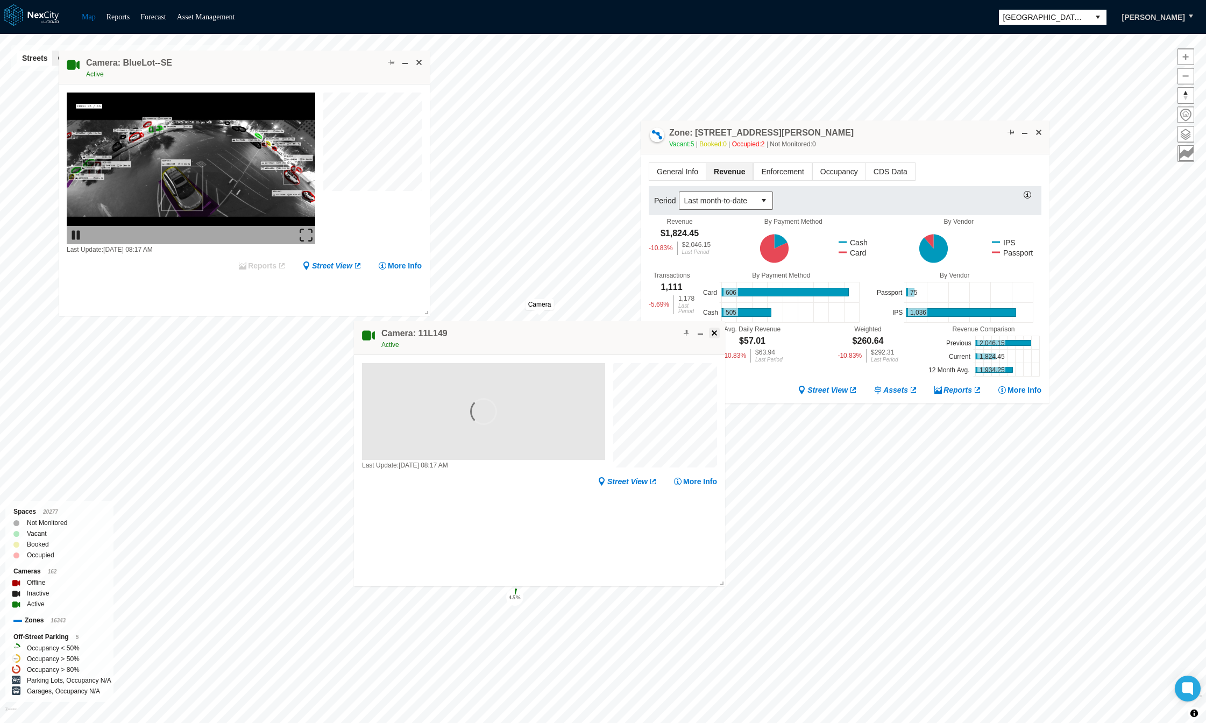
click at [711, 334] on span at bounding box center [714, 333] width 9 height 9
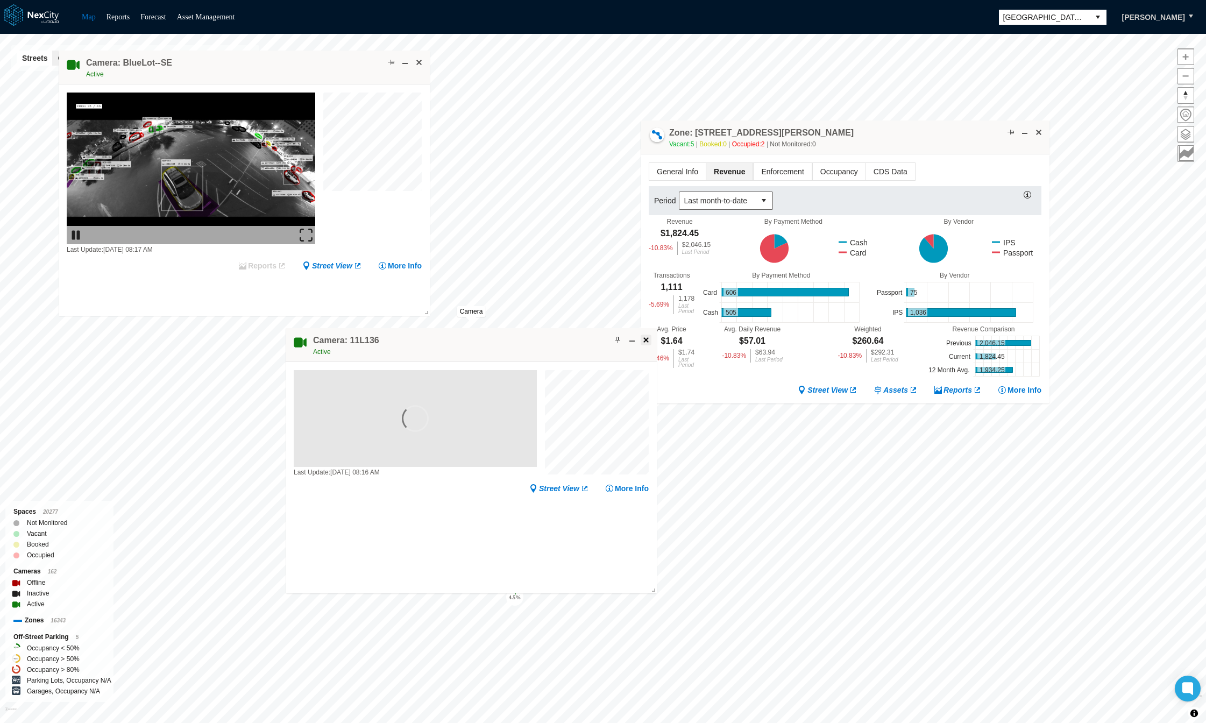
click at [645, 339] on span at bounding box center [646, 340] width 9 height 9
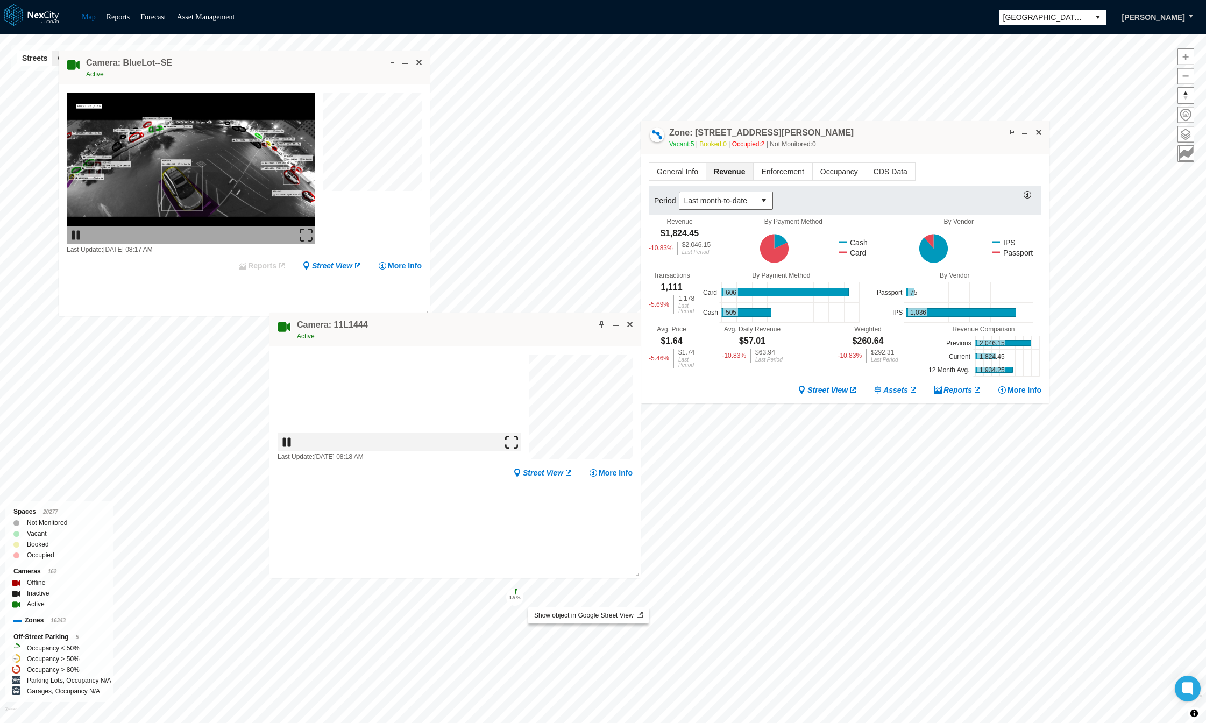
click at [530, 607] on div "Show object in Google Street View" at bounding box center [588, 615] width 121 height 16
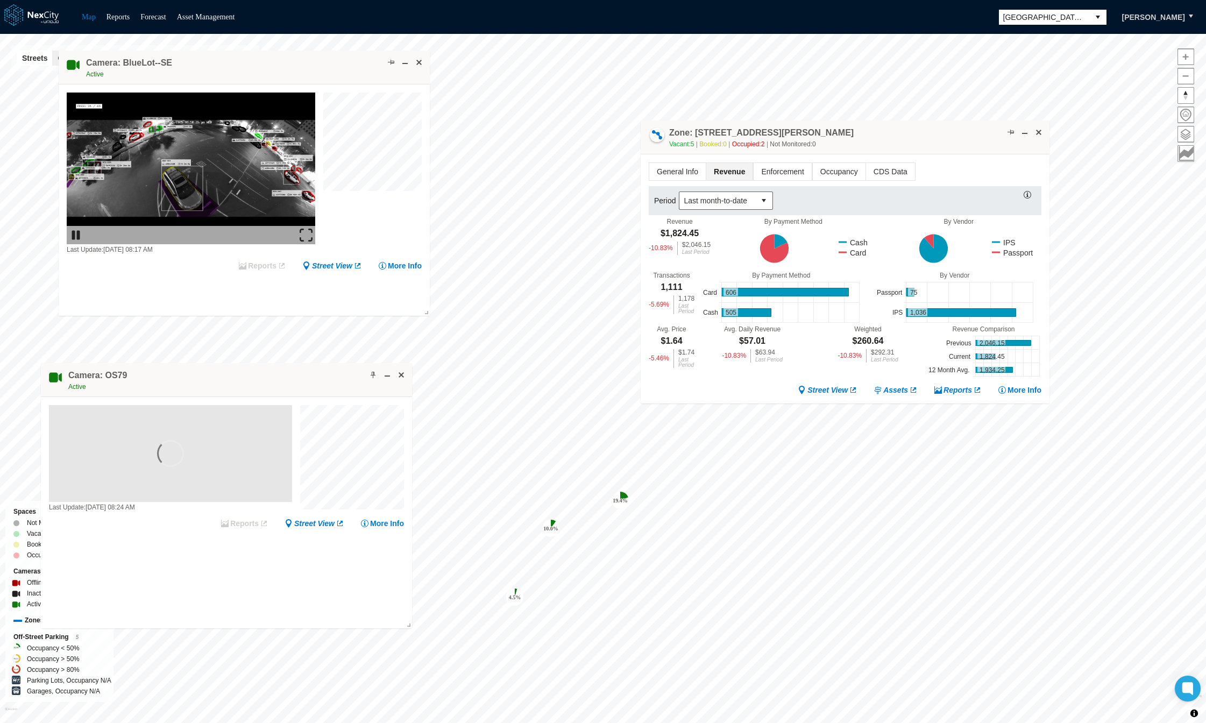
drag, startPoint x: 545, startPoint y: 348, endPoint x: 362, endPoint y: 376, distance: 185.1
click at [298, 384] on div "Camera: OS79 Active" at bounding box center [226, 380] width 371 height 34
click at [379, 372] on span at bounding box center [381, 371] width 9 height 9
click at [551, 526] on tspan "10.0 %" at bounding box center [550, 529] width 15 height 6
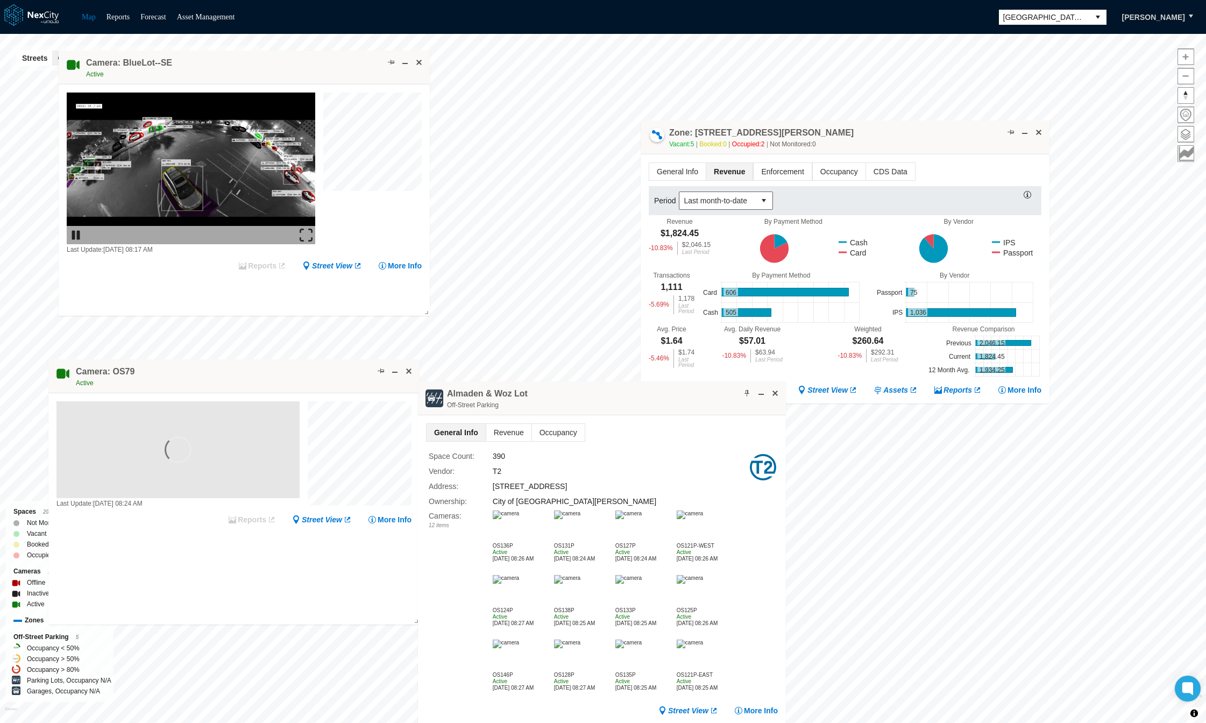
drag, startPoint x: 595, startPoint y: 547, endPoint x: 646, endPoint y: 402, distance: 153.5
click at [646, 402] on div "Almaden & Woz Lot Off-Street Parking" at bounding box center [602, 398] width 368 height 34
click at [745, 390] on span at bounding box center [747, 393] width 9 height 9
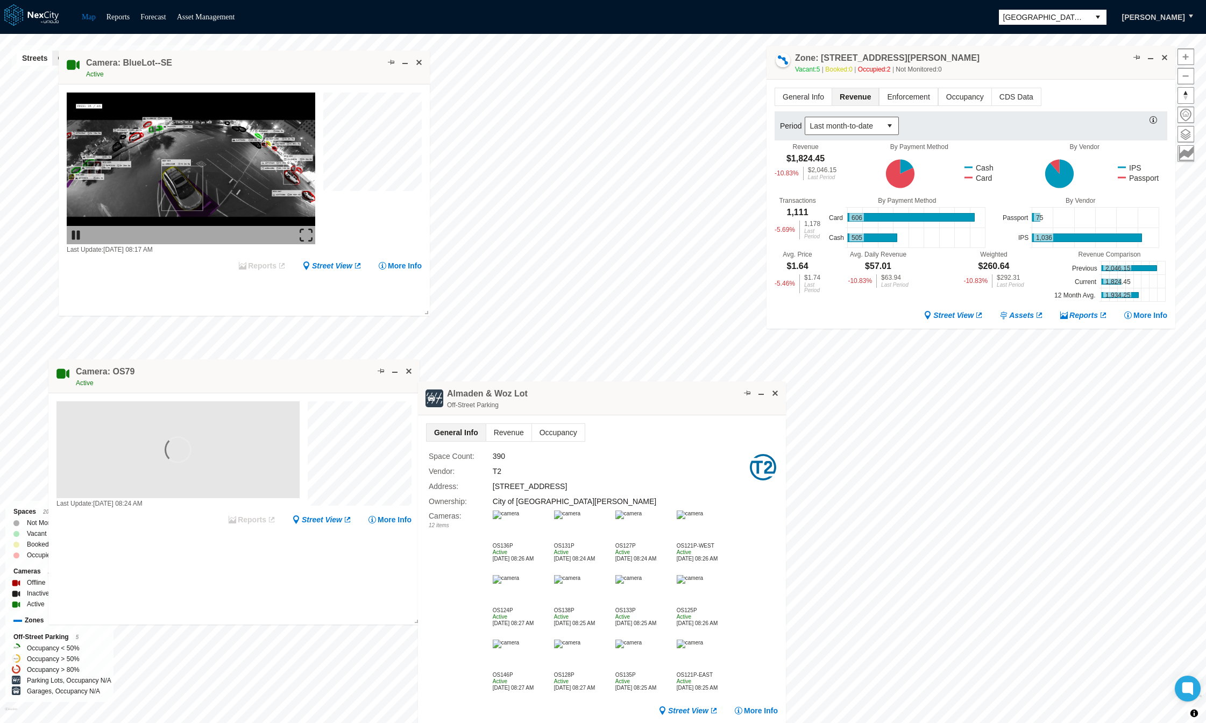
drag, startPoint x: 928, startPoint y: 140, endPoint x: 1056, endPoint y: 63, distance: 149.1
click at [1056, 63] on div "Zone: 126 W Santa Clara St NPZ-PZ Vacant: 5 Booked: 0 Occupied: 2 Not Monitored…" at bounding box center [971, 63] width 409 height 34
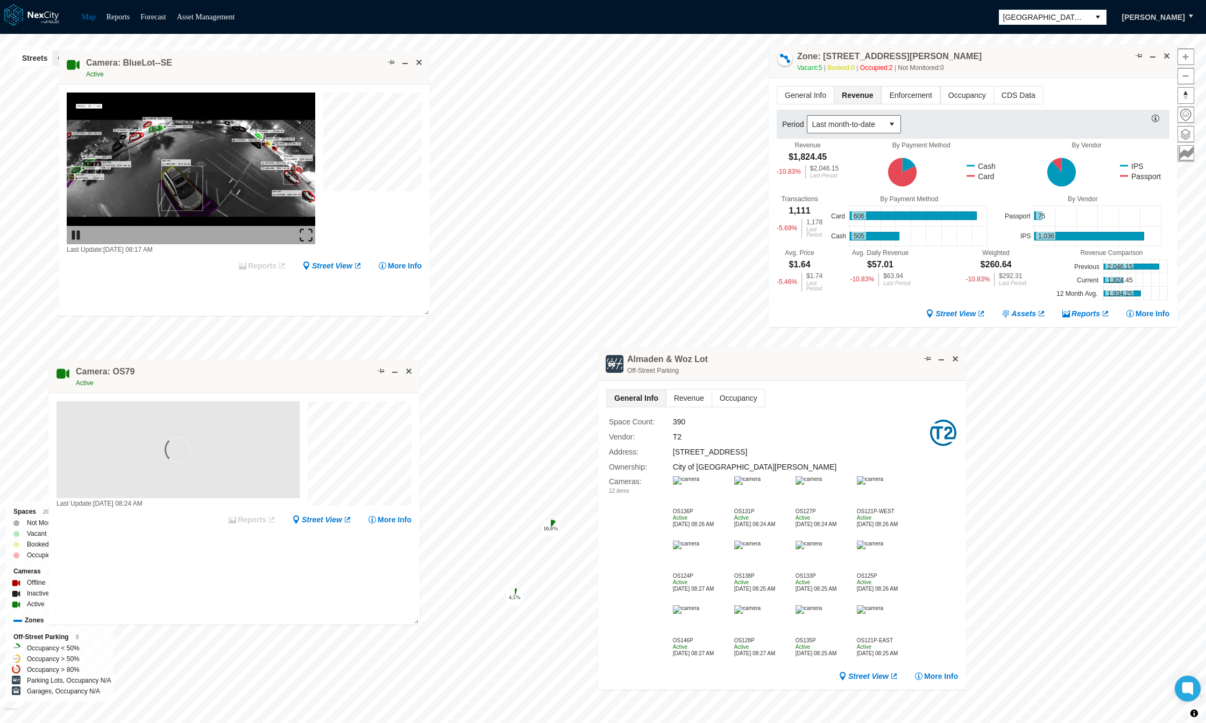
drag, startPoint x: 618, startPoint y: 402, endPoint x: 798, endPoint y: 367, distance: 183.5
click at [798, 367] on div "Almaden & Woz Lot Off-Street Parking" at bounding box center [782, 364] width 368 height 34
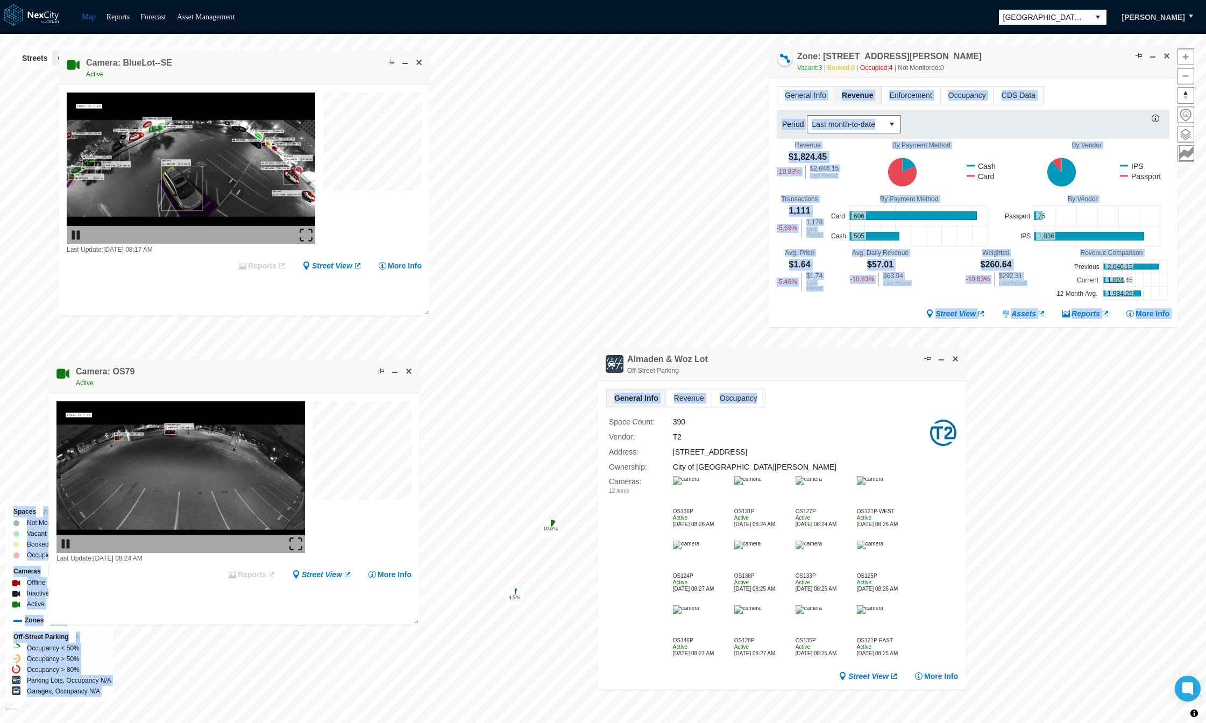
click at [752, 282] on div "10.0 % 4.5 % 19.4 % San Jose KPI overview Reports 0 On-Street parking zones | 0…" at bounding box center [603, 378] width 1206 height 689
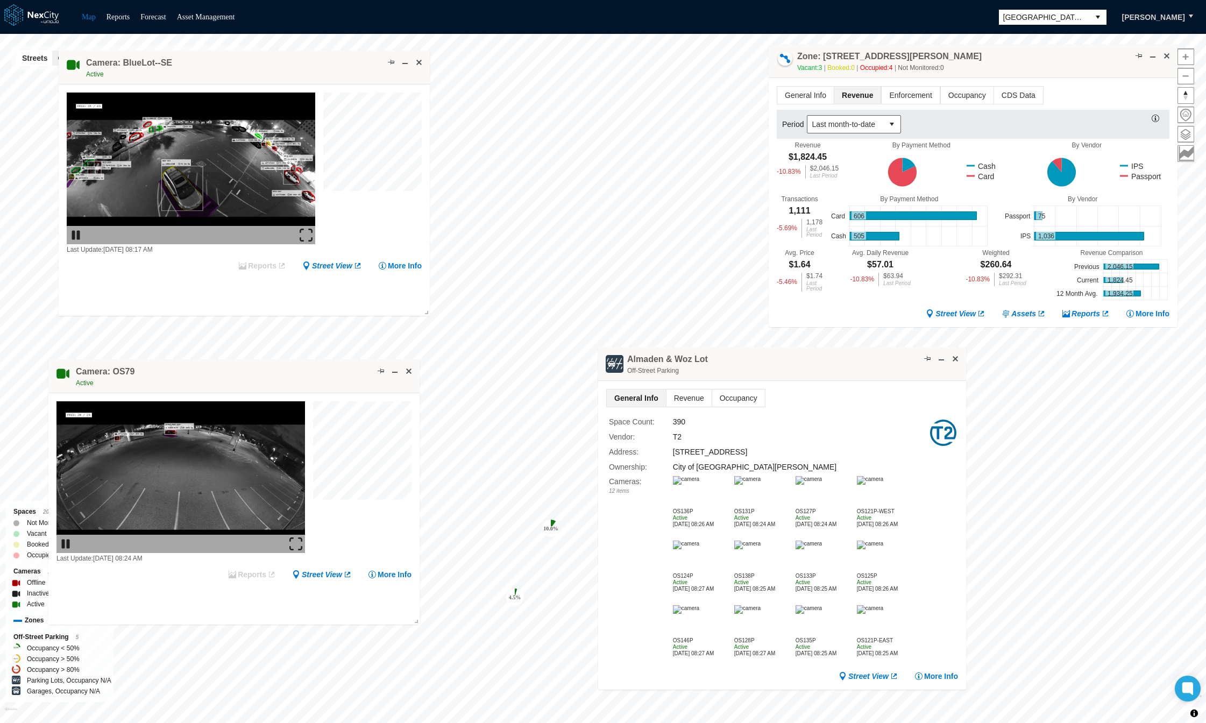
click at [804, 359] on div "Almaden & Woz Lot Off-Street Parking" at bounding box center [782, 364] width 368 height 34
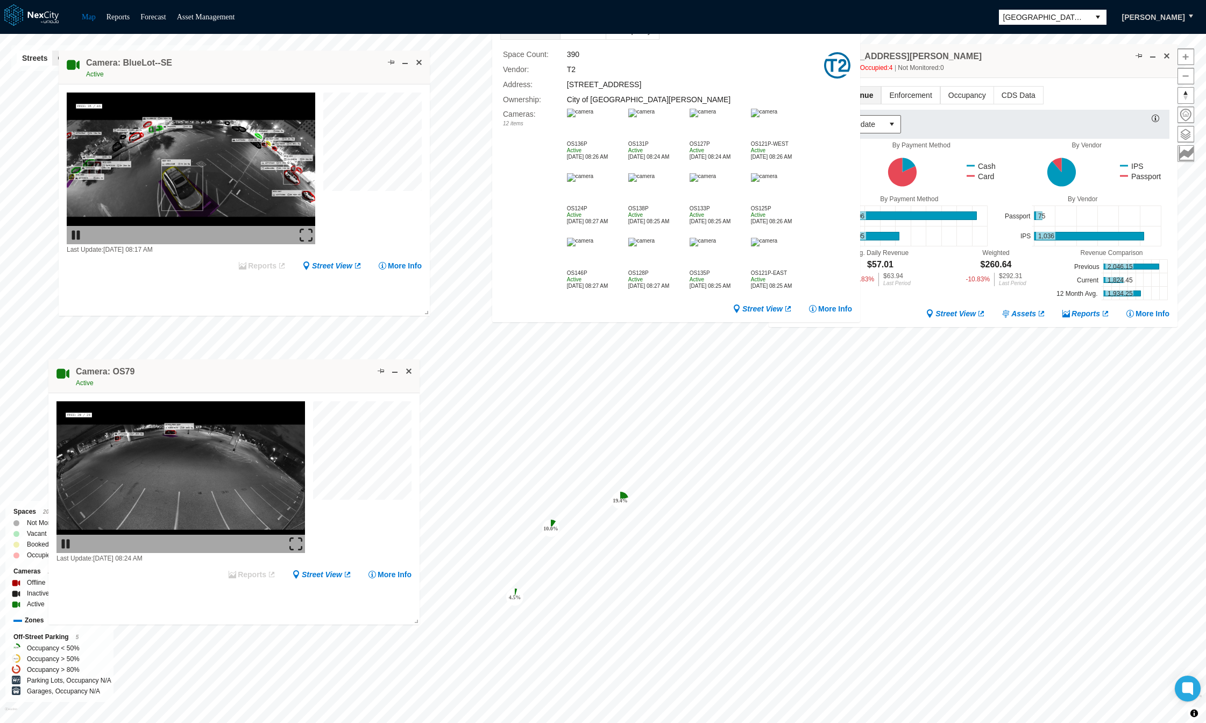
drag, startPoint x: 795, startPoint y: 363, endPoint x: 724, endPoint y: 3, distance: 367.4
click at [720, 0] on html "Map Reports Forecast Asset Management San Jose Jordan Weiss 10.0 % 4.5 % 19.4 %…" at bounding box center [603, 361] width 1206 height 723
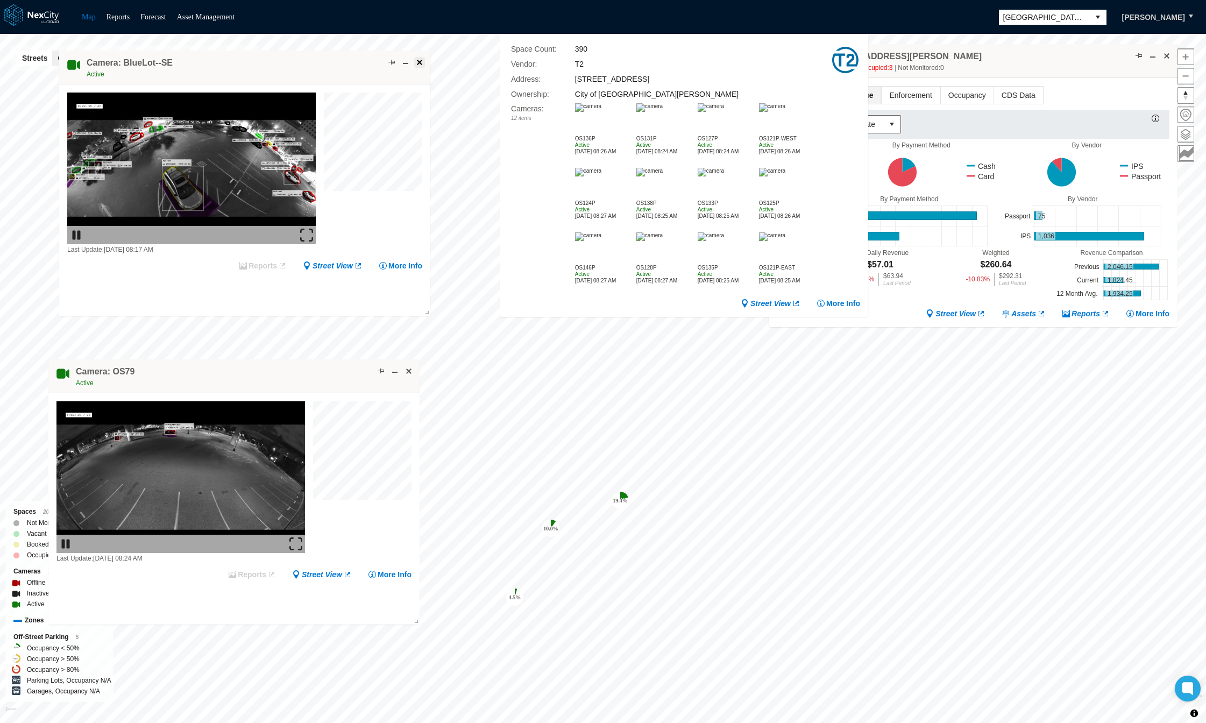
click at [420, 60] on span at bounding box center [419, 62] width 9 height 9
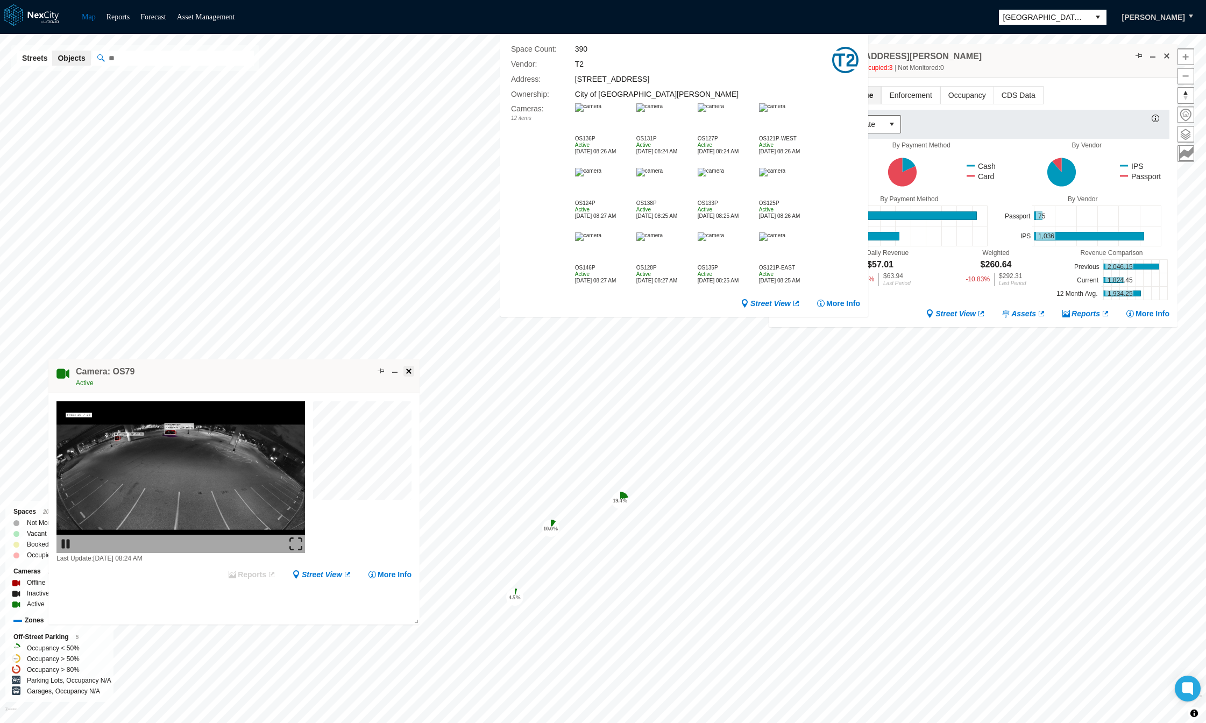
click at [407, 371] on span at bounding box center [409, 371] width 9 height 9
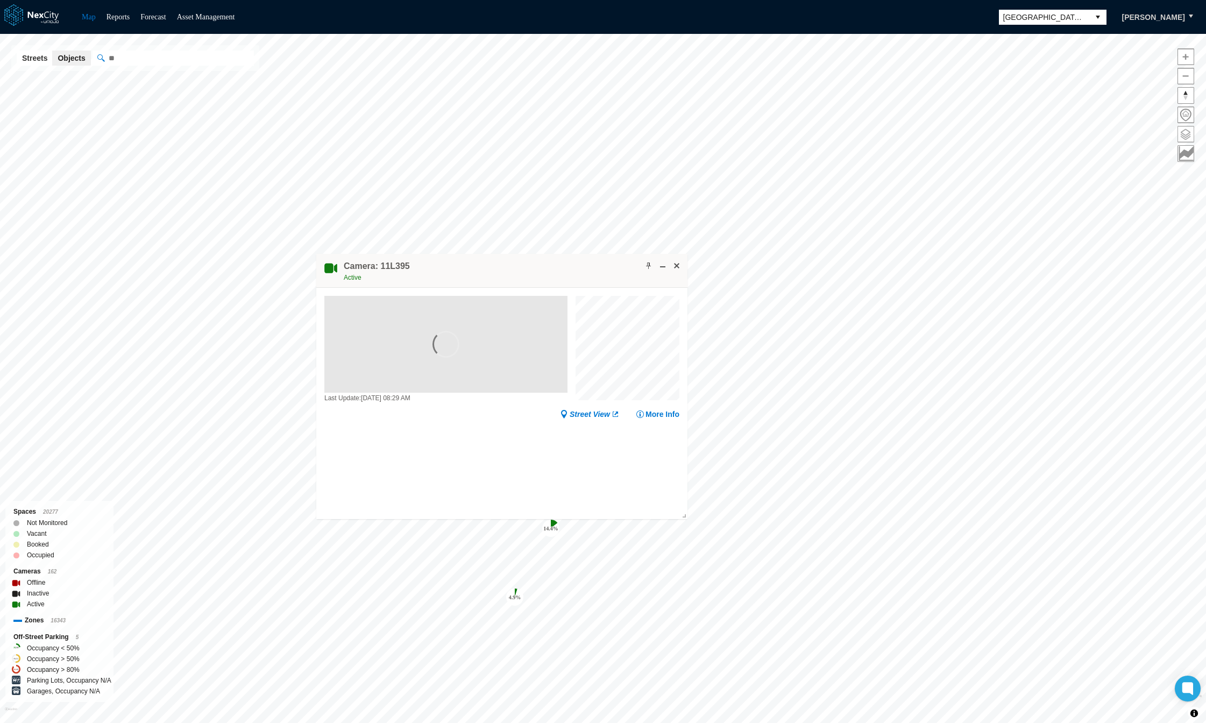
click at [1188, 132] on span at bounding box center [1186, 134] width 16 height 16
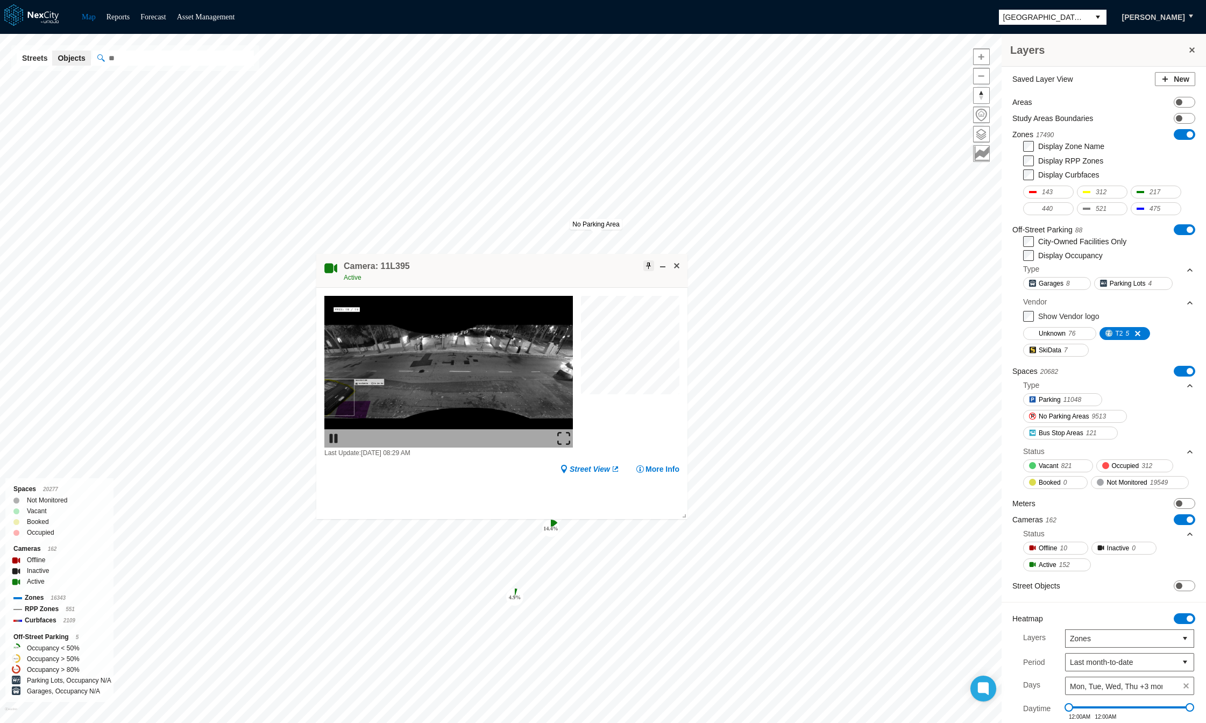
click at [648, 265] on span at bounding box center [649, 265] width 9 height 9
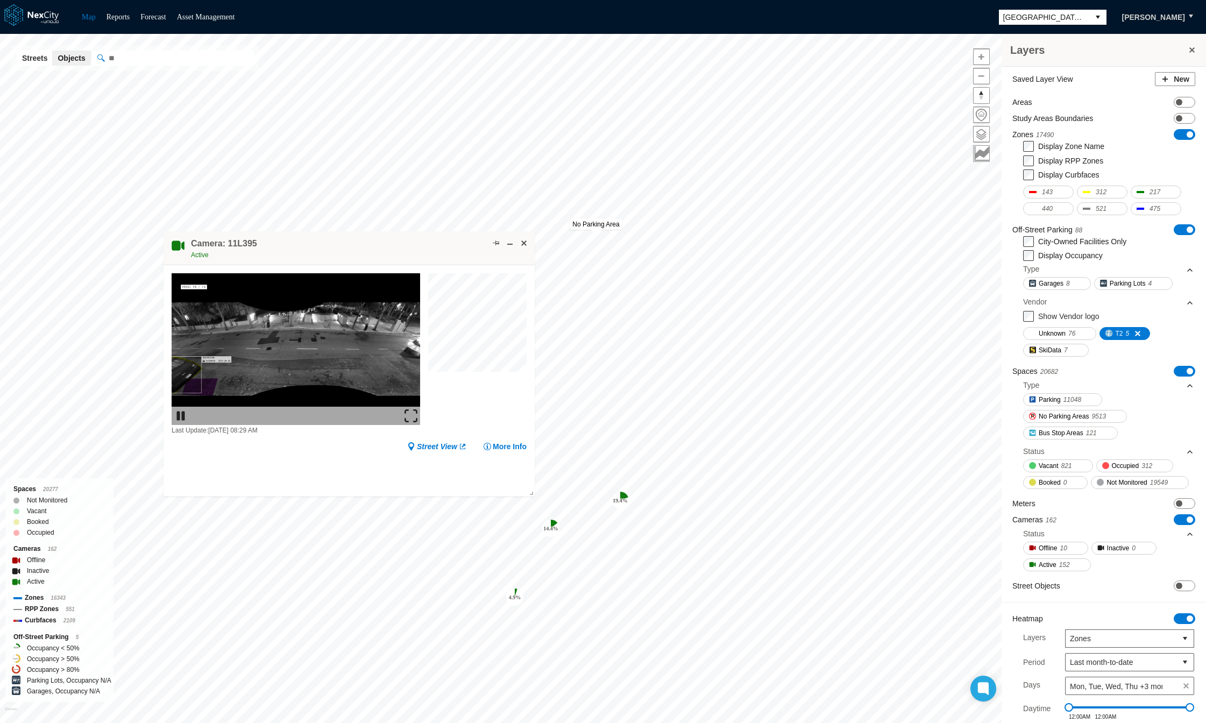
drag, startPoint x: 553, startPoint y: 261, endPoint x: 272, endPoint y: 223, distance: 284.1
click at [272, 231] on div "Camera: 11L395 Active" at bounding box center [349, 248] width 371 height 34
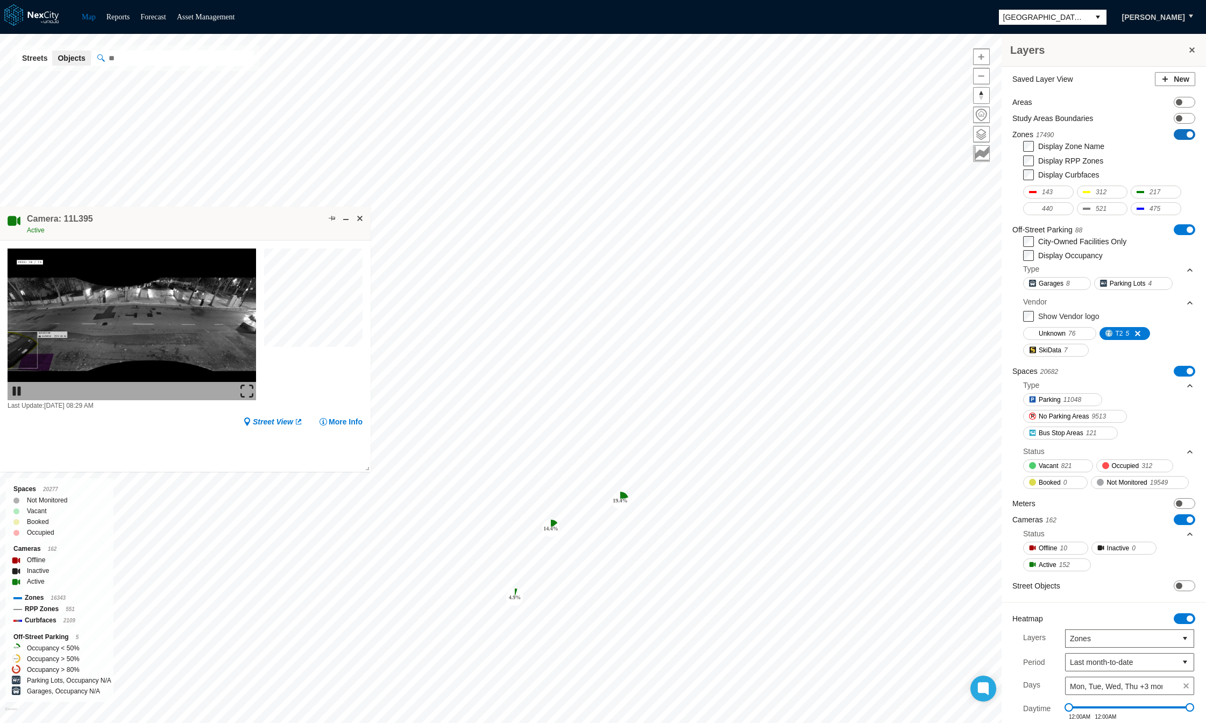
click at [1178, 131] on span "ON OFF" at bounding box center [1185, 134] width 22 height 11
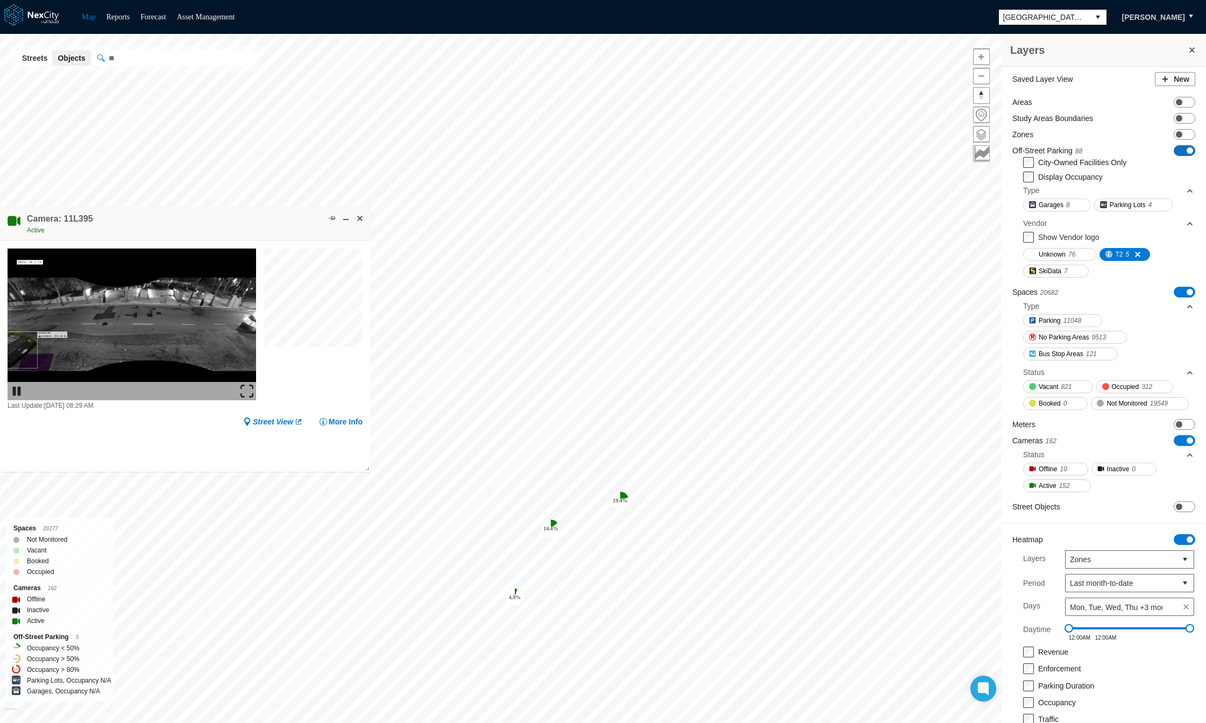
click at [1186, 149] on span "ON OFF" at bounding box center [1185, 150] width 22 height 11
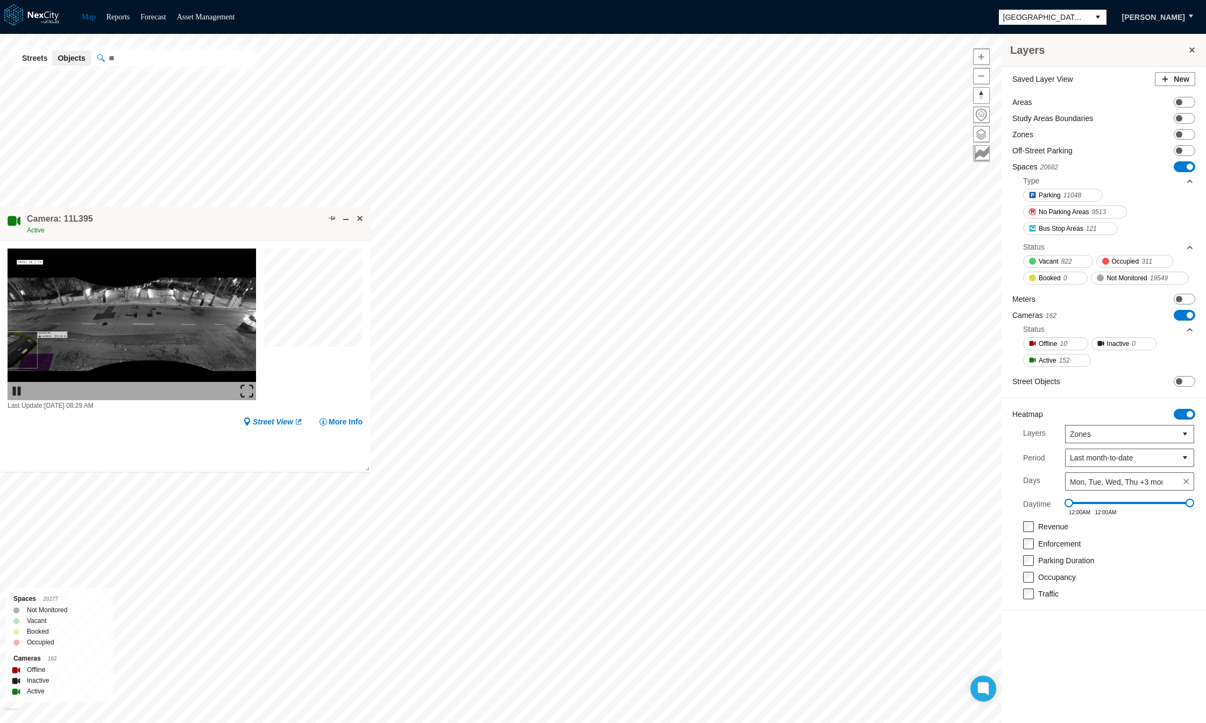
click at [1185, 161] on span "ON OFF" at bounding box center [1185, 166] width 22 height 11
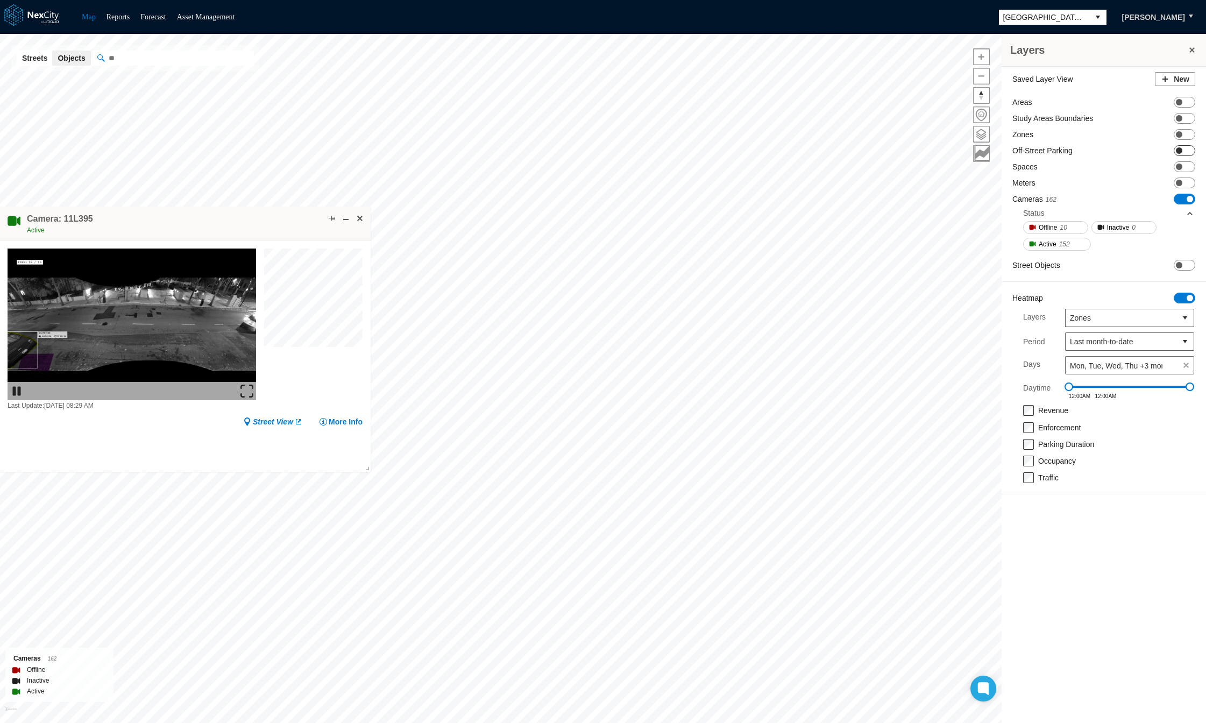
click at [1181, 151] on span at bounding box center [1179, 150] width 6 height 6
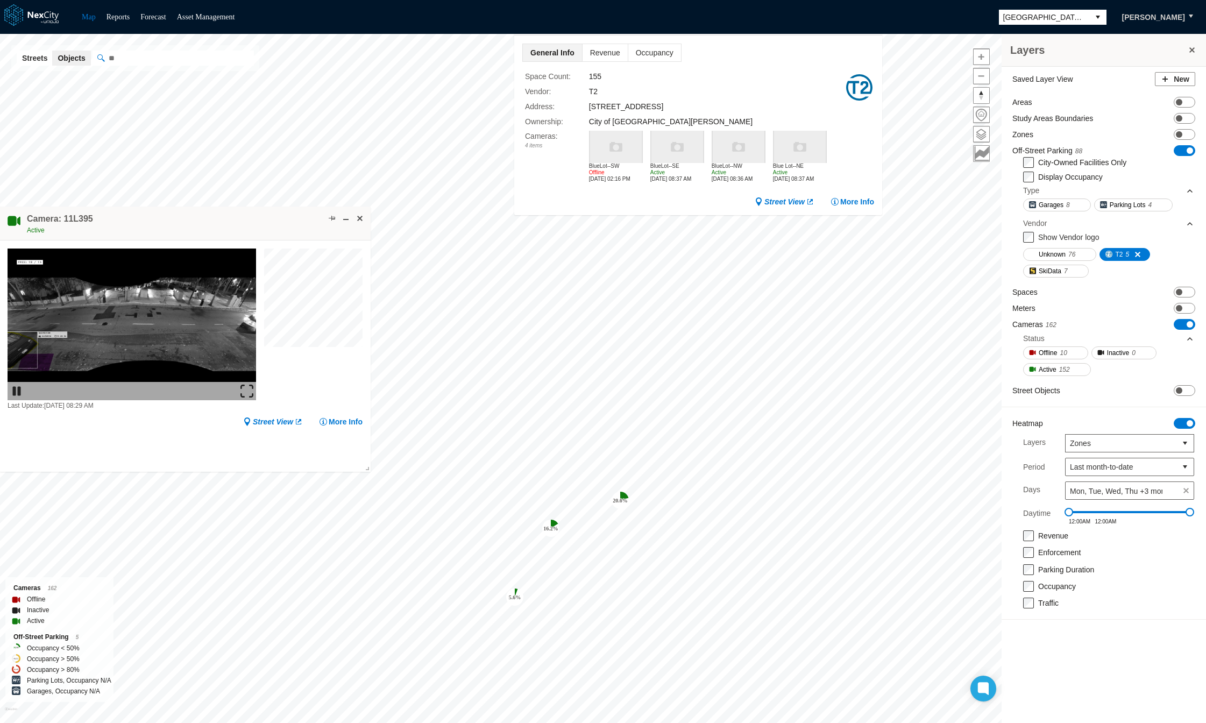
drag, startPoint x: 659, startPoint y: 321, endPoint x: 744, endPoint y: 18, distance: 314.5
click at [744, 18] on div "Map Reports Forecast Asset Management San Jose Jordan Weiss 16.2 % 5.6 % 20.6 %…" at bounding box center [603, 361] width 1206 height 723
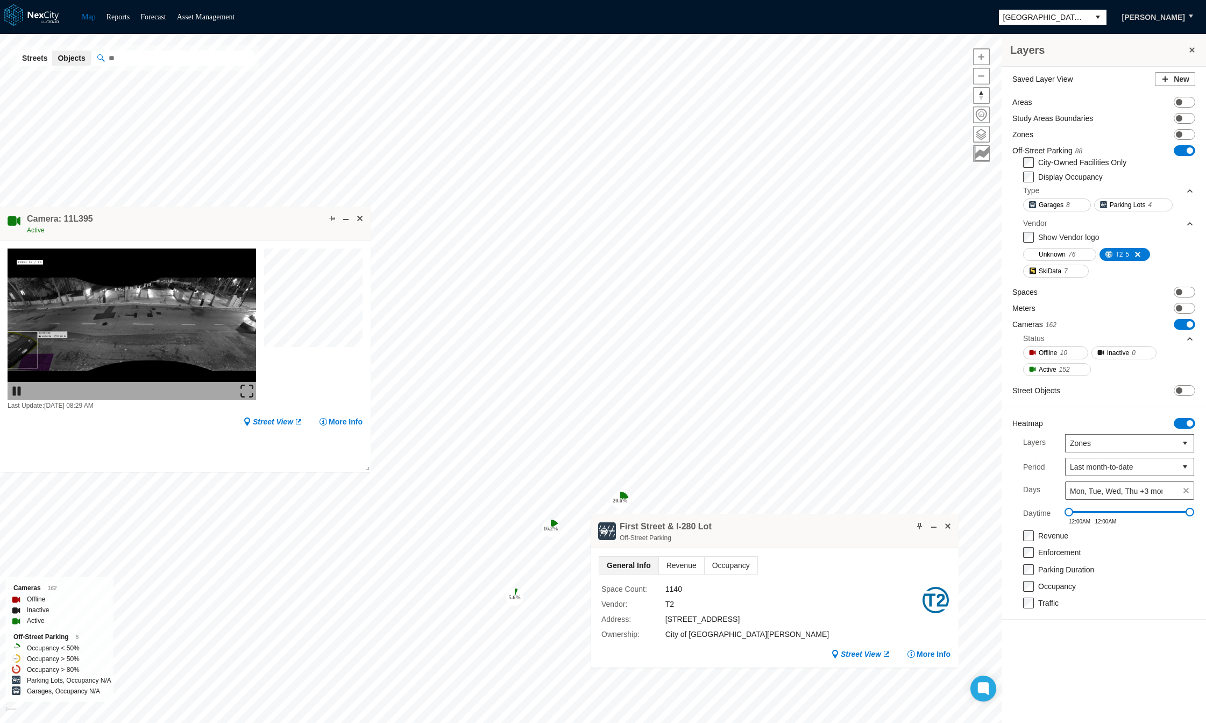
drag, startPoint x: 797, startPoint y: 585, endPoint x: 822, endPoint y: 586, distance: 24.8
click at [826, 548] on div "First Street & I-280 Lot Off-Street Parking" at bounding box center [775, 531] width 368 height 34
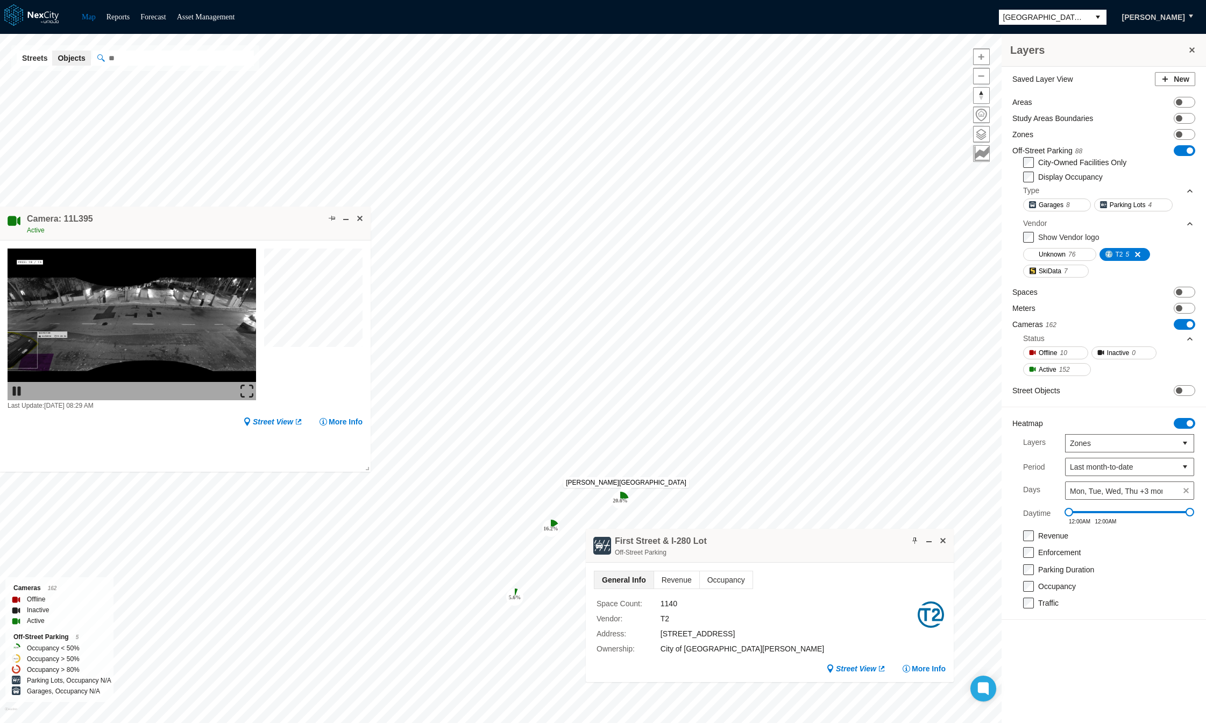
click at [626, 493] on icon "20.6 %" at bounding box center [620, 500] width 17 height 17
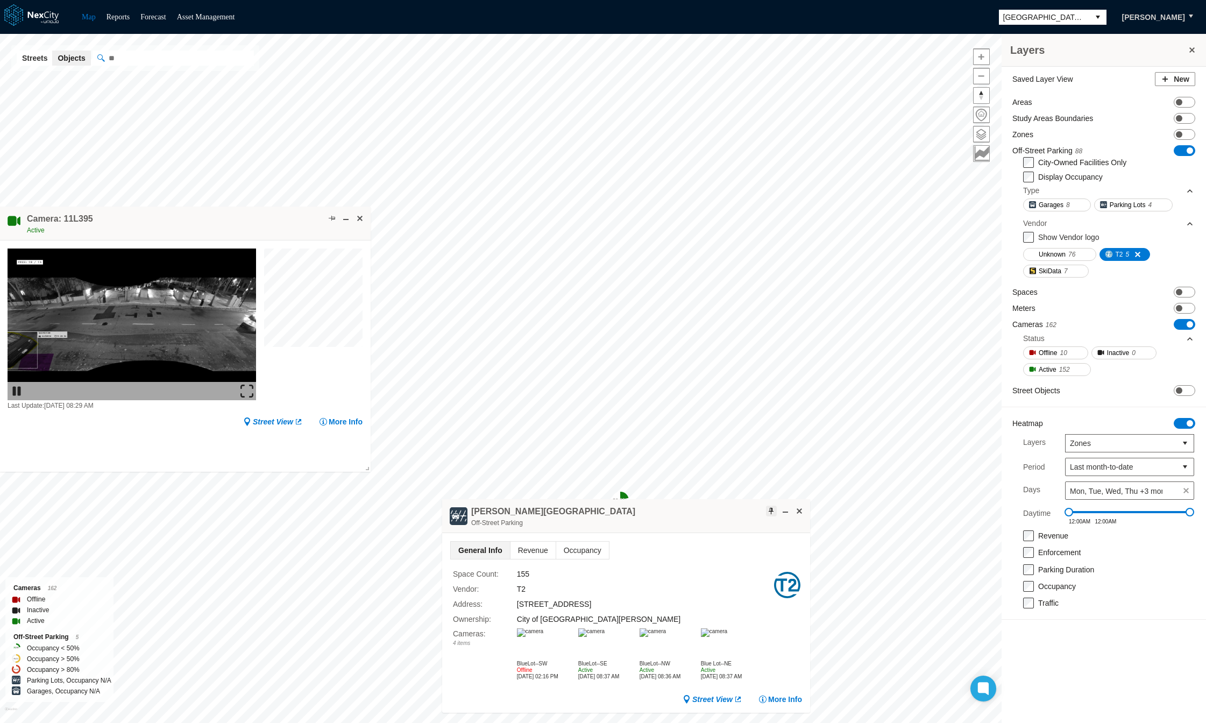
click at [768, 510] on span at bounding box center [771, 511] width 9 height 9
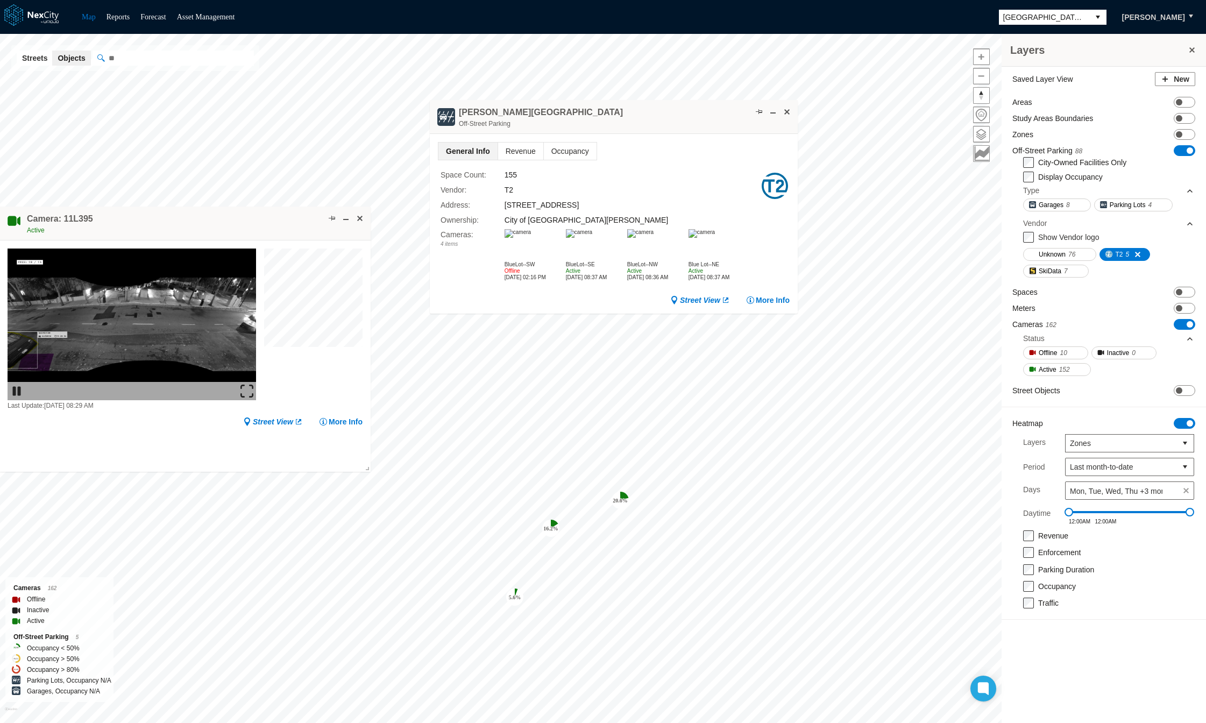
drag, startPoint x: 703, startPoint y: 512, endPoint x: 701, endPoint y: 116, distance: 395.5
click at [700, 115] on div "South Hall Lot Off-Street Parking" at bounding box center [614, 117] width 368 height 34
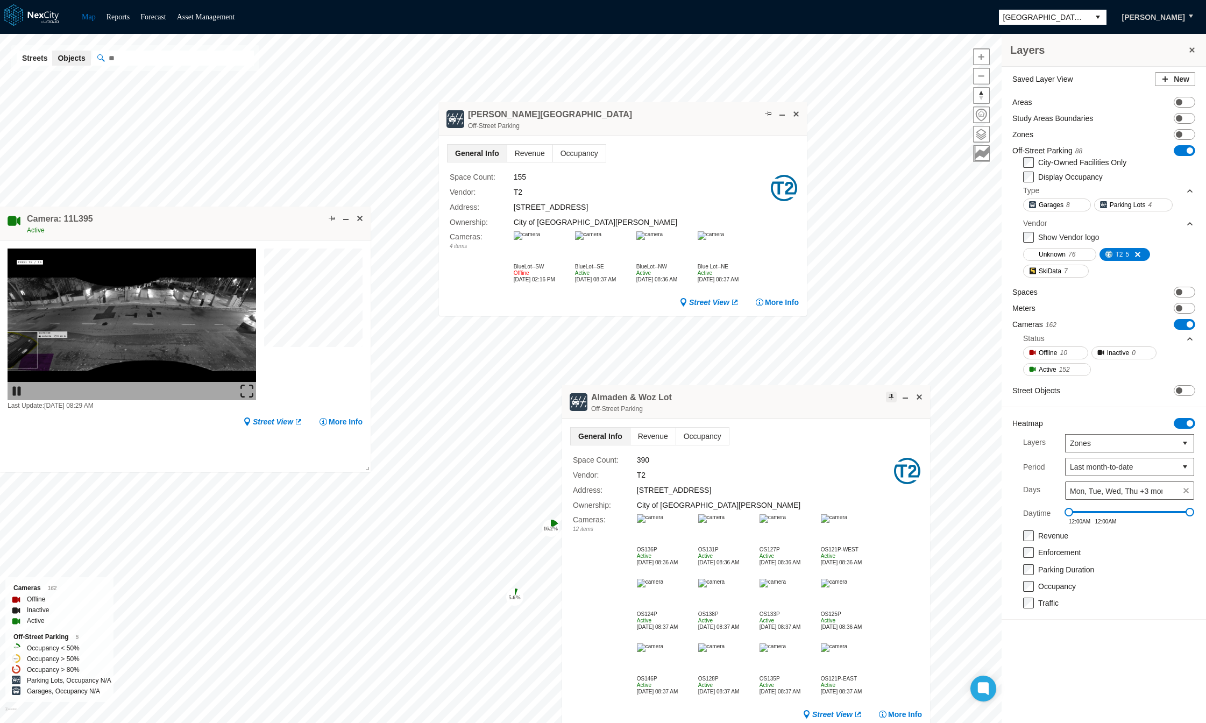
click at [888, 398] on span at bounding box center [891, 397] width 9 height 9
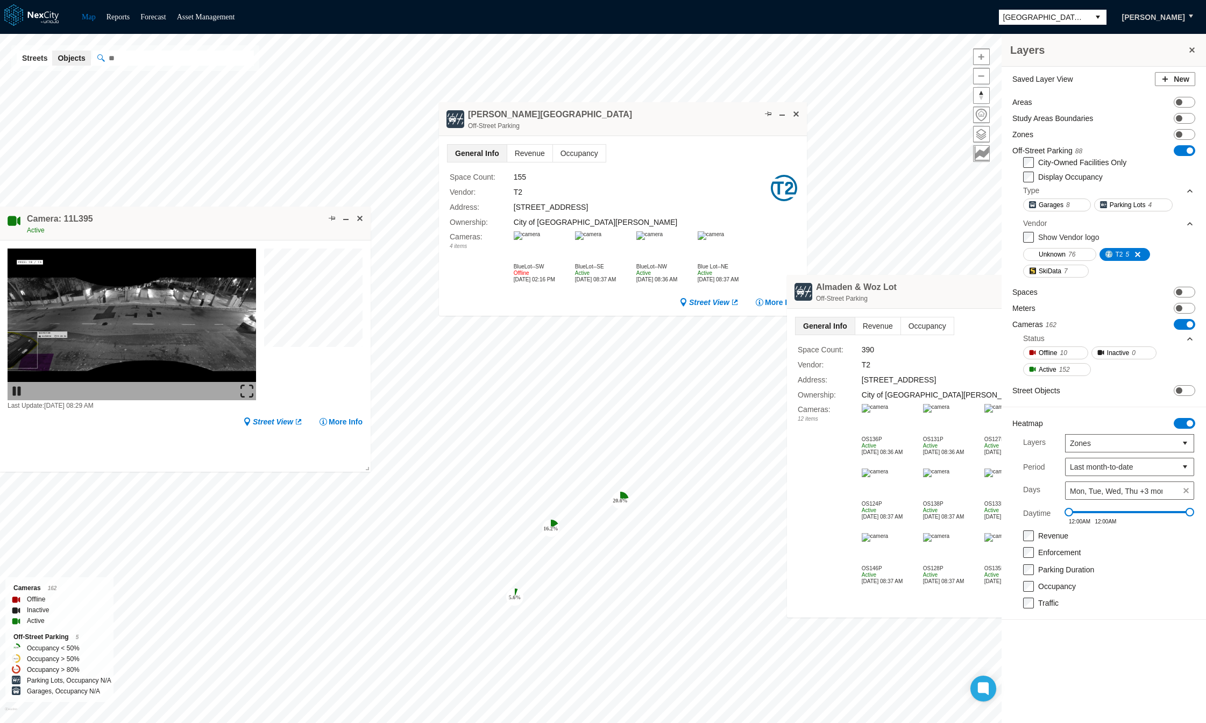
drag, startPoint x: 809, startPoint y: 402, endPoint x: 1035, endPoint y: 293, distance: 250.5
click at [1035, 293] on div "16.2 % 5.6 % 20.6 % Layers Saved Layer View New Areas ON OFF Study Areas Bounda…" at bounding box center [603, 378] width 1206 height 689
click at [585, 153] on span "Occupancy" at bounding box center [579, 153] width 53 height 17
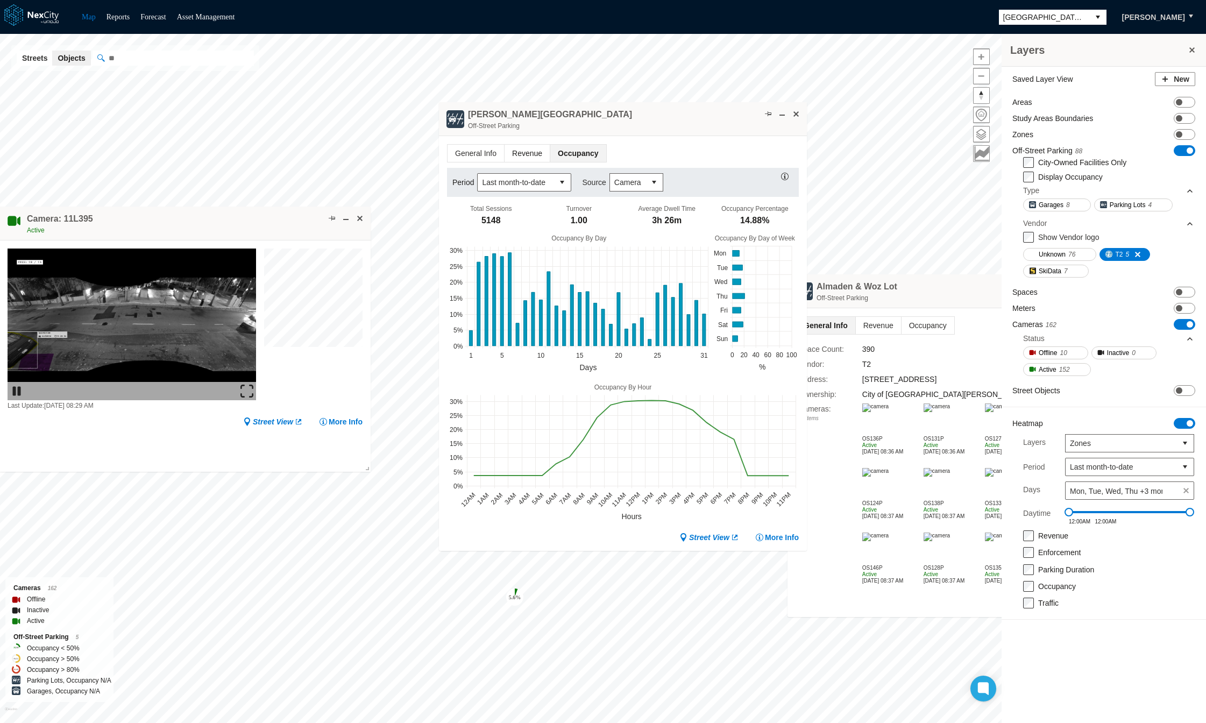
click at [528, 152] on span "Revenue" at bounding box center [527, 153] width 45 height 17
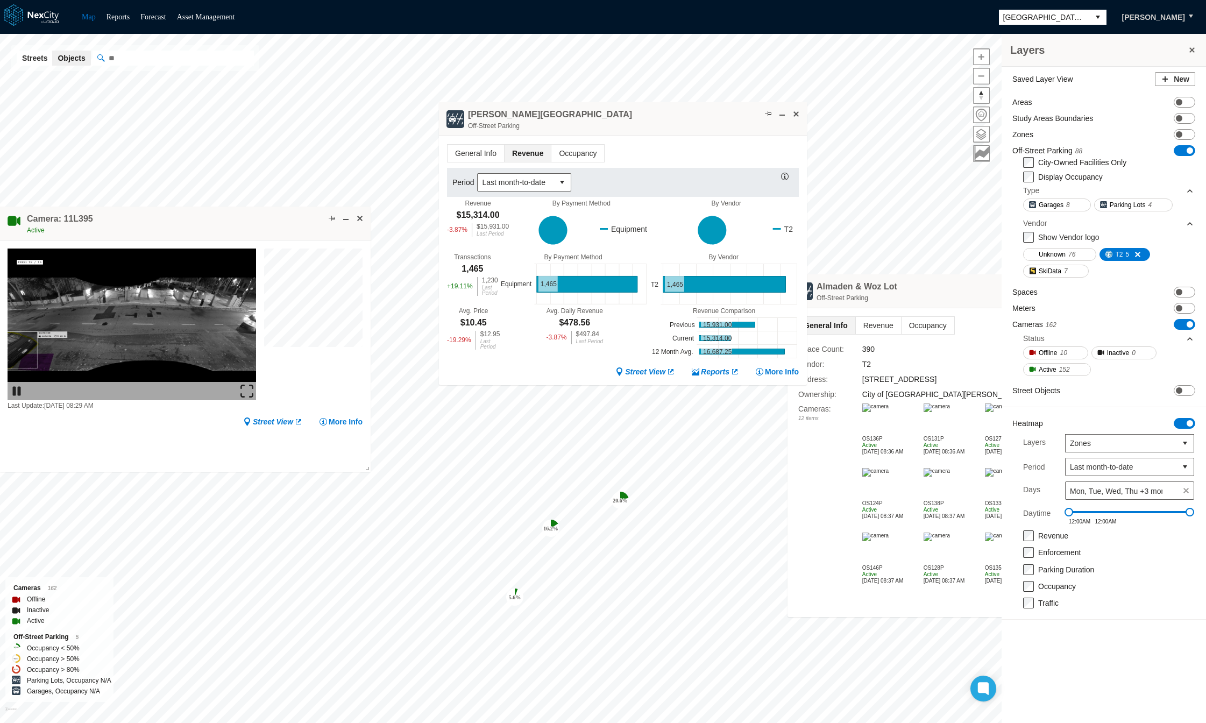
click at [932, 293] on div "Almaden & Woz Lot Off-Street Parking" at bounding box center [972, 291] width 368 height 34
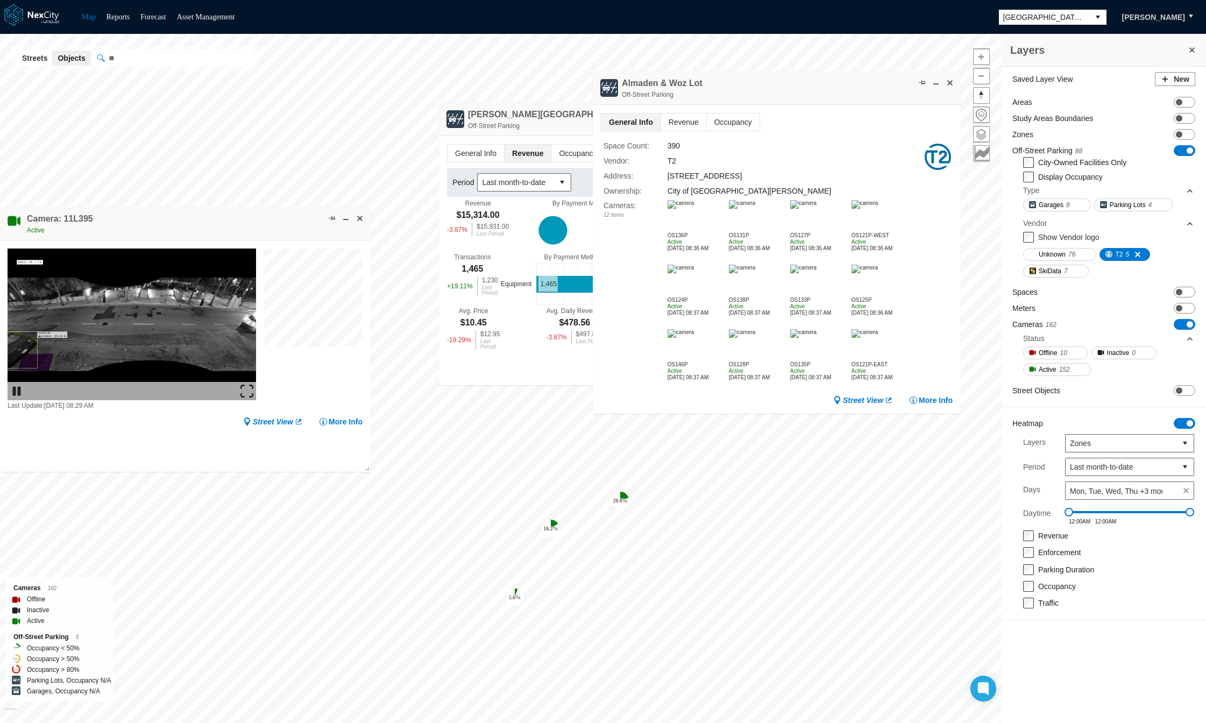
drag, startPoint x: 955, startPoint y: 288, endPoint x: 760, endPoint y: 89, distance: 278.9
click at [760, 84] on div "Almaden & Woz Lot Off-Street Parking" at bounding box center [777, 88] width 368 height 34
click at [689, 121] on span "Revenue" at bounding box center [683, 121] width 45 height 17
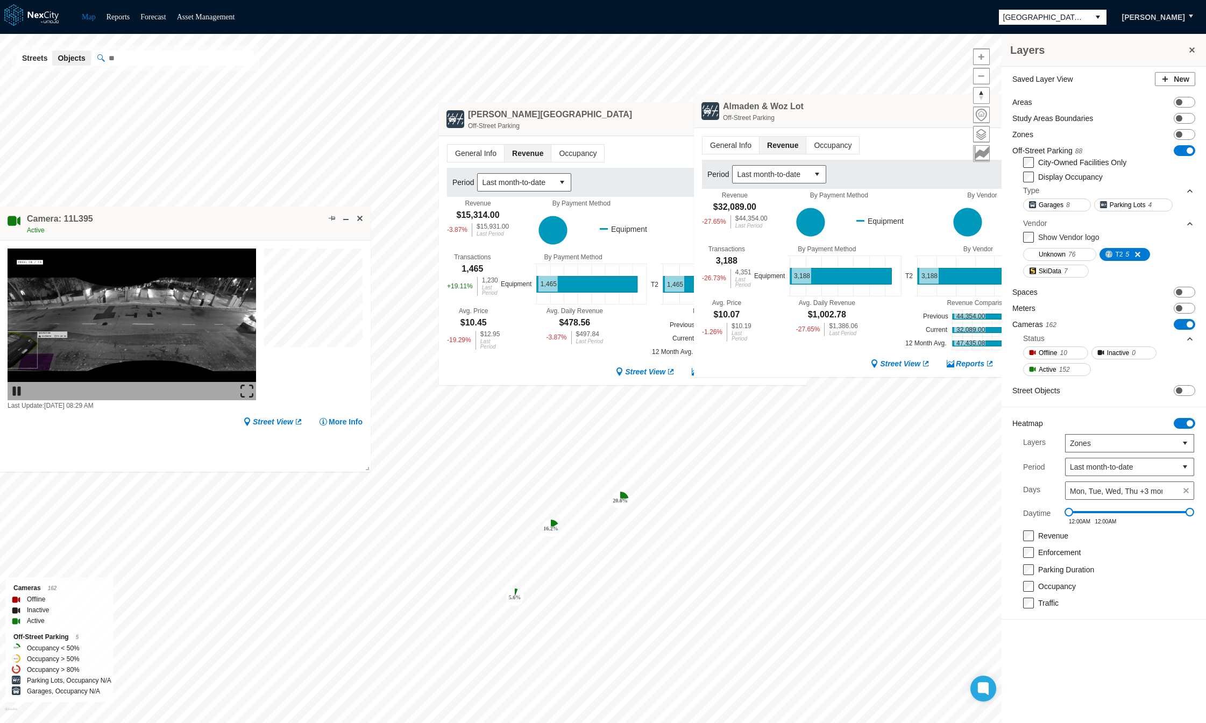
drag, startPoint x: 789, startPoint y: 84, endPoint x: 891, endPoint y: 108, distance: 104.9
click at [891, 108] on div "Almaden & Woz Lot Off-Street Parking" at bounding box center [878, 111] width 368 height 34
click at [1193, 50] on button at bounding box center [1192, 50] width 11 height 15
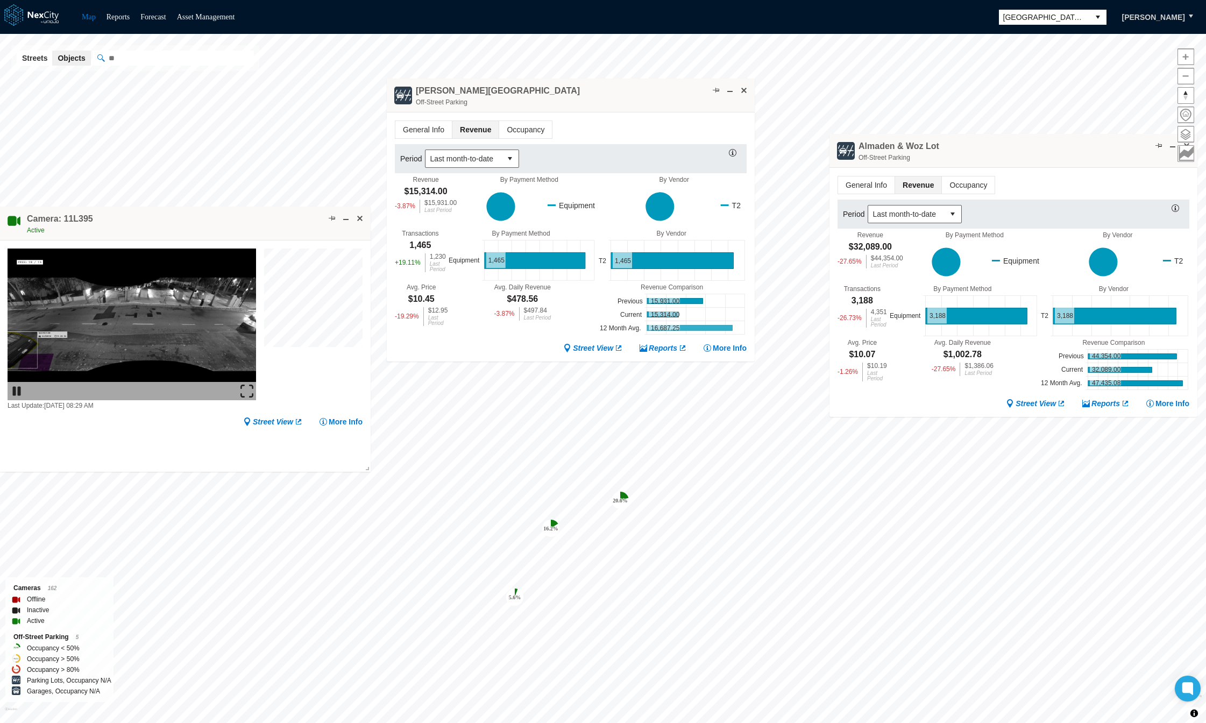
click at [737, 224] on icon at bounding box center [675, 206] width 146 height 46
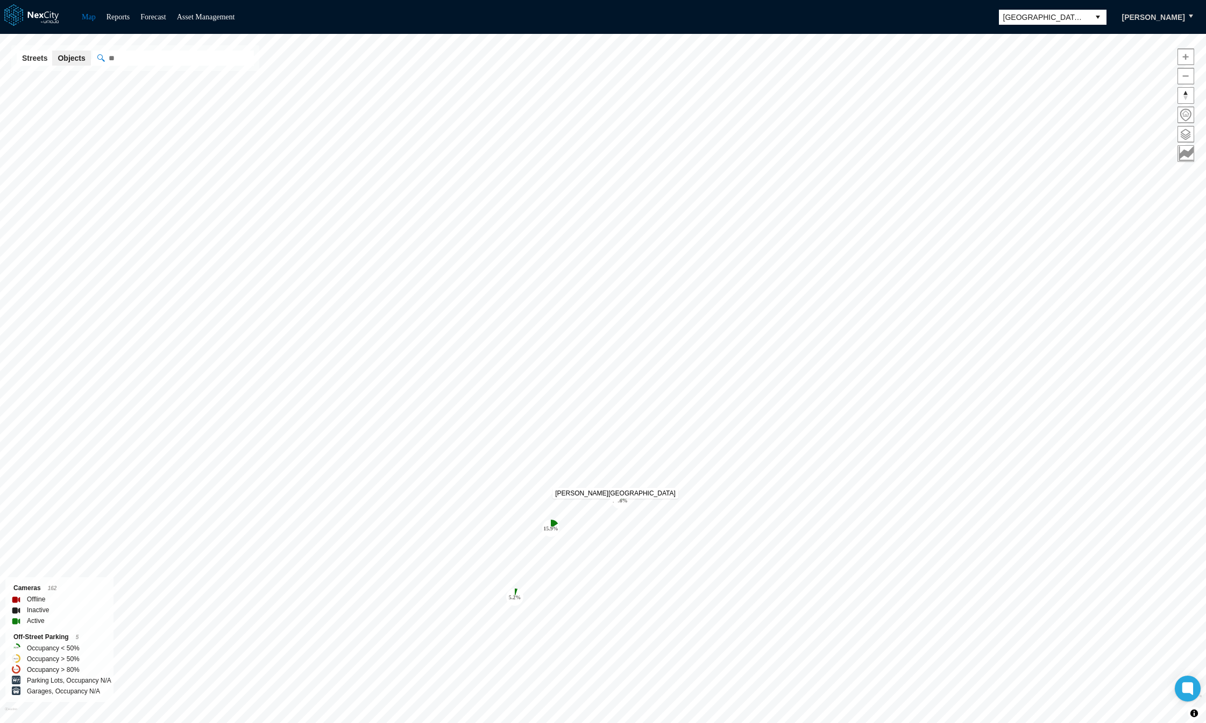
click at [616, 504] on icon "Map marker" at bounding box center [620, 500] width 17 height 17
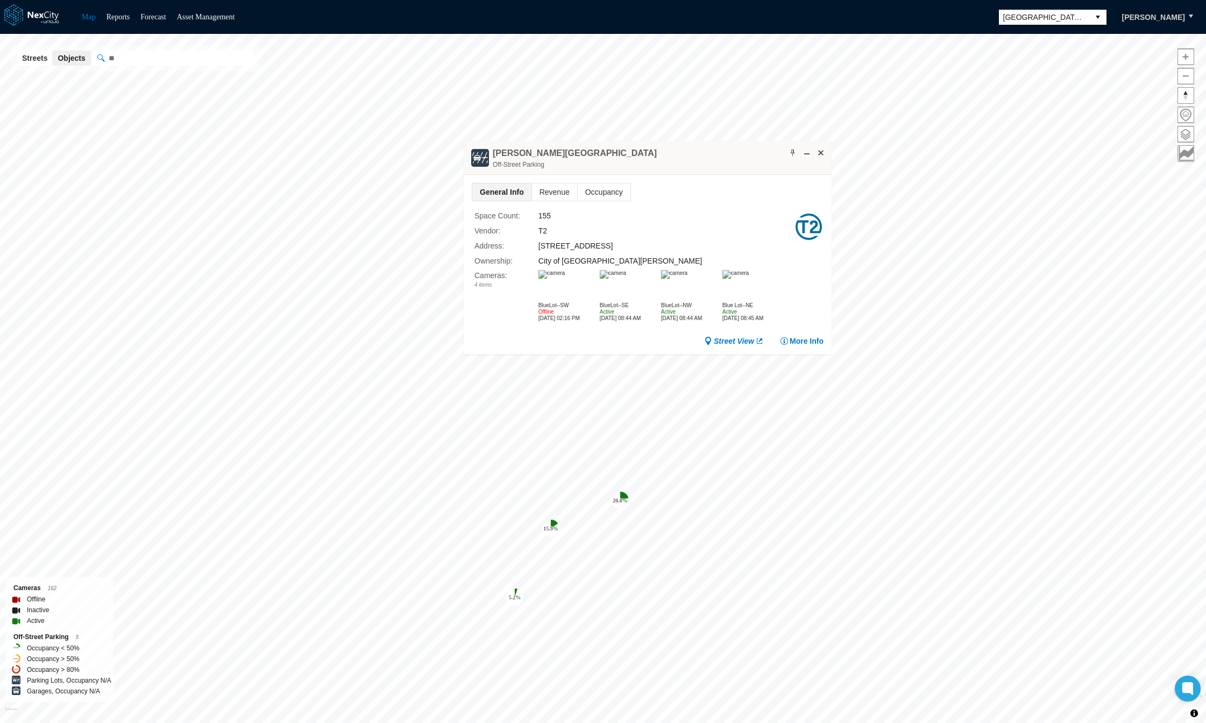
drag, startPoint x: 697, startPoint y: 521, endPoint x: 729, endPoint y: 152, distance: 371.0
click at [729, 152] on div "[PERSON_NAME] [GEOGRAPHIC_DATA]" at bounding box center [648, 158] width 368 height 34
click at [792, 156] on button at bounding box center [793, 152] width 11 height 11
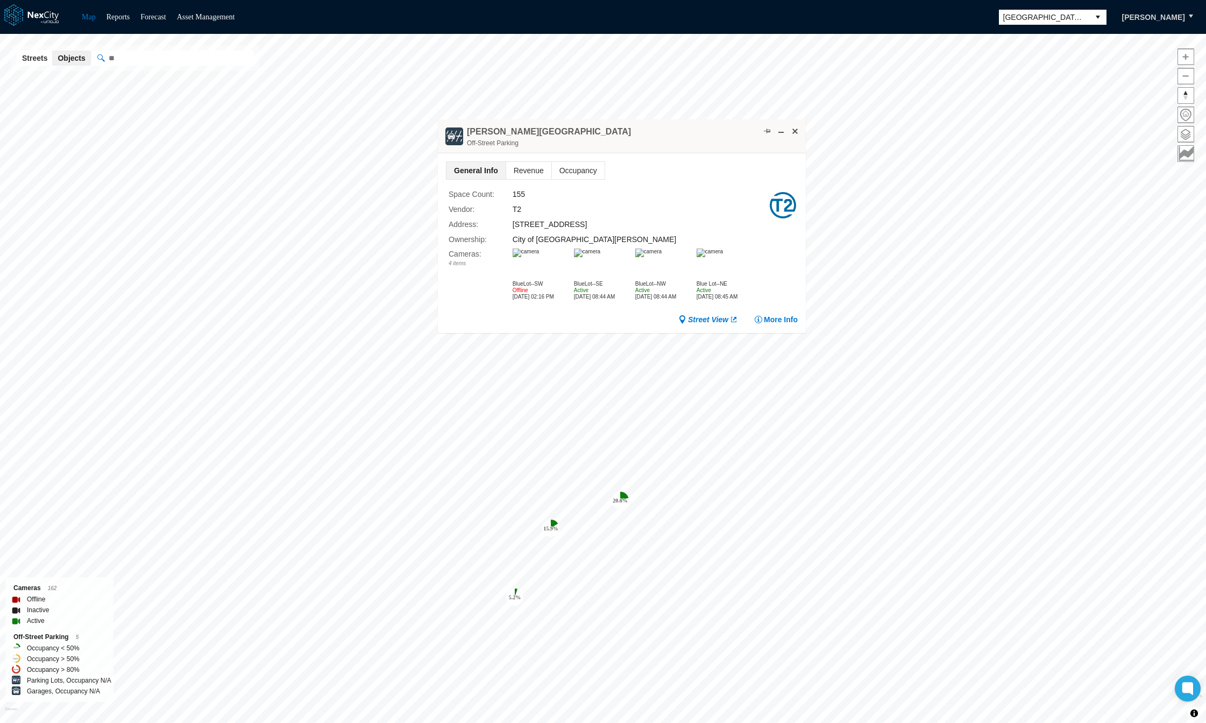
drag, startPoint x: 647, startPoint y: 169, endPoint x: 624, endPoint y: 150, distance: 30.2
click at [624, 150] on div "South Hall Lot Off-Street Parking" at bounding box center [622, 136] width 368 height 34
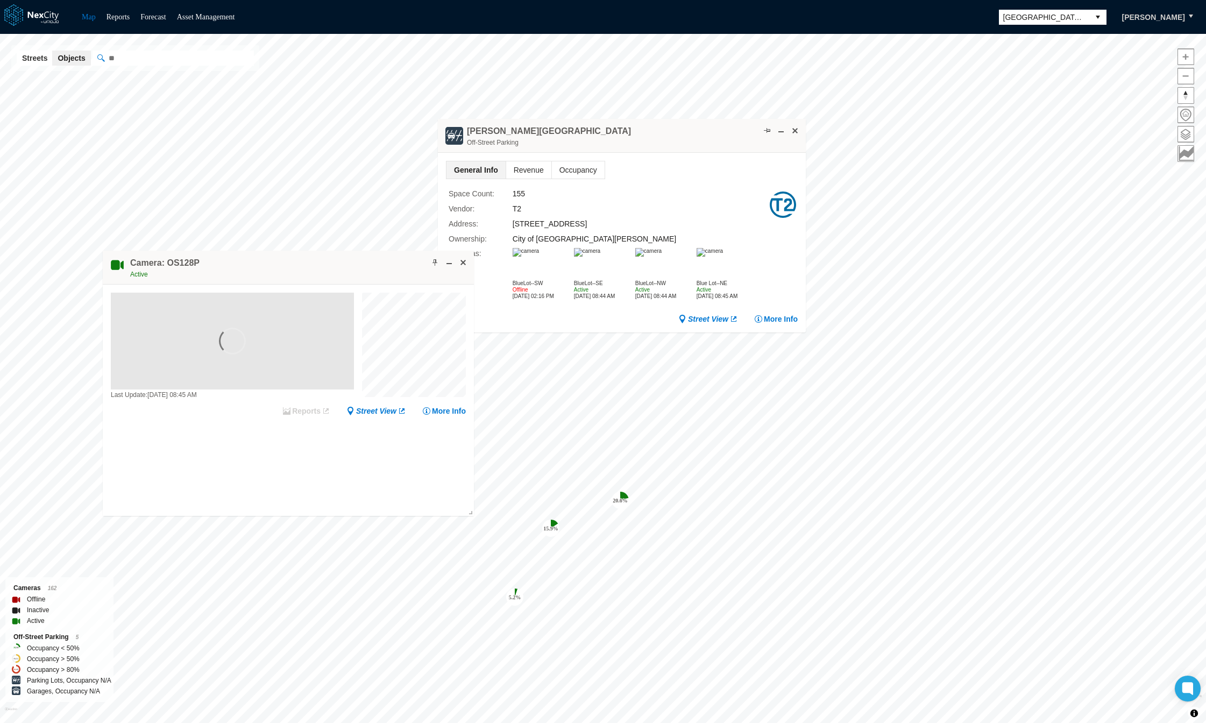
drag, startPoint x: 787, startPoint y: 430, endPoint x: 334, endPoint y: 267, distance: 481.3
click at [334, 267] on div "Camera: OS128P Active" at bounding box center [288, 268] width 371 height 34
click at [439, 256] on span at bounding box center [437, 259] width 9 height 9
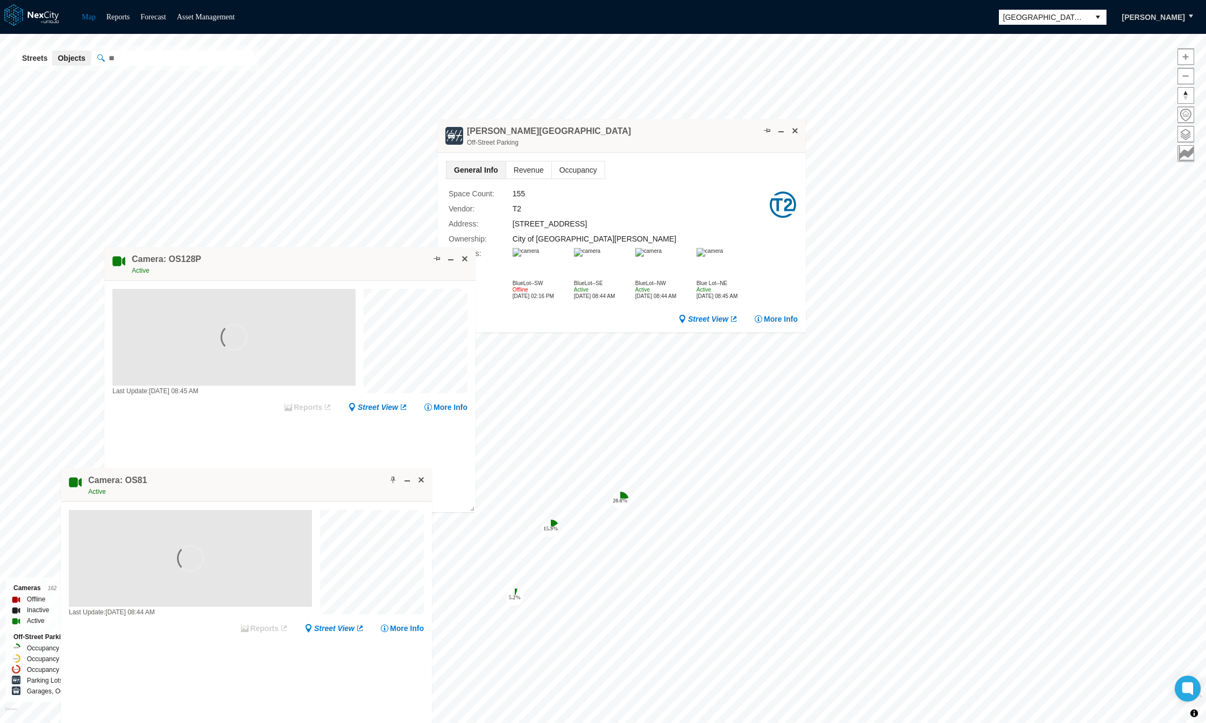
drag, startPoint x: 570, startPoint y: 342, endPoint x: 320, endPoint y: 482, distance: 286.7
click at [320, 482] on div "Camera: OS81 Active" at bounding box center [246, 485] width 371 height 34
click at [395, 476] on span at bounding box center [397, 477] width 9 height 9
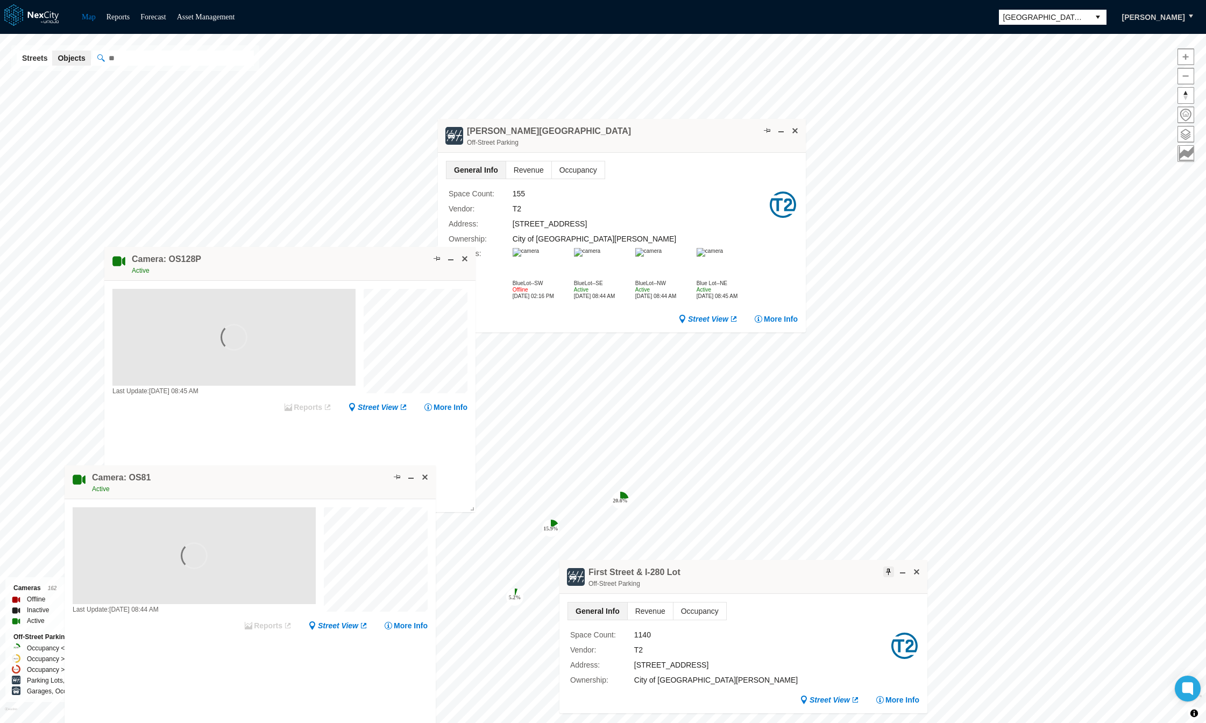
click at [894, 572] on button at bounding box center [889, 572] width 11 height 11
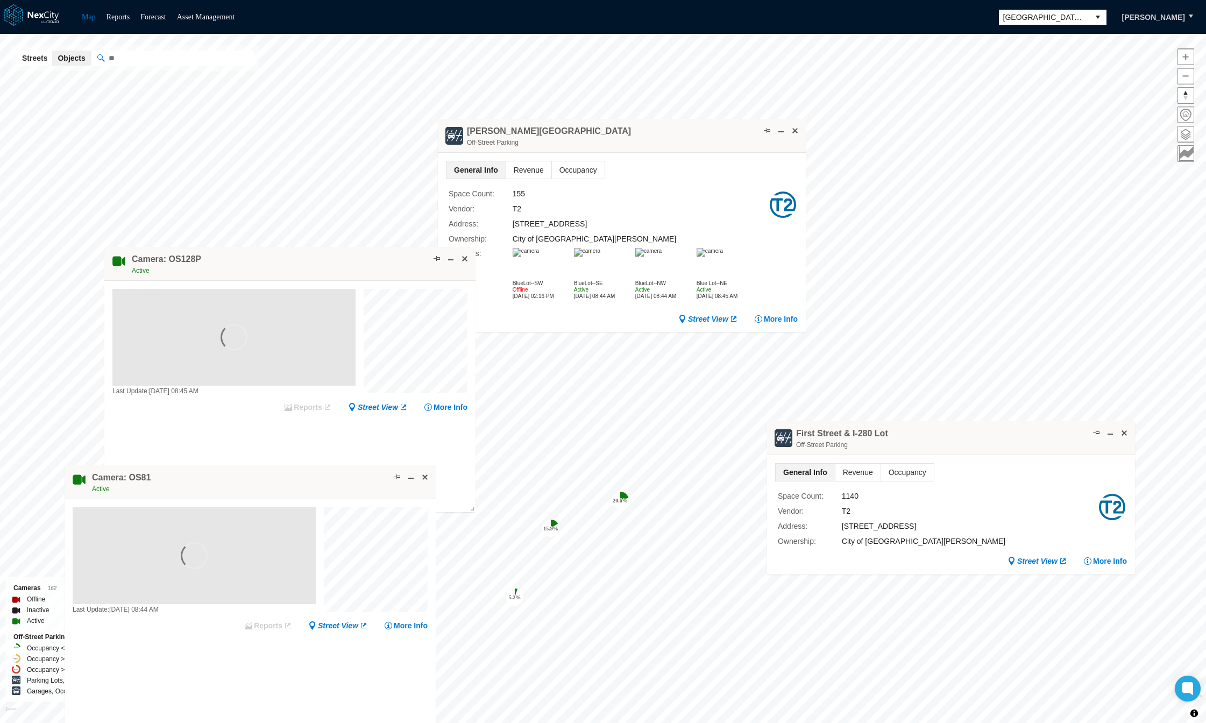
drag, startPoint x: 762, startPoint y: 589, endPoint x: 970, endPoint y: 450, distance: 249.5
click at [970, 450] on div "First Street & I-280 Lot Off-Street Parking" at bounding box center [951, 438] width 368 height 34
click at [860, 475] on span "Revenue" at bounding box center [858, 472] width 45 height 17
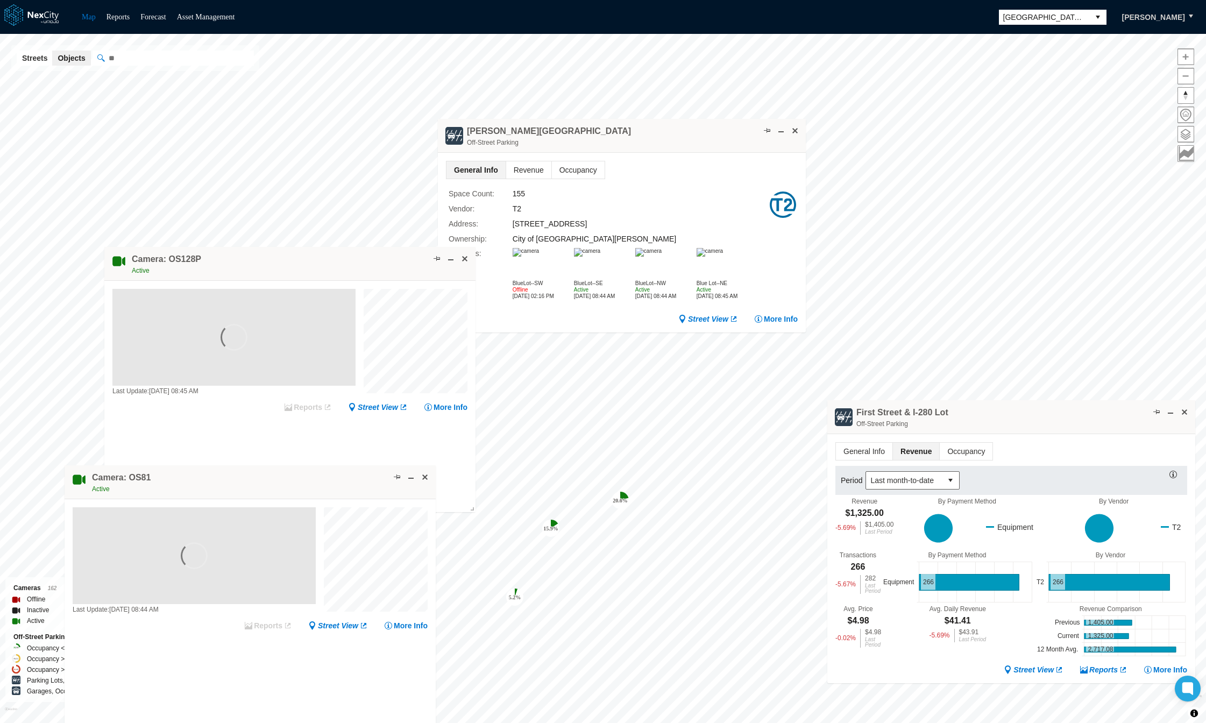
drag, startPoint x: 959, startPoint y: 446, endPoint x: 970, endPoint y: 450, distance: 11.6
click at [1020, 425] on div "First Street & I-280 Lot Off-Street Parking" at bounding box center [1012, 417] width 368 height 34
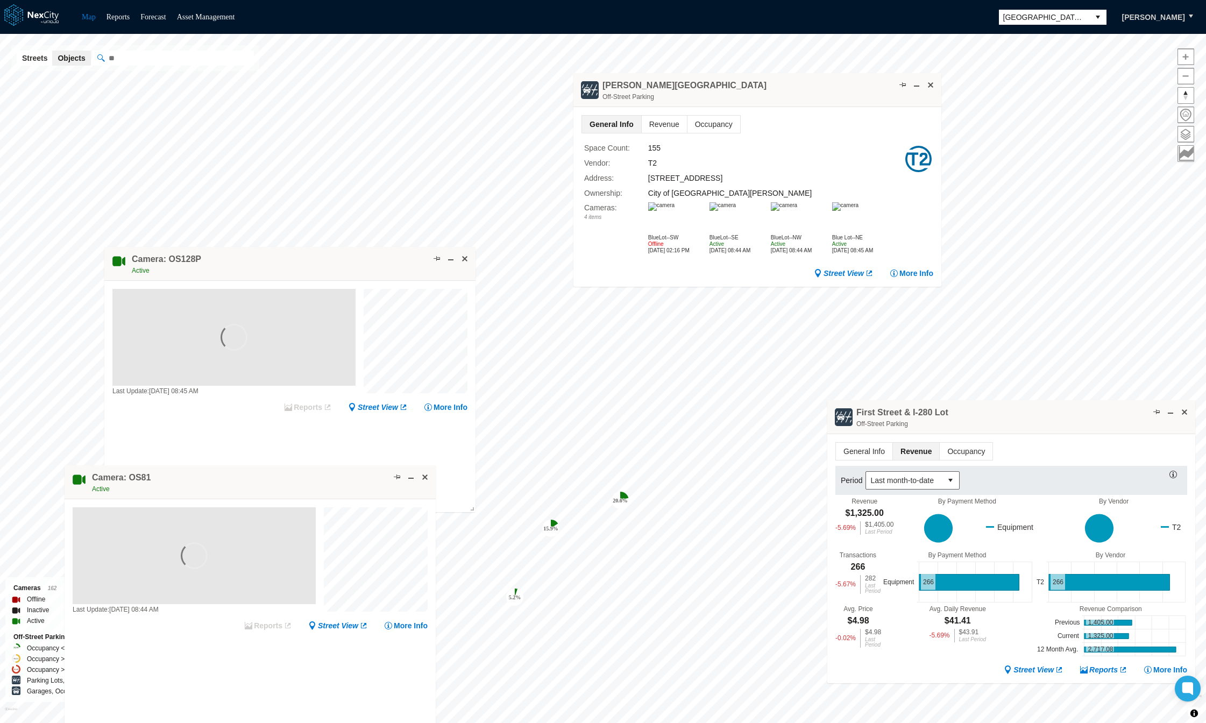
drag, startPoint x: 614, startPoint y: 139, endPoint x: 750, endPoint y: 93, distance: 143.1
click at [750, 93] on div "South Hall Lot Off-Street Parking" at bounding box center [758, 90] width 368 height 34
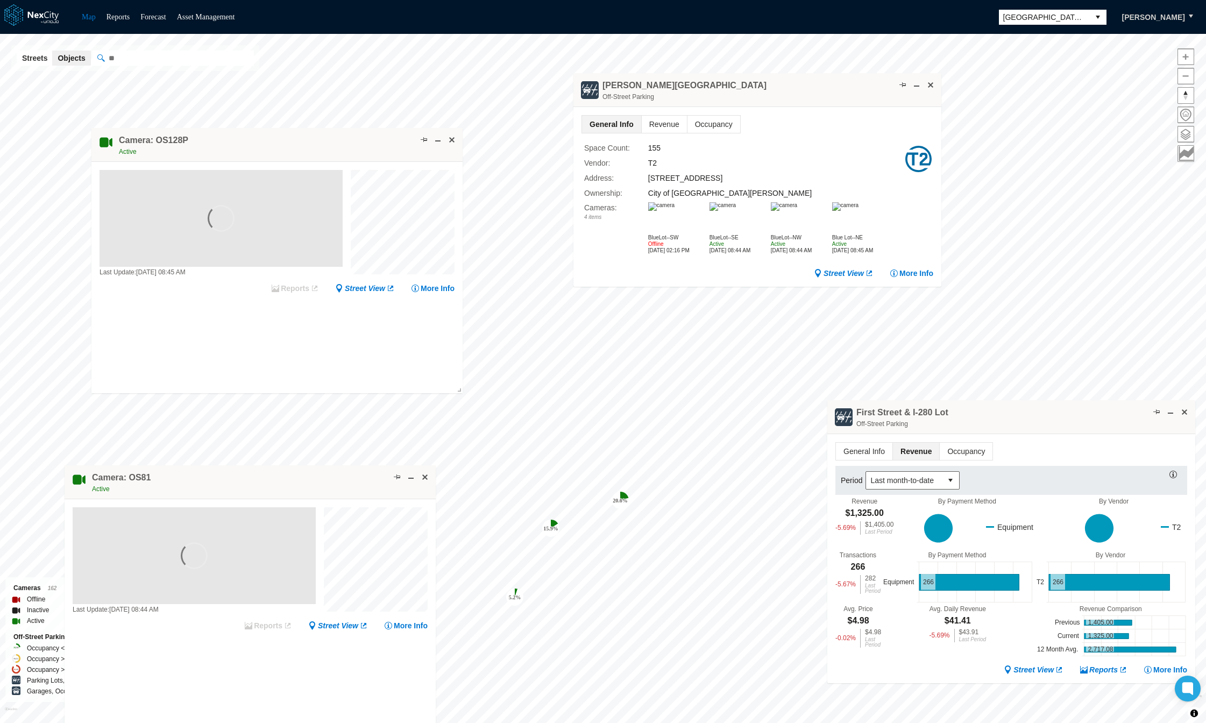
drag, startPoint x: 325, startPoint y: 263, endPoint x: 312, endPoint y: 144, distance: 119.6
click at [312, 144] on div "Camera: OS128P Active" at bounding box center [276, 145] width 371 height 34
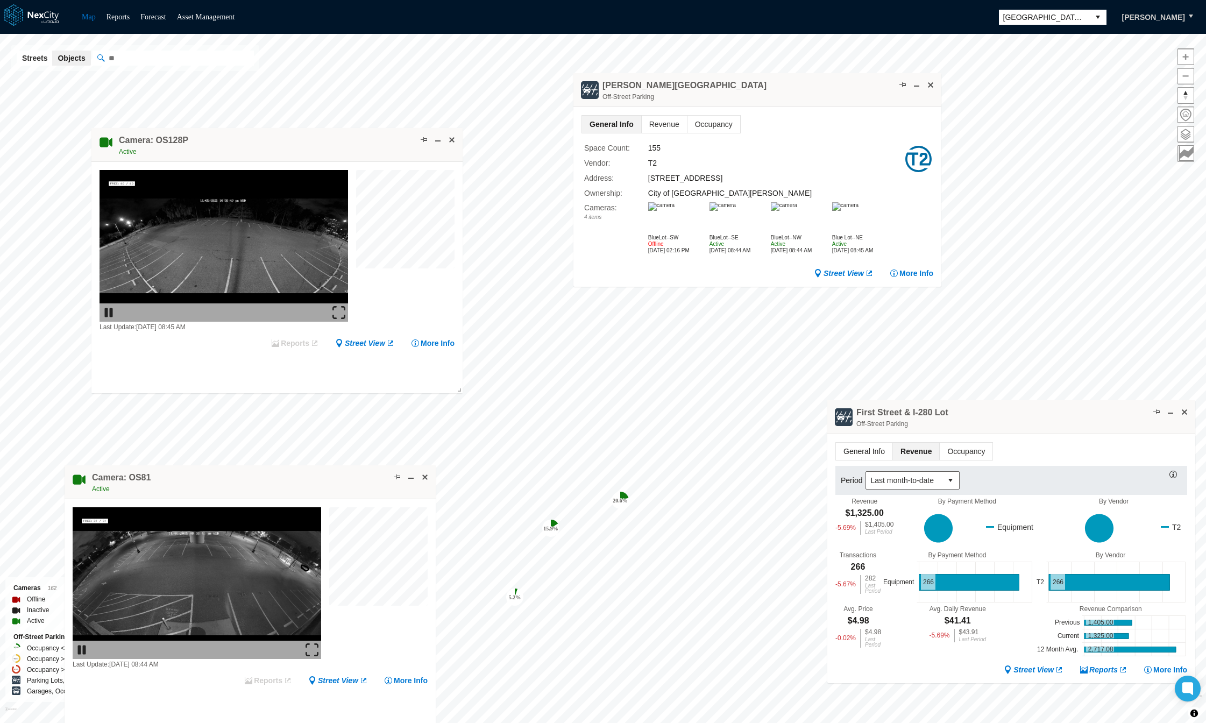
click at [871, 452] on span "General Info" at bounding box center [864, 451] width 56 height 17
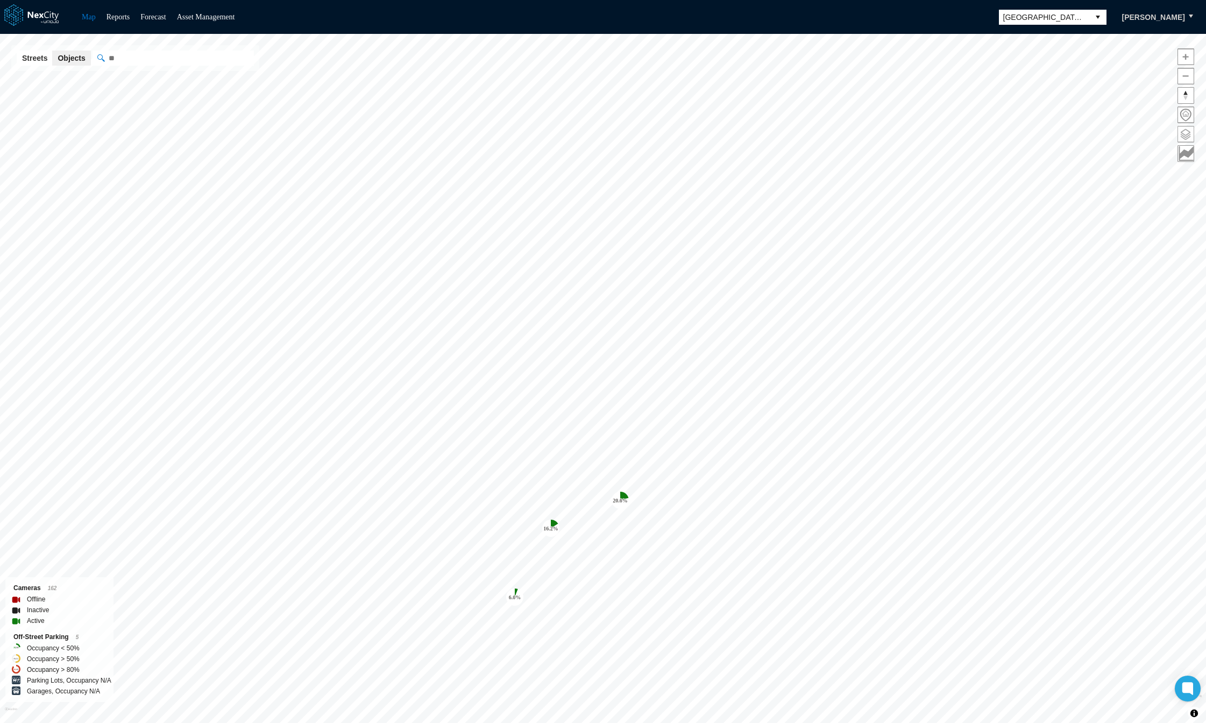
click at [1186, 135] on span at bounding box center [1186, 134] width 16 height 16
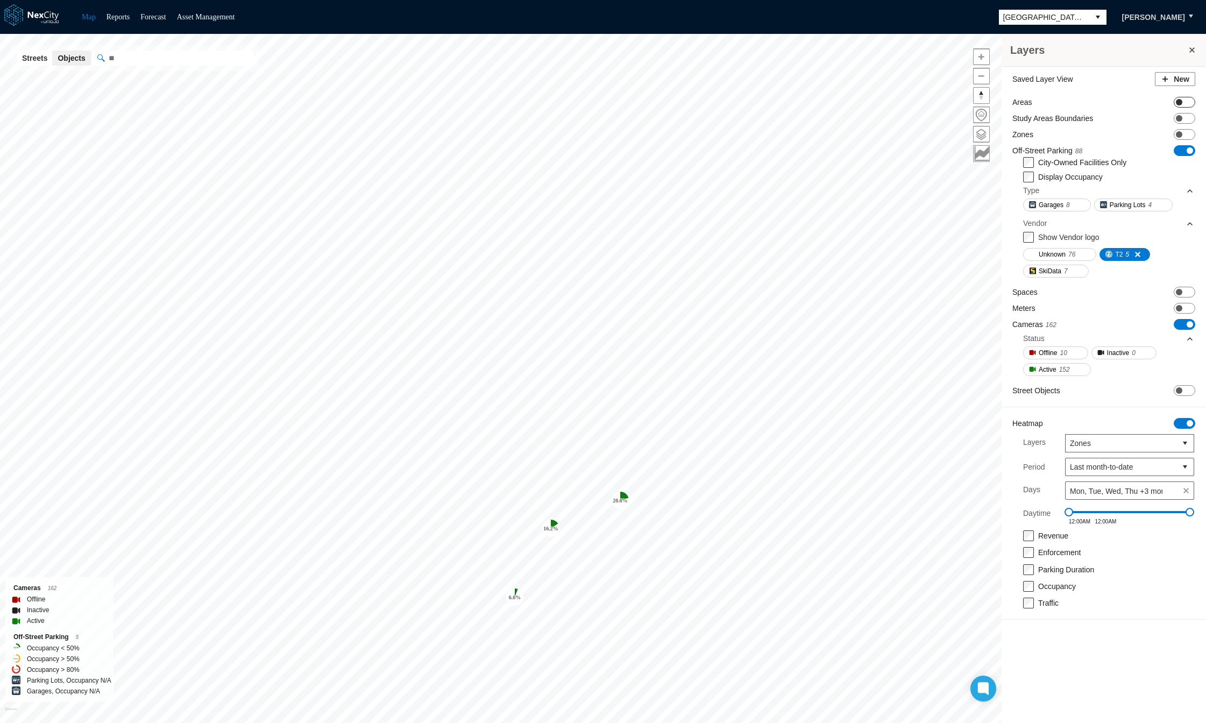
click at [1184, 100] on span "ON OFF" at bounding box center [1185, 102] width 22 height 11
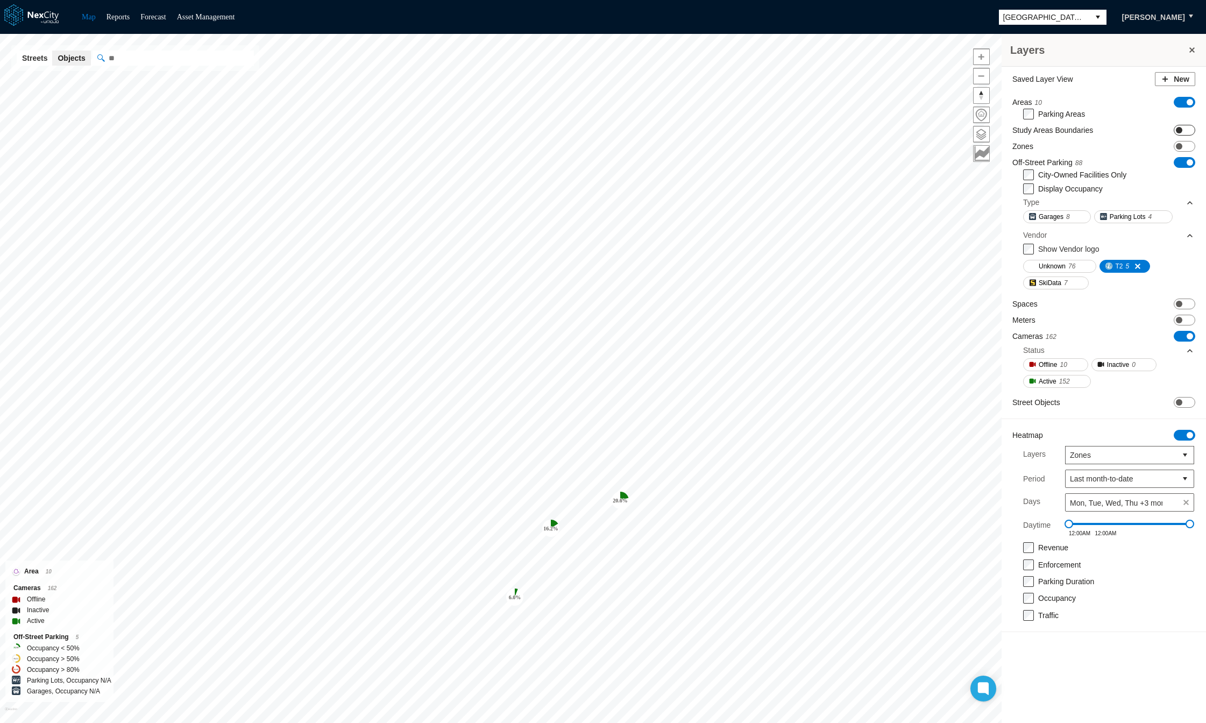
click at [1186, 129] on span "ON OFF" at bounding box center [1185, 130] width 22 height 11
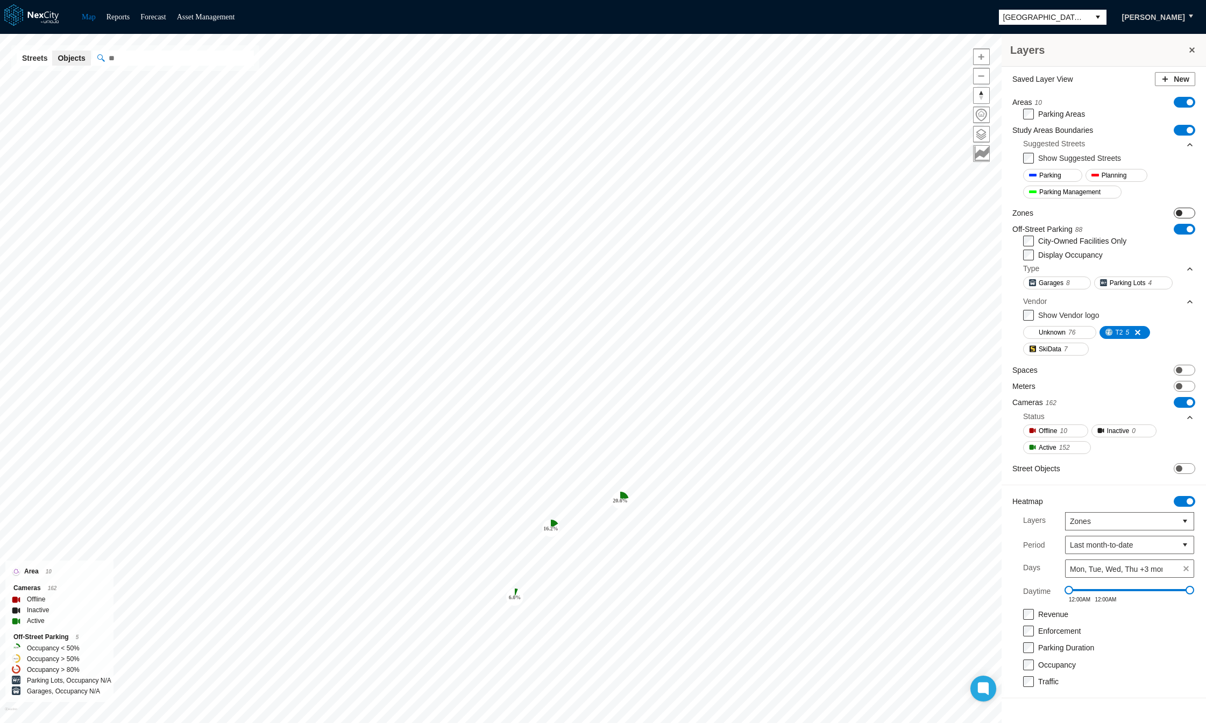
click at [1189, 211] on span "ON OFF" at bounding box center [1185, 213] width 22 height 11
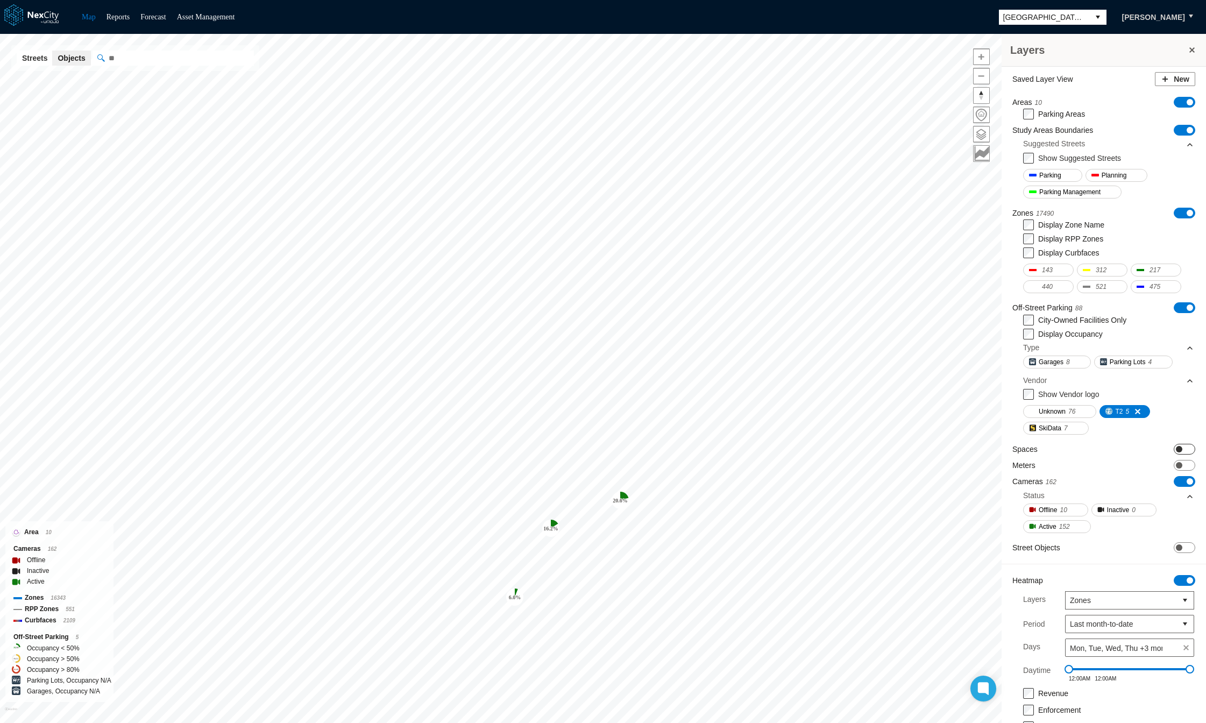
click at [1178, 449] on span "ON OFF" at bounding box center [1185, 449] width 22 height 11
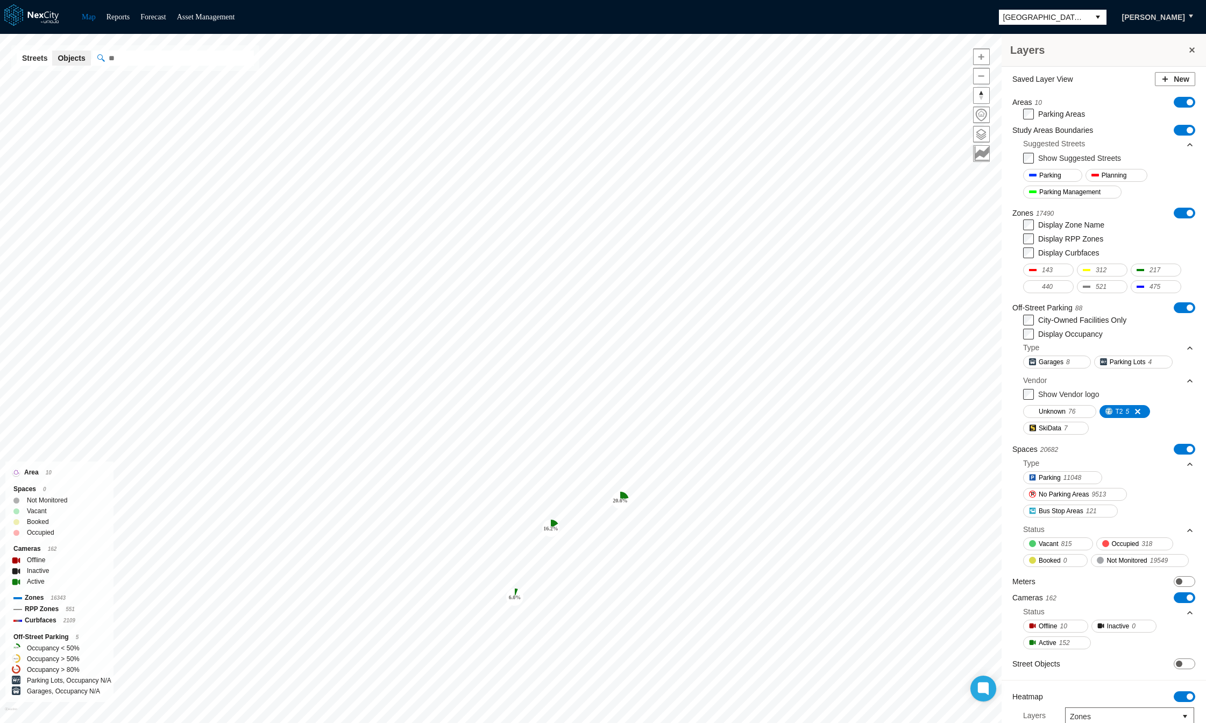
click at [1186, 464] on span at bounding box center [1190, 464] width 9 height 9
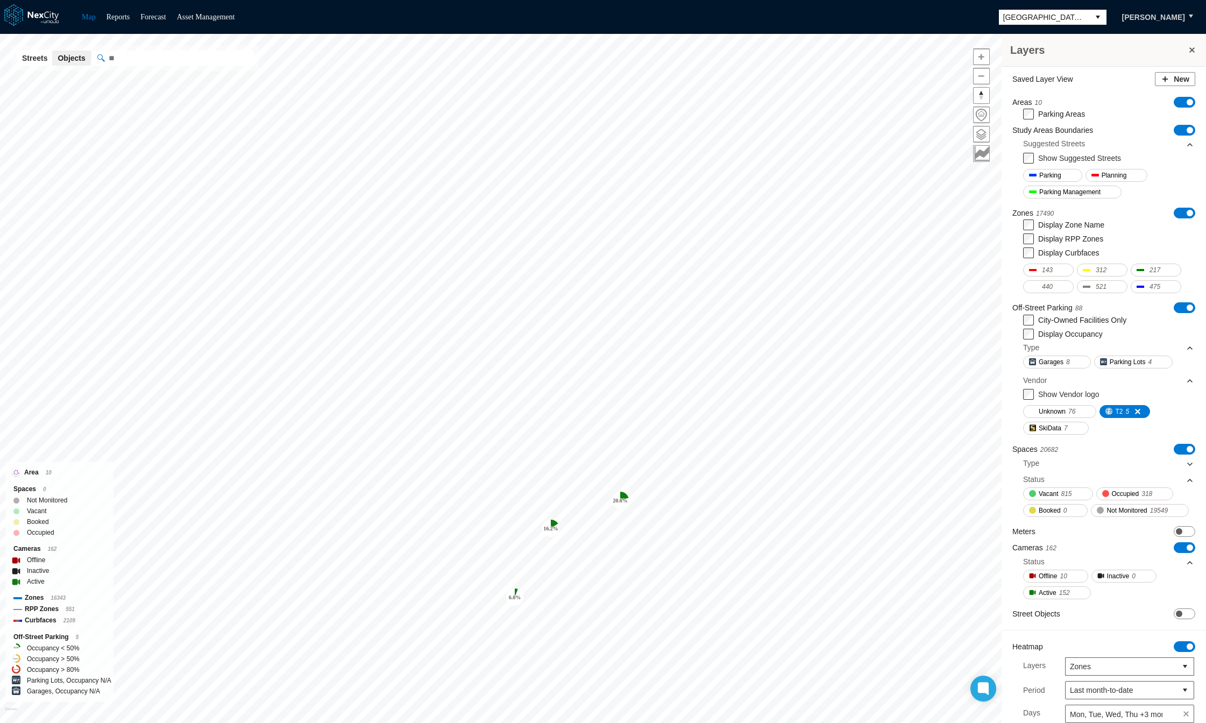
click at [1186, 463] on span at bounding box center [1190, 464] width 9 height 9
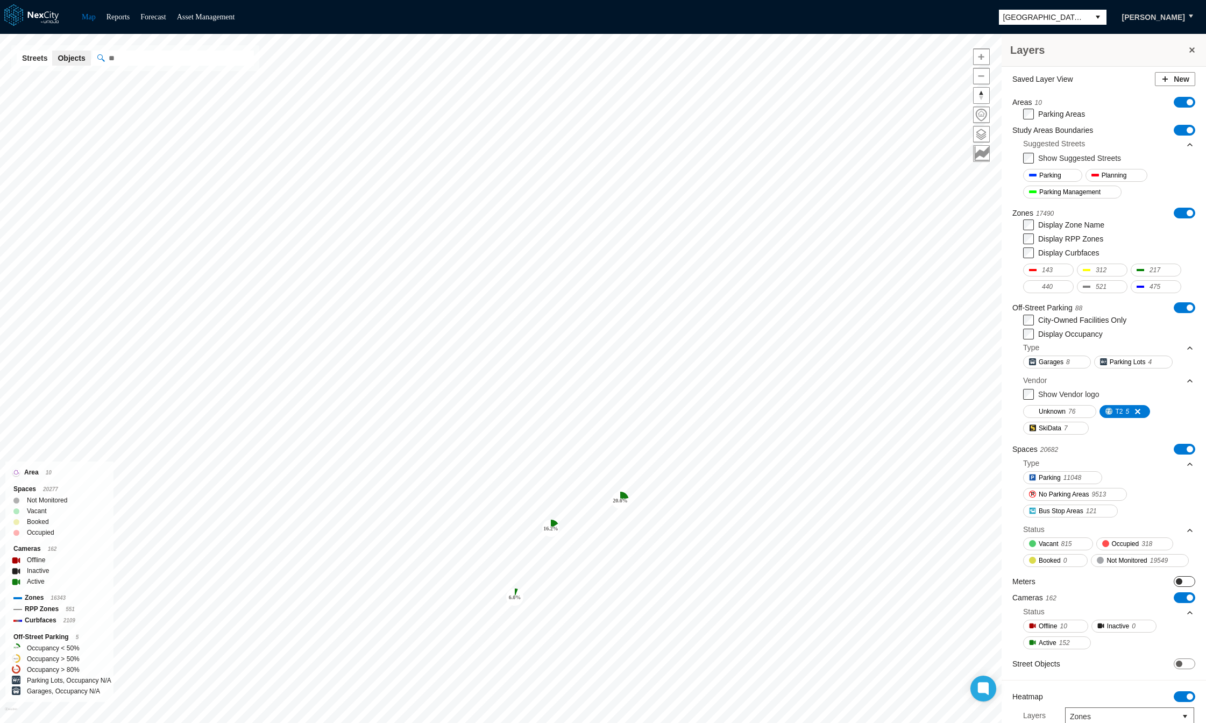
click at [1174, 587] on span "ON OFF" at bounding box center [1185, 581] width 22 height 11
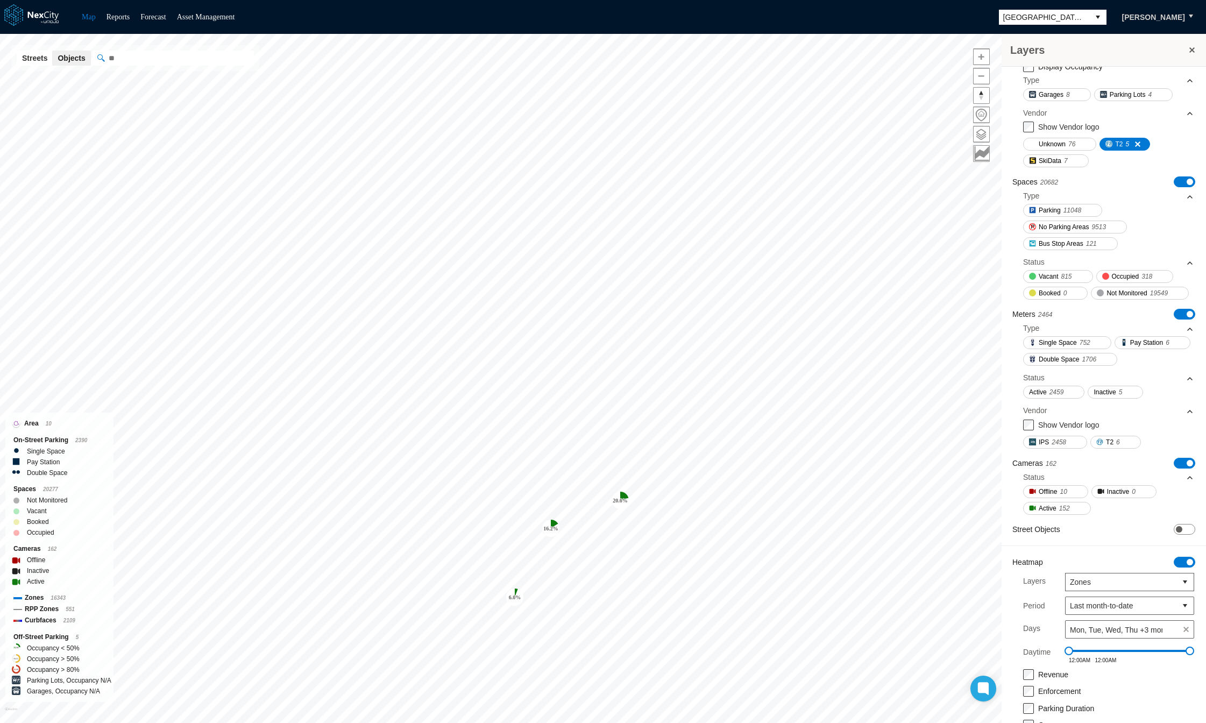
scroll to position [270, 0]
click at [1178, 532] on span "ON OFF" at bounding box center [1185, 526] width 22 height 11
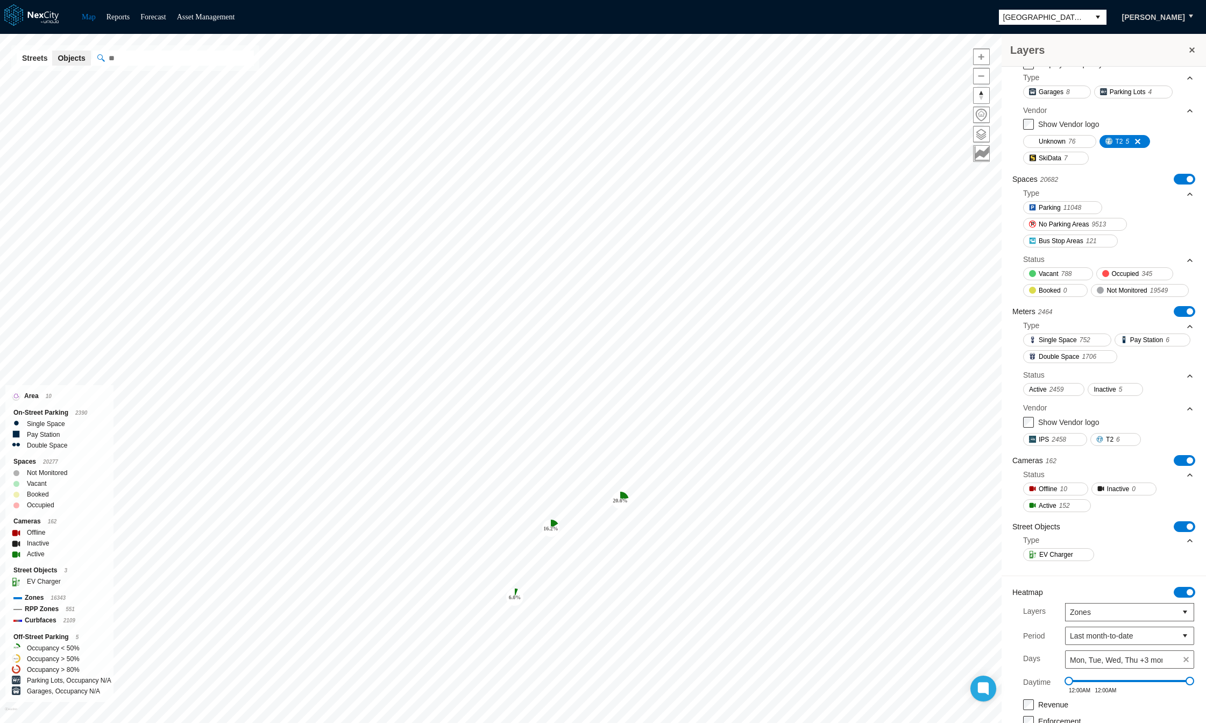
click at [1175, 181] on span "ON OFF" at bounding box center [1185, 179] width 22 height 11
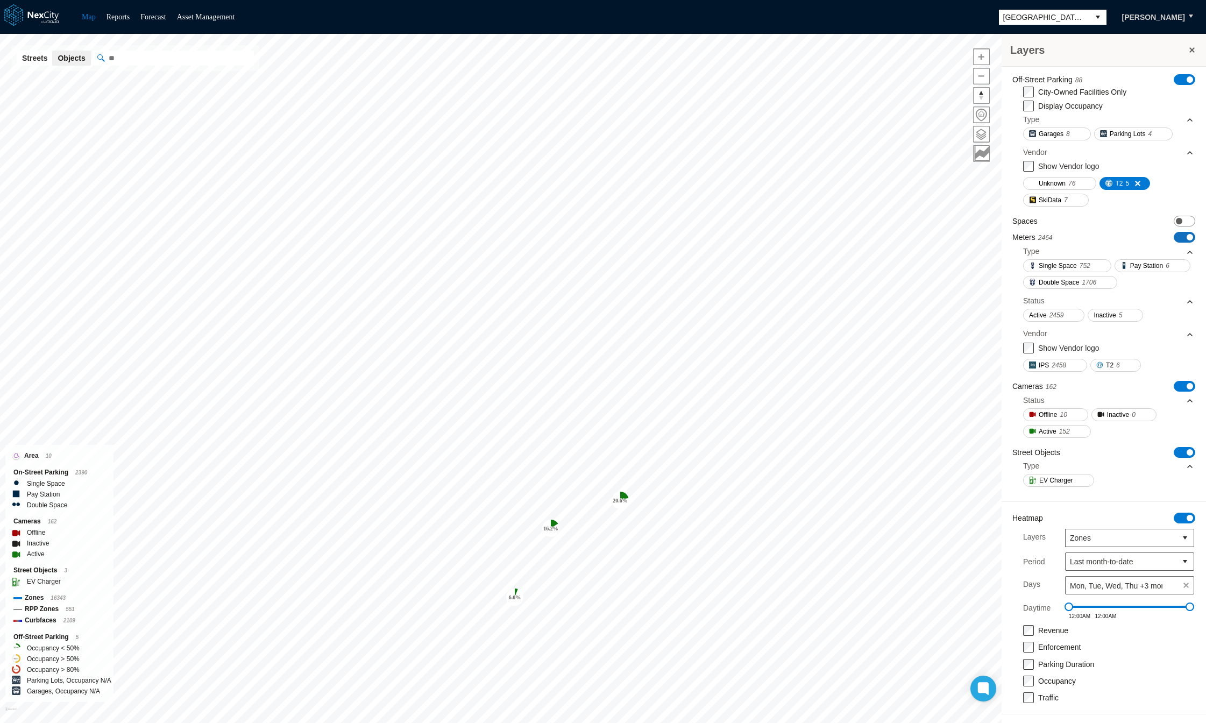
click at [1174, 232] on span "ON OFF" at bounding box center [1185, 237] width 22 height 11
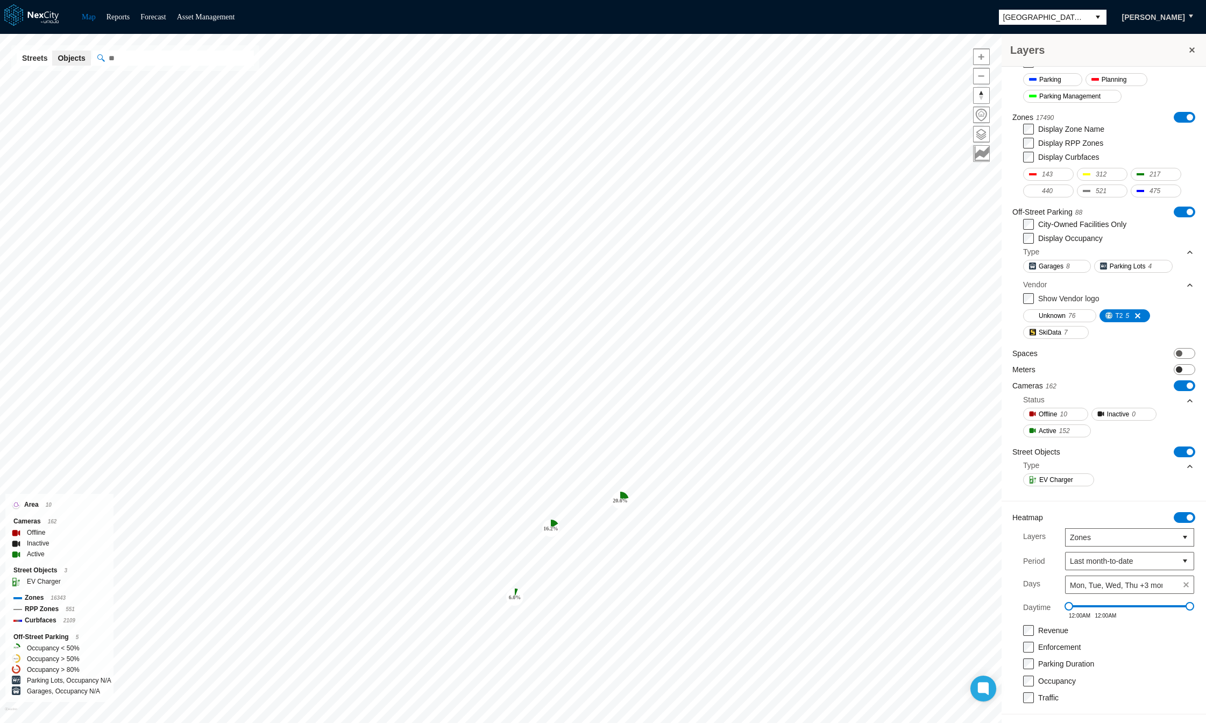
scroll to position [100, 0]
click at [1174, 387] on span "ON OFF" at bounding box center [1185, 385] width 22 height 11
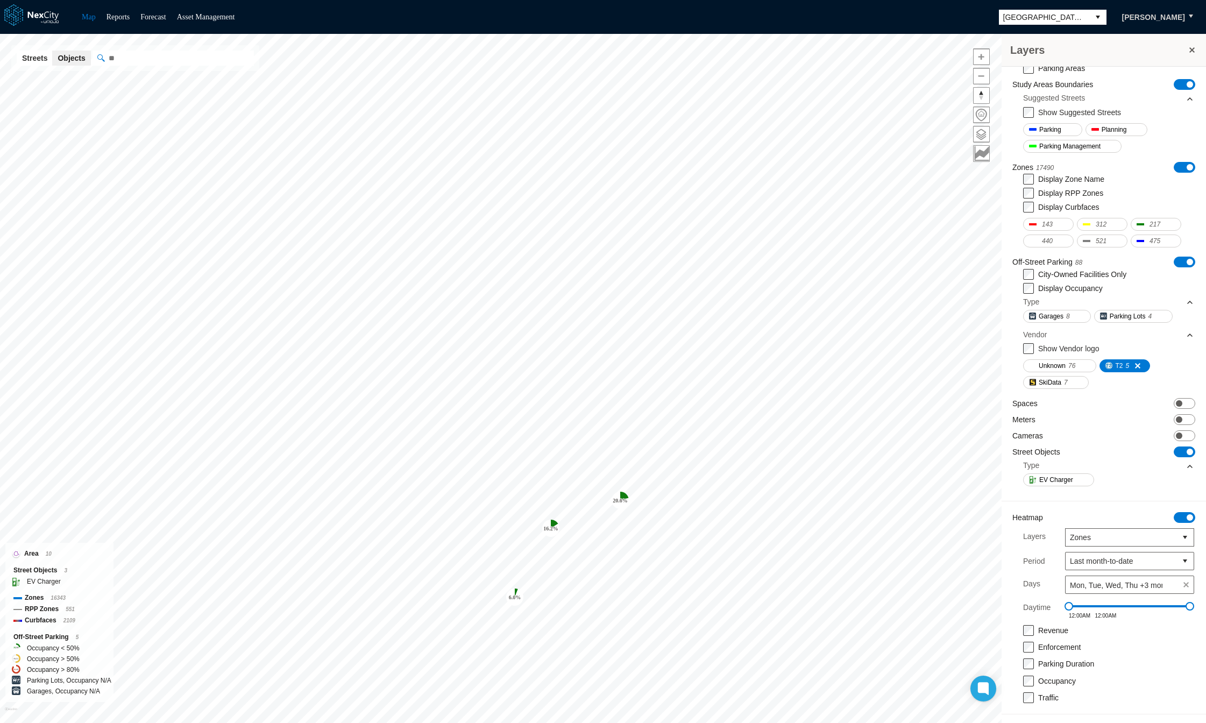
scroll to position [50, 0]
click at [1174, 79] on span "ON OFF" at bounding box center [1185, 84] width 22 height 11
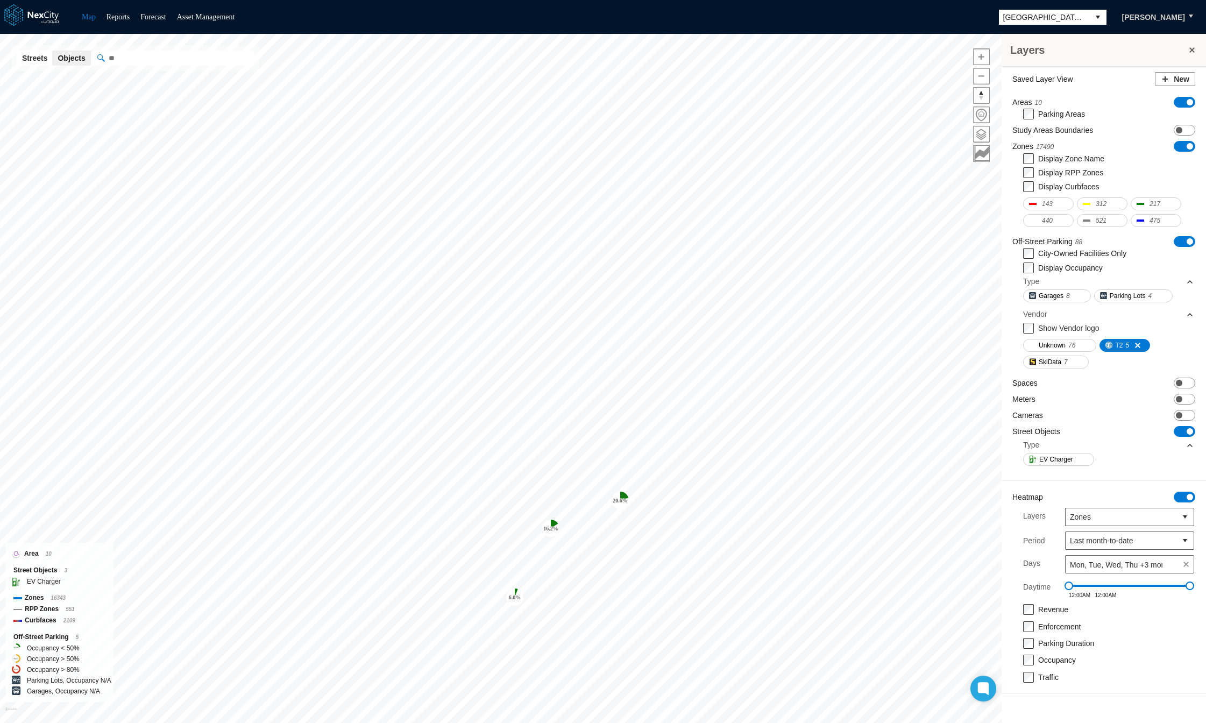
scroll to position [0, 0]
click at [1180, 146] on span "ON OFF" at bounding box center [1185, 146] width 22 height 11
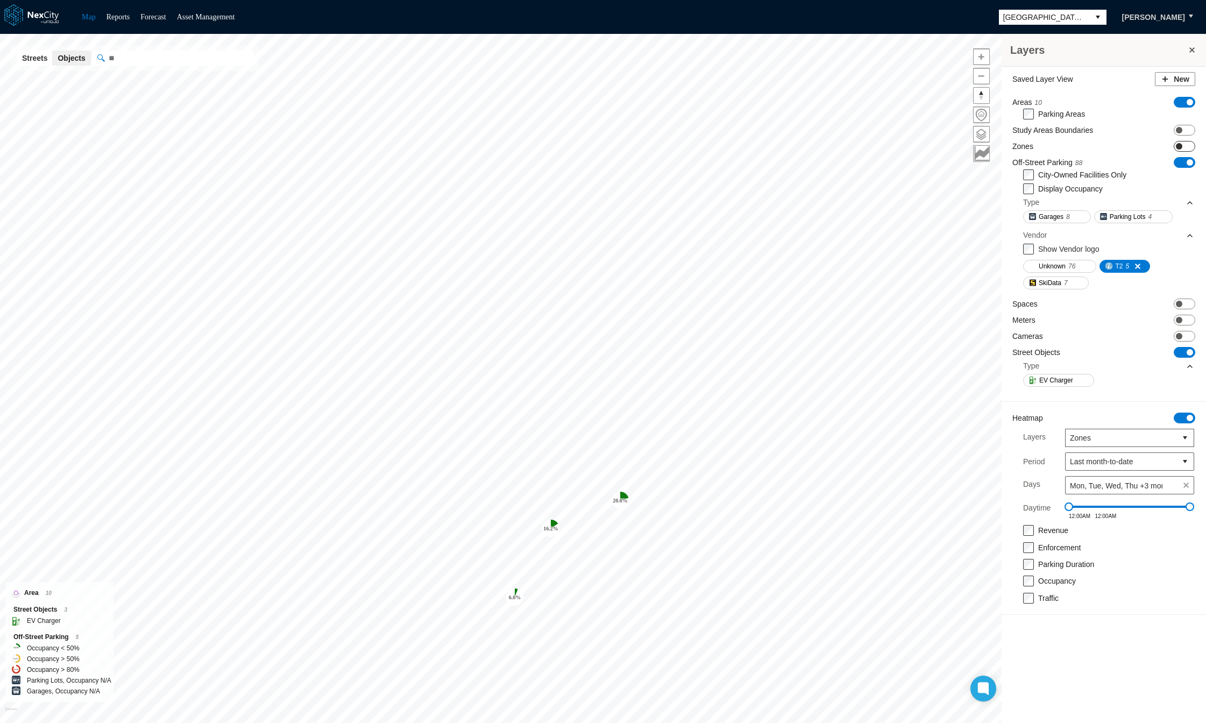
click at [1180, 147] on span at bounding box center [1179, 146] width 6 height 6
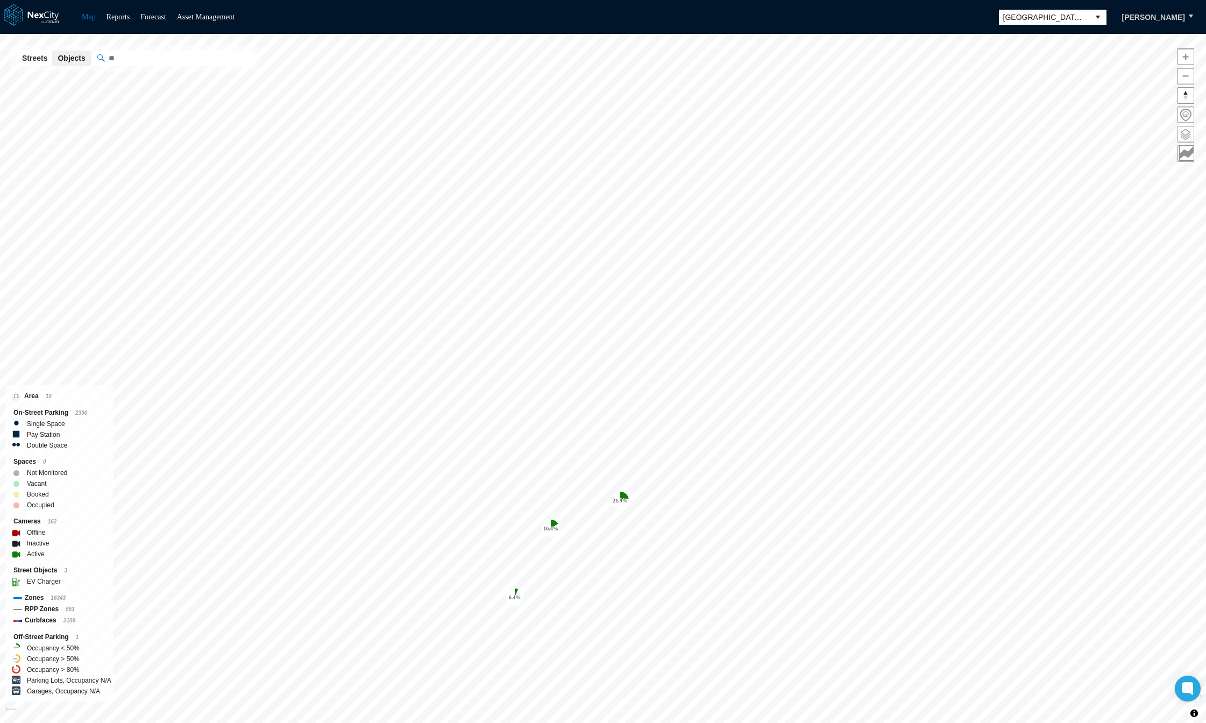
click at [1184, 138] on span at bounding box center [1186, 134] width 16 height 16
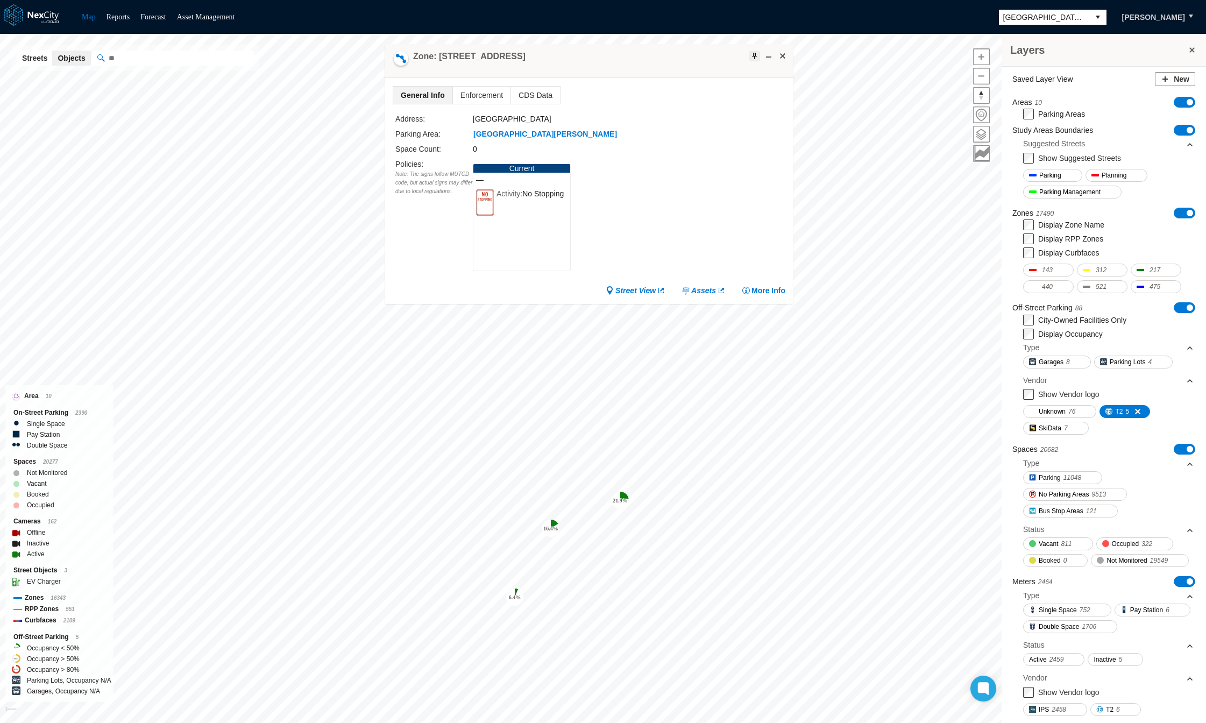
click at [755, 58] on span at bounding box center [755, 56] width 9 height 9
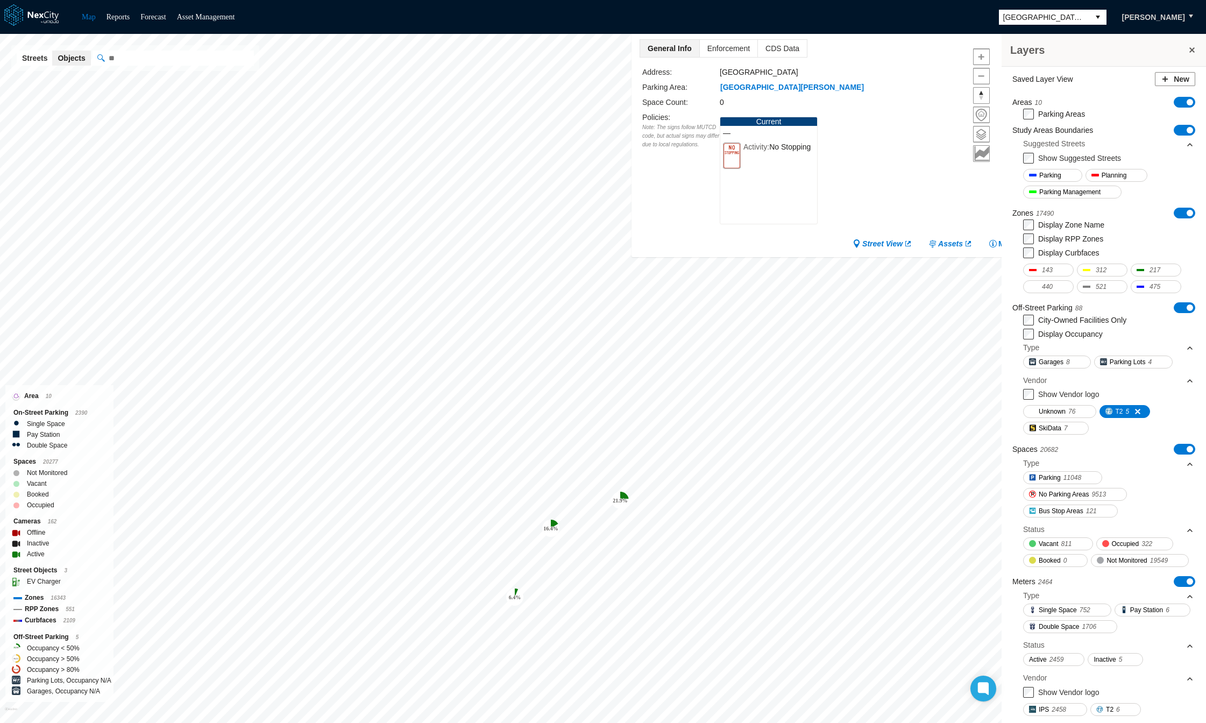
drag, startPoint x: 731, startPoint y: 55, endPoint x: 937, endPoint y: 19, distance: 208.6
click at [937, 19] on div "Map Reports Forecast Asset Management [GEOGRAPHIC_DATA][PERSON_NAME][GEOGRAPHIC…" at bounding box center [603, 361] width 1206 height 723
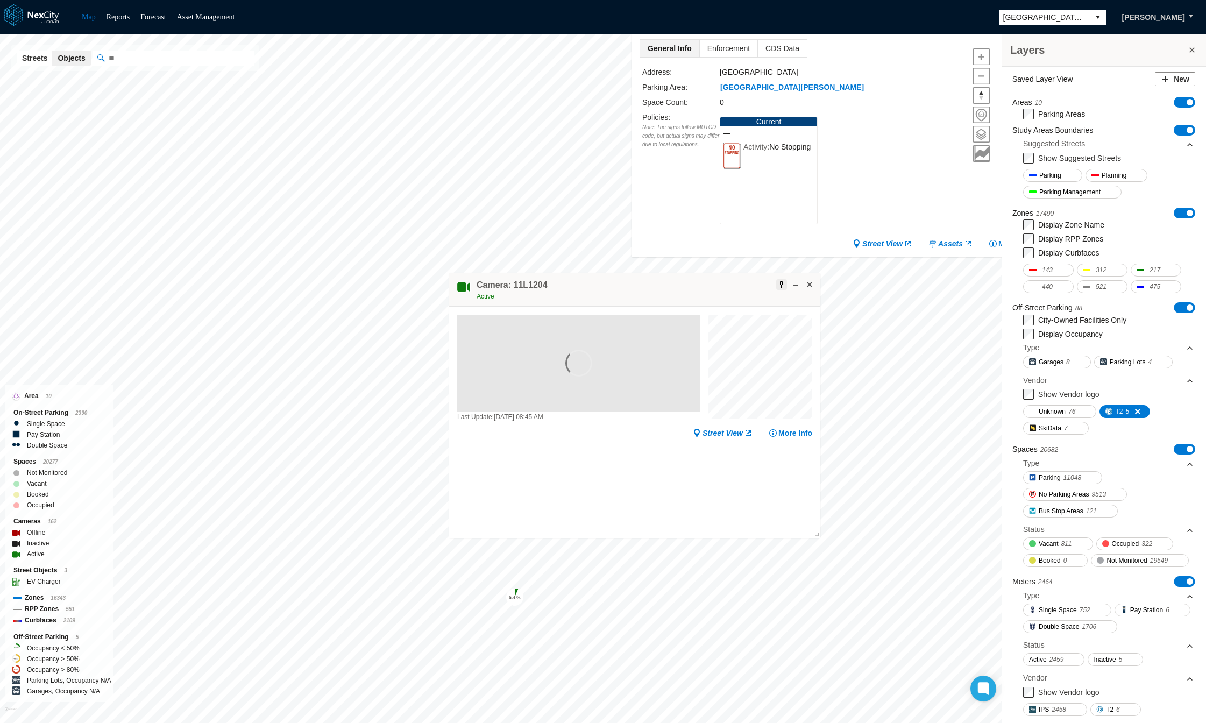
click at [783, 285] on span at bounding box center [782, 284] width 9 height 9
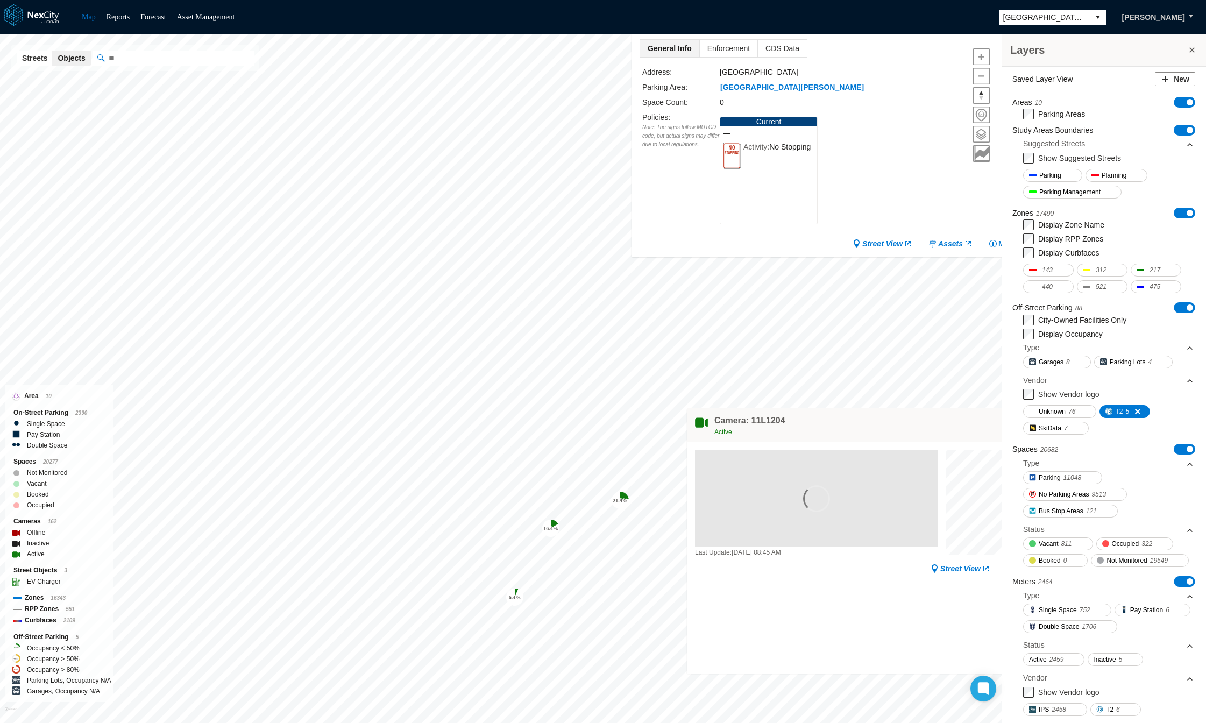
drag, startPoint x: 693, startPoint y: 292, endPoint x: 964, endPoint y: 462, distance: 320.1
click at [964, 442] on div "Camera: 11L1204 Active" at bounding box center [872, 425] width 371 height 34
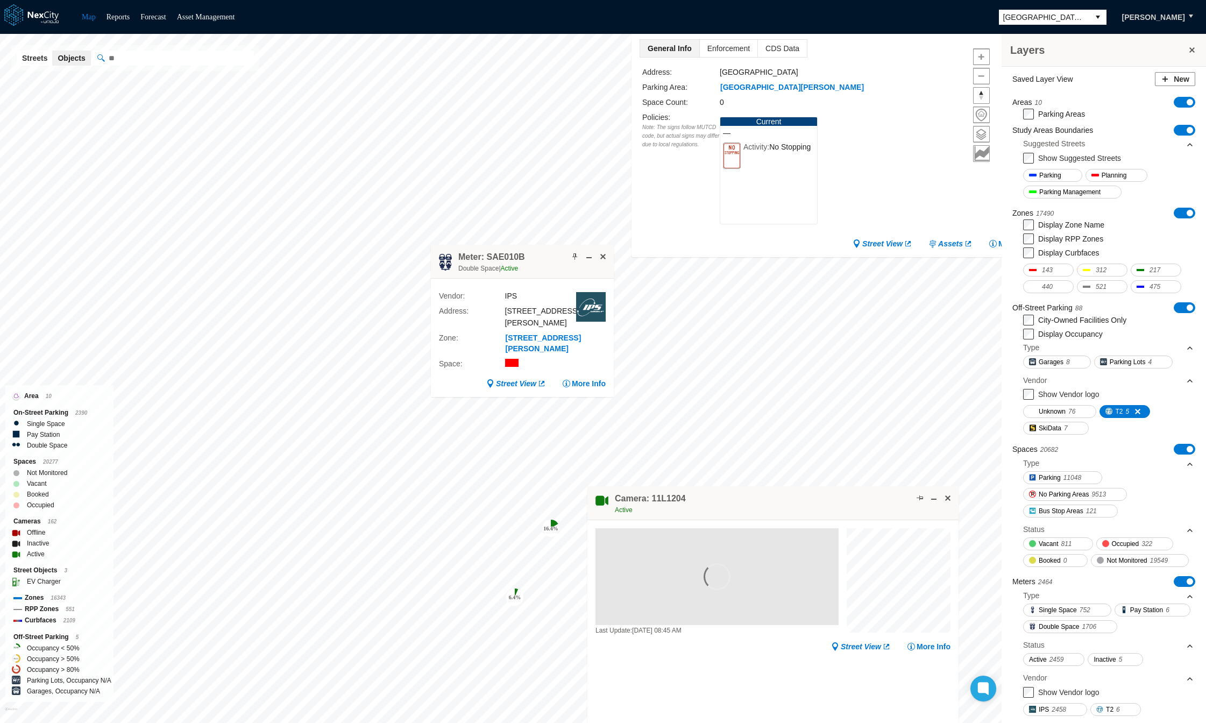
drag, startPoint x: 887, startPoint y: 456, endPoint x: 754, endPoint y: 499, distance: 140.4
click at [754, 499] on div "Camera: 11L1204 Active" at bounding box center [773, 503] width 371 height 34
click at [520, 378] on link "Street View" at bounding box center [516, 383] width 60 height 11
click at [572, 256] on span at bounding box center [575, 256] width 9 height 9
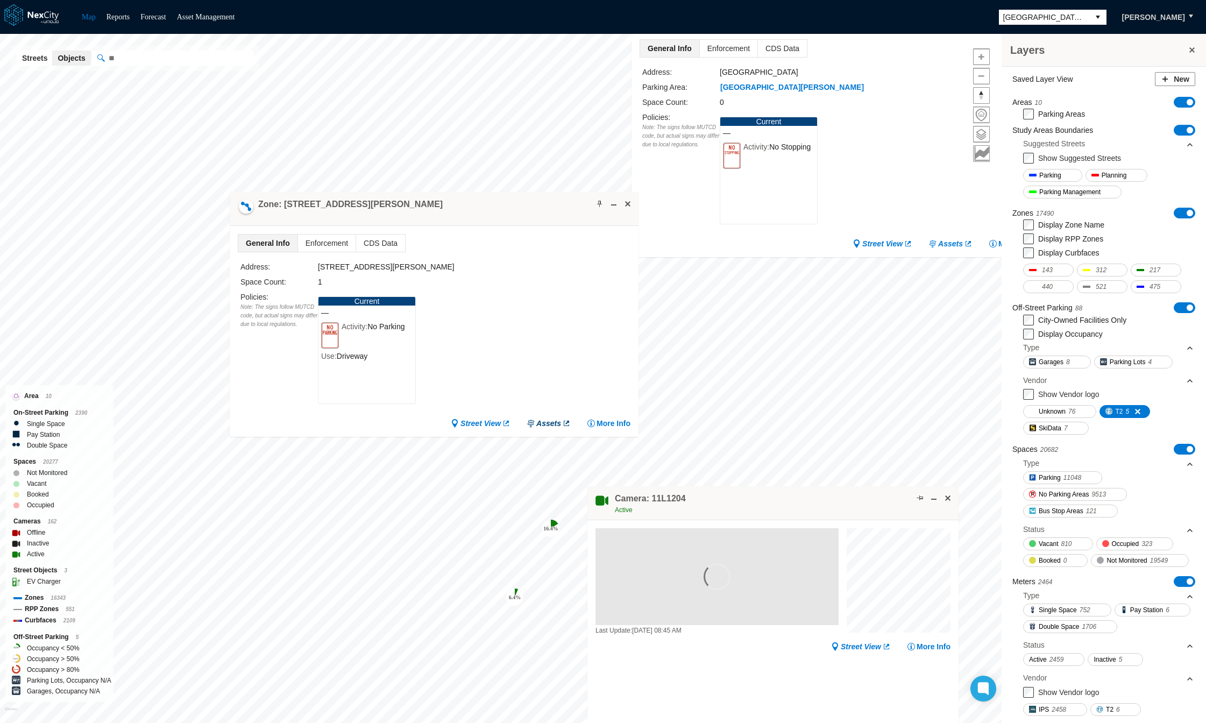
click at [548, 422] on link "Assets" at bounding box center [549, 423] width 44 height 11
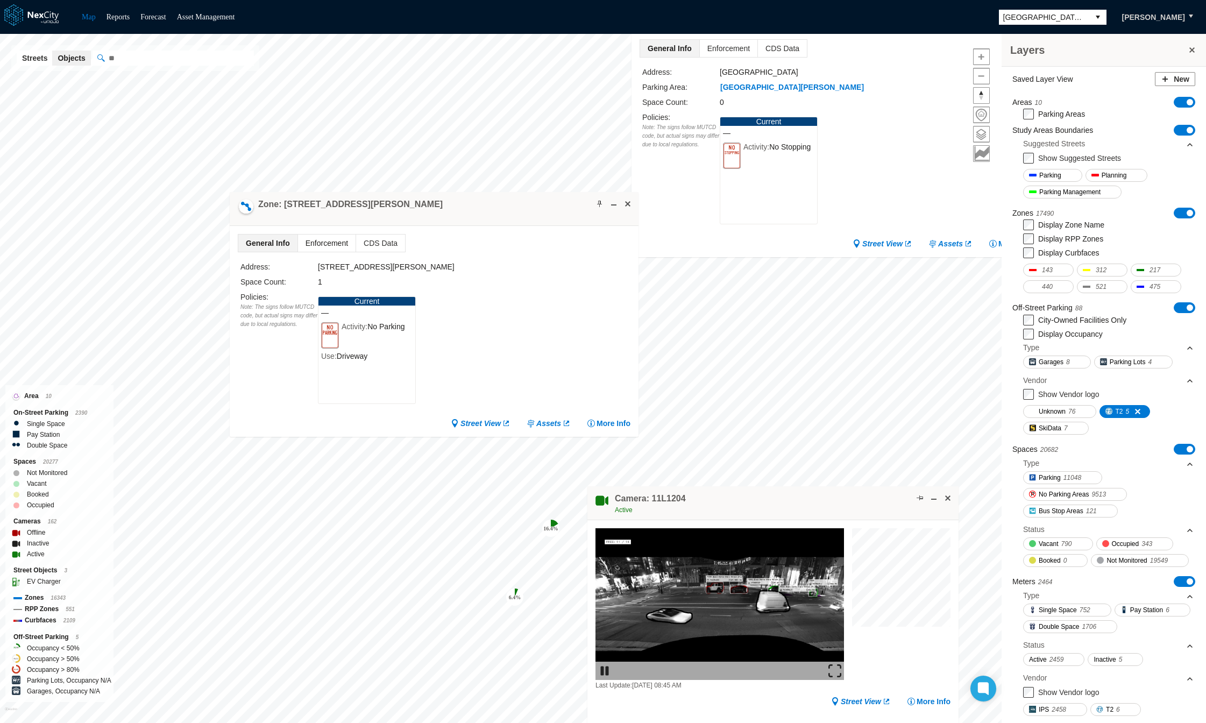
click at [319, 237] on span "Enforcement" at bounding box center [327, 243] width 58 height 17
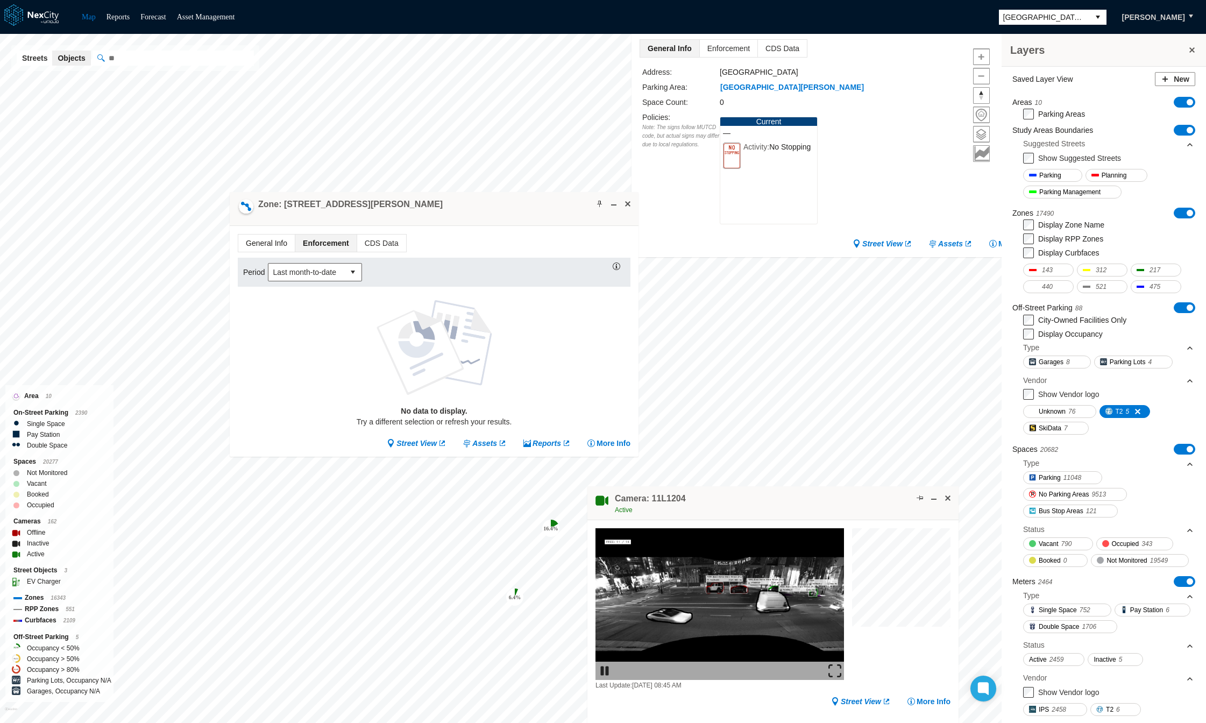
click at [260, 242] on span "General Info" at bounding box center [266, 243] width 56 height 17
